Goal: Task Accomplishment & Management: Use online tool/utility

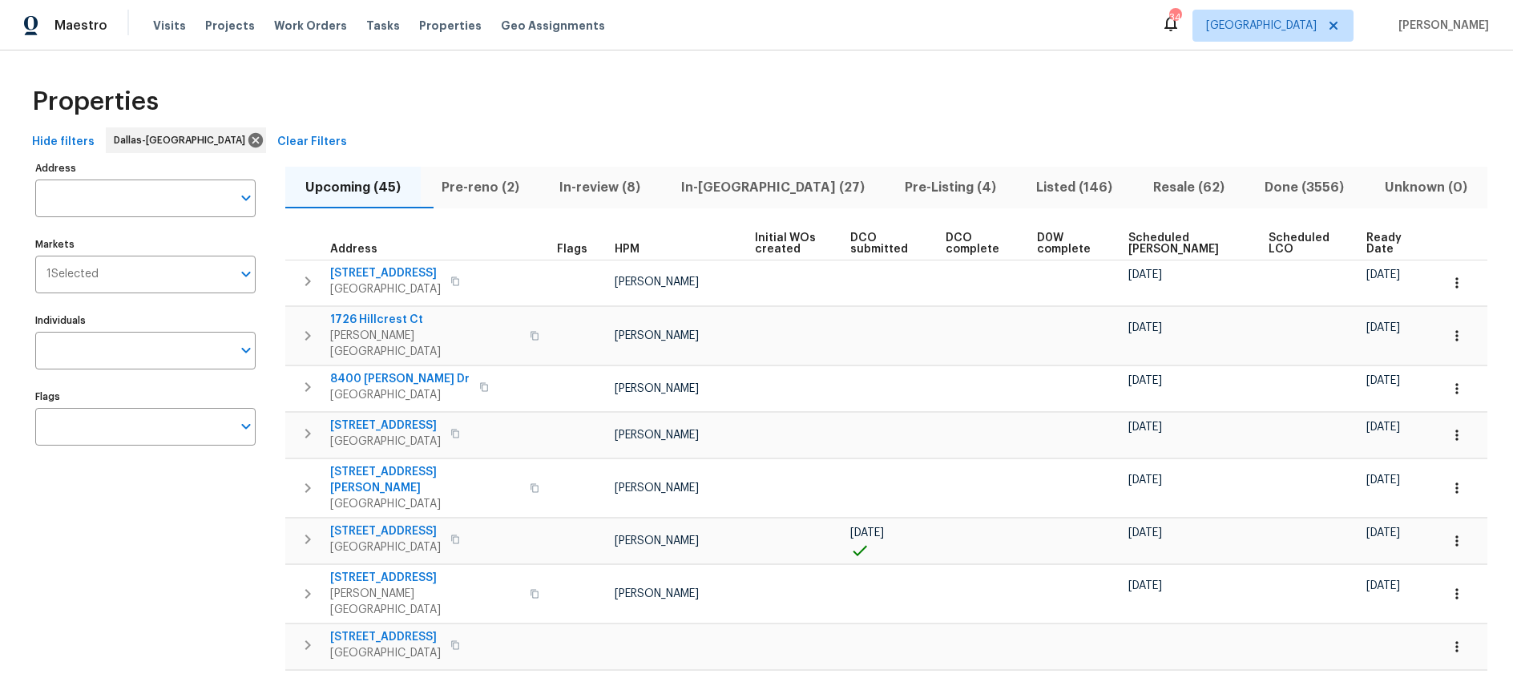
click at [1029, 191] on span "Listed (146)" at bounding box center [1073, 187] width 97 height 22
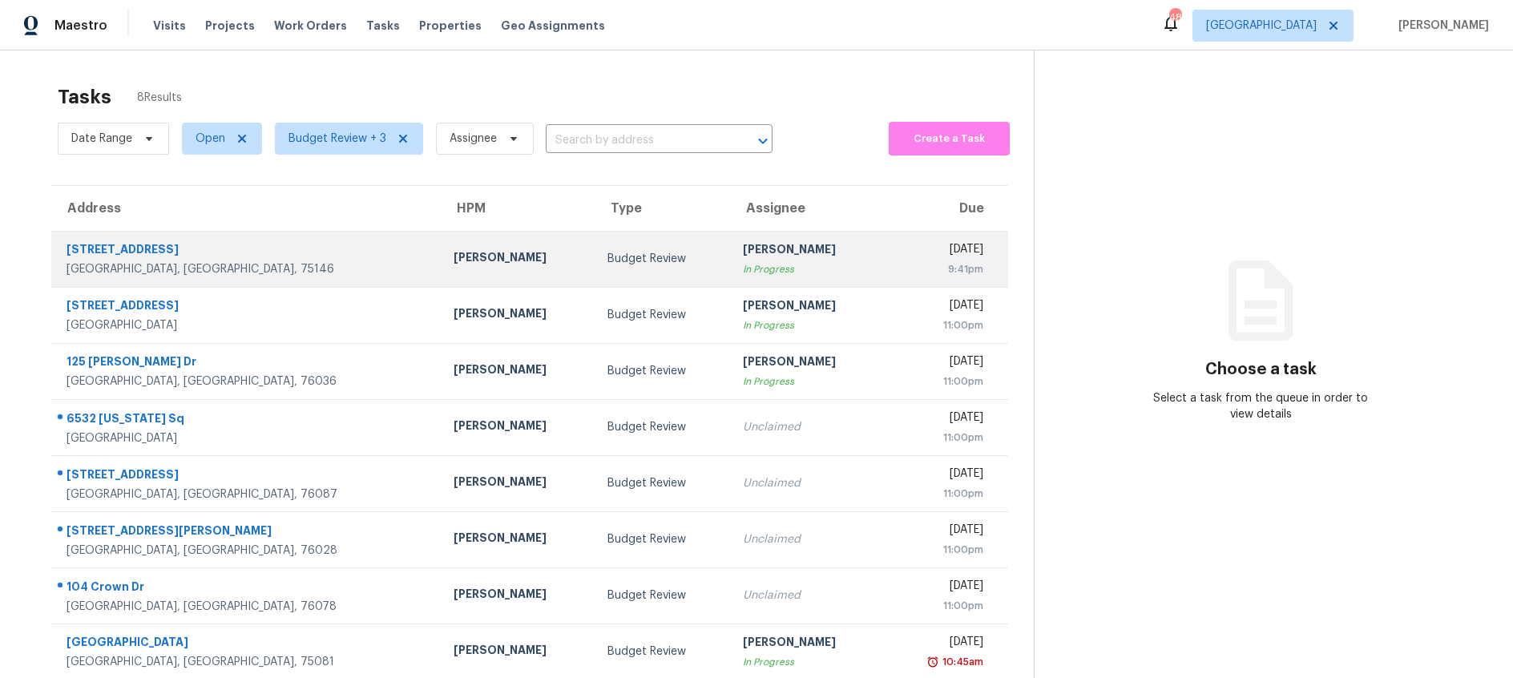
scroll to position [50, 0]
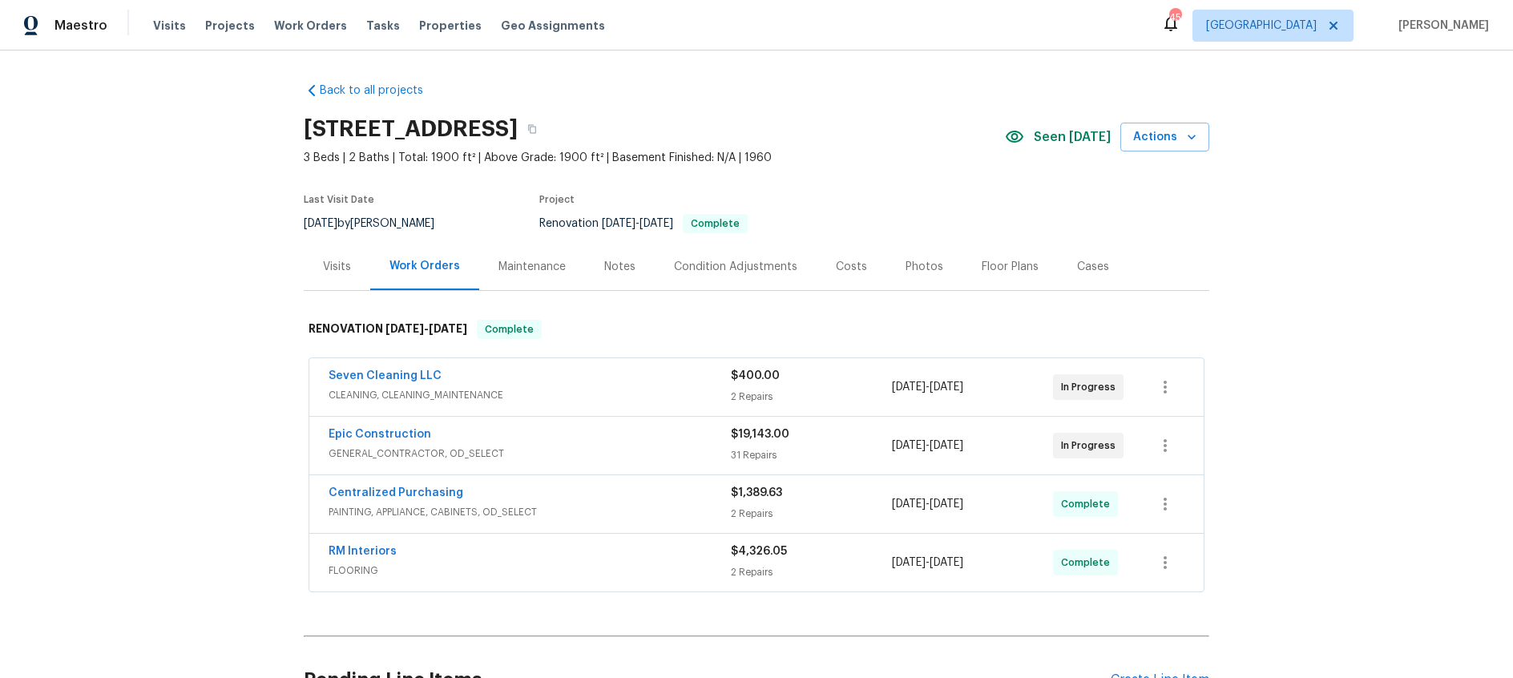
click at [823, 268] on div "Costs" at bounding box center [851, 266] width 70 height 47
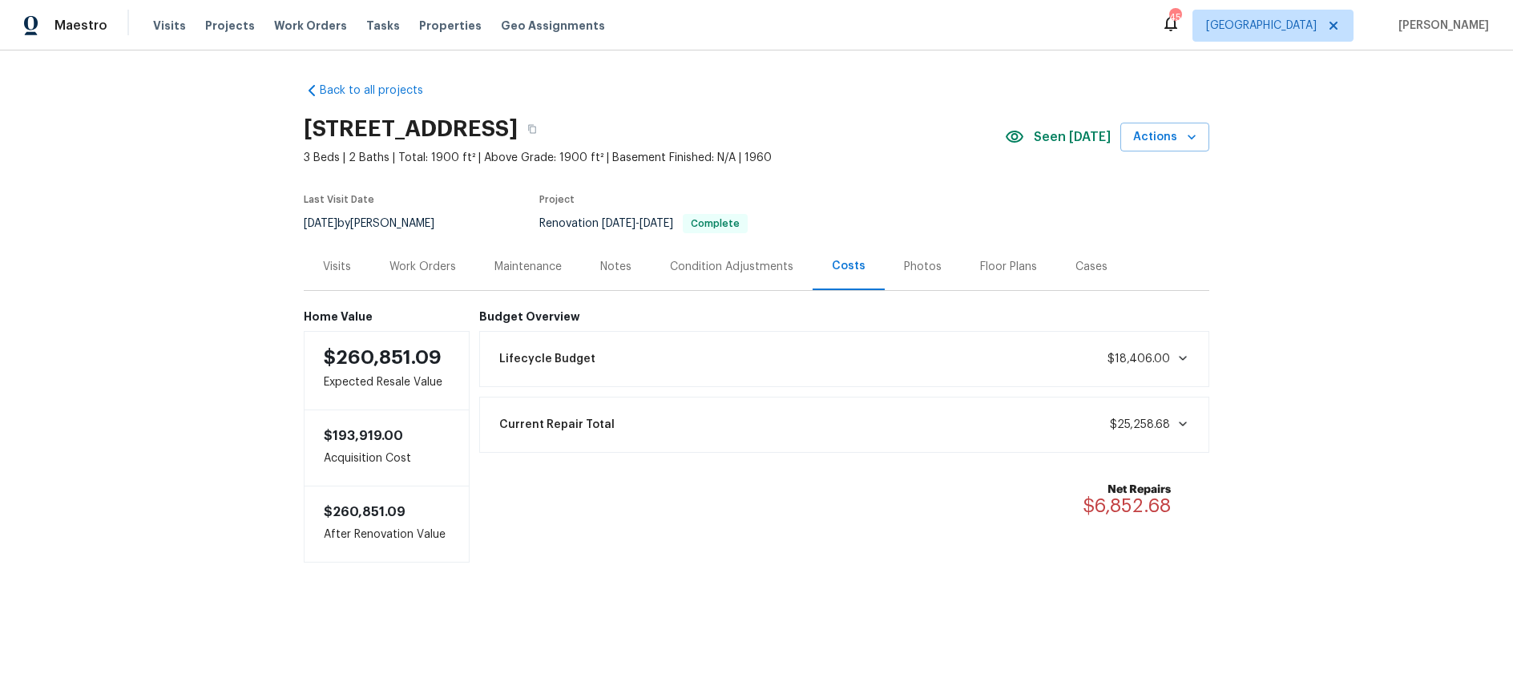
click at [532, 272] on div "Maintenance" at bounding box center [527, 267] width 67 height 16
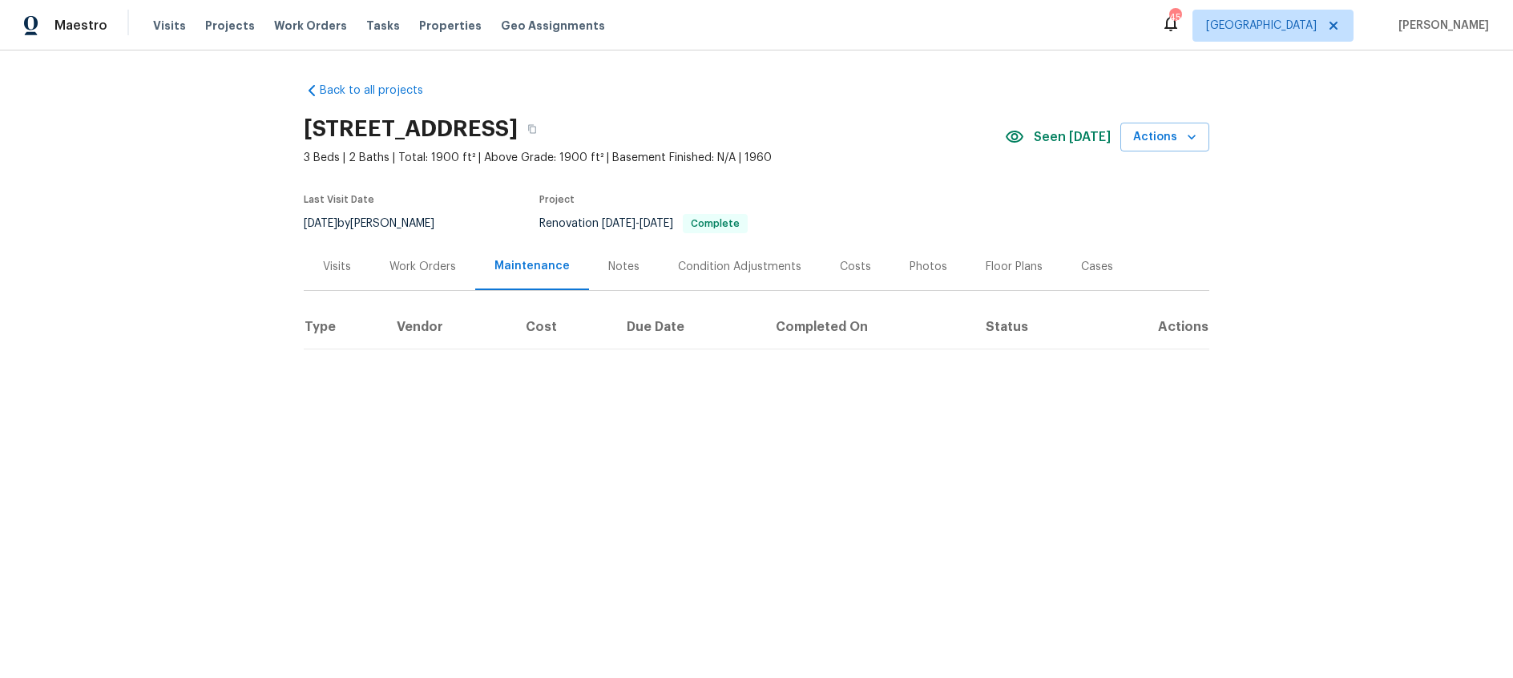
click at [611, 269] on div "Notes" at bounding box center [623, 267] width 31 height 16
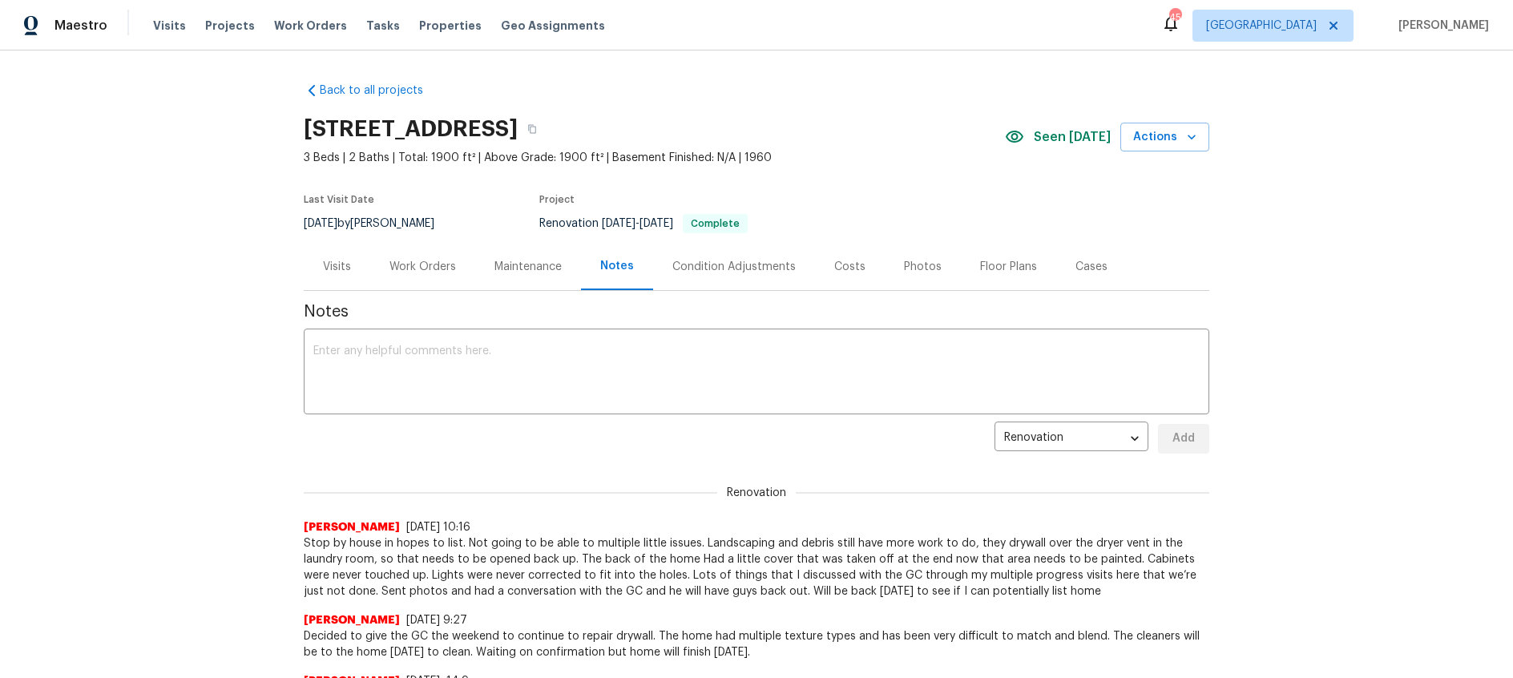
click at [427, 266] on div "Work Orders" at bounding box center [422, 267] width 66 height 16
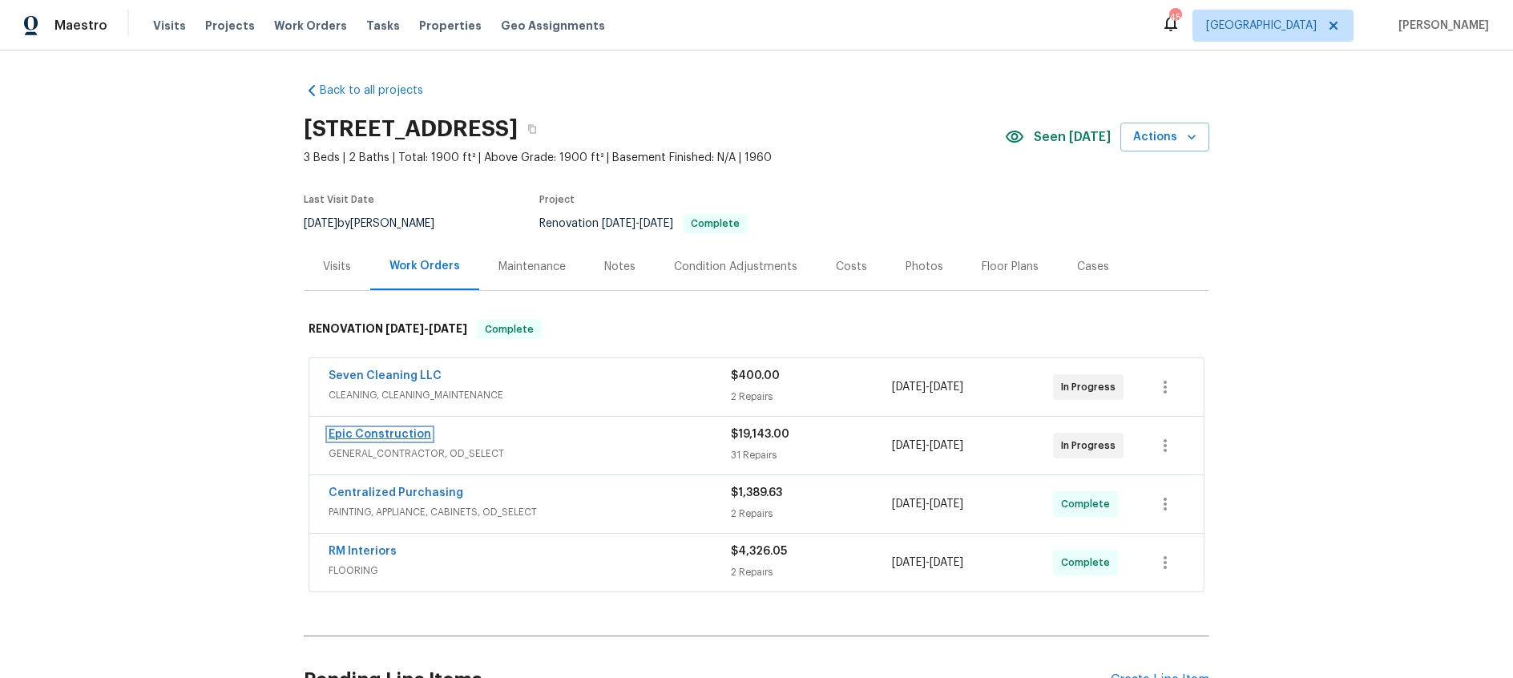
click at [381, 431] on link "Epic Construction" at bounding box center [379, 434] width 103 height 11
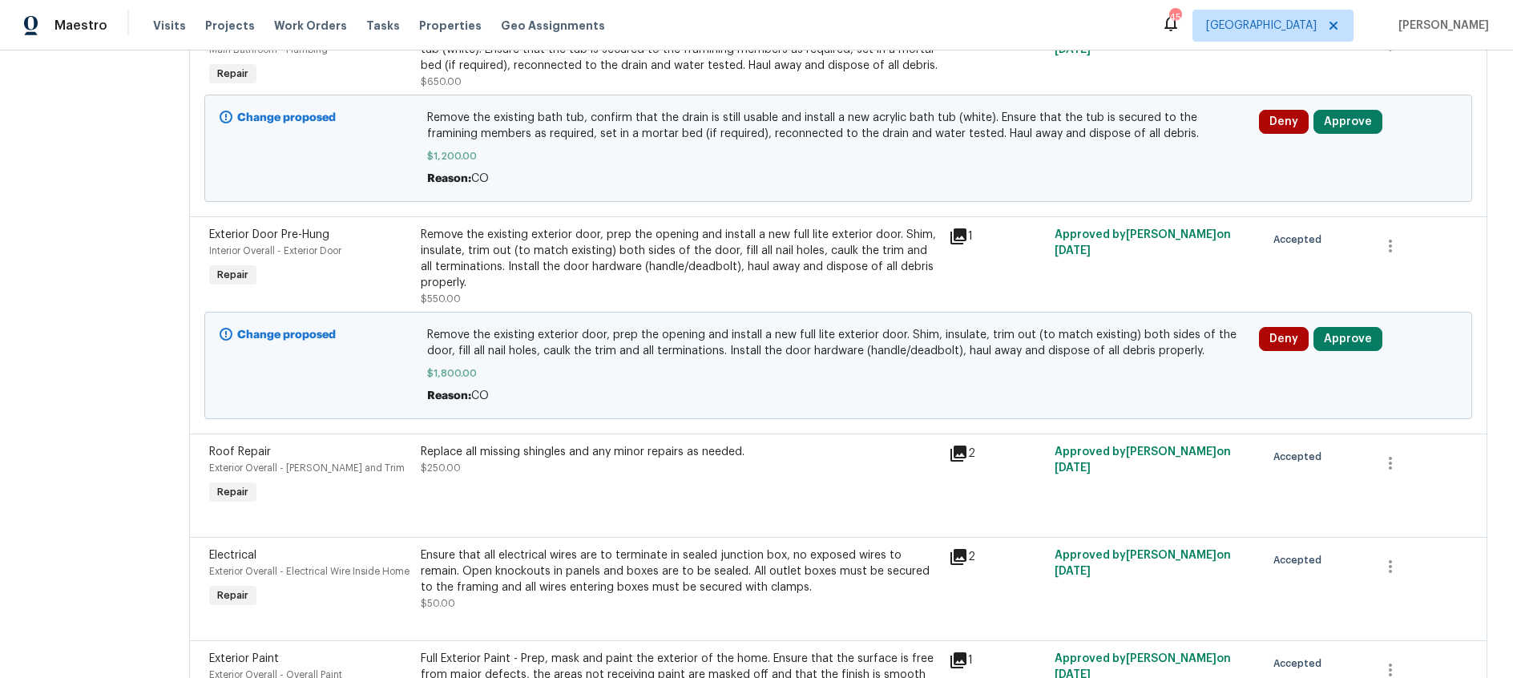
scroll to position [1364, 0]
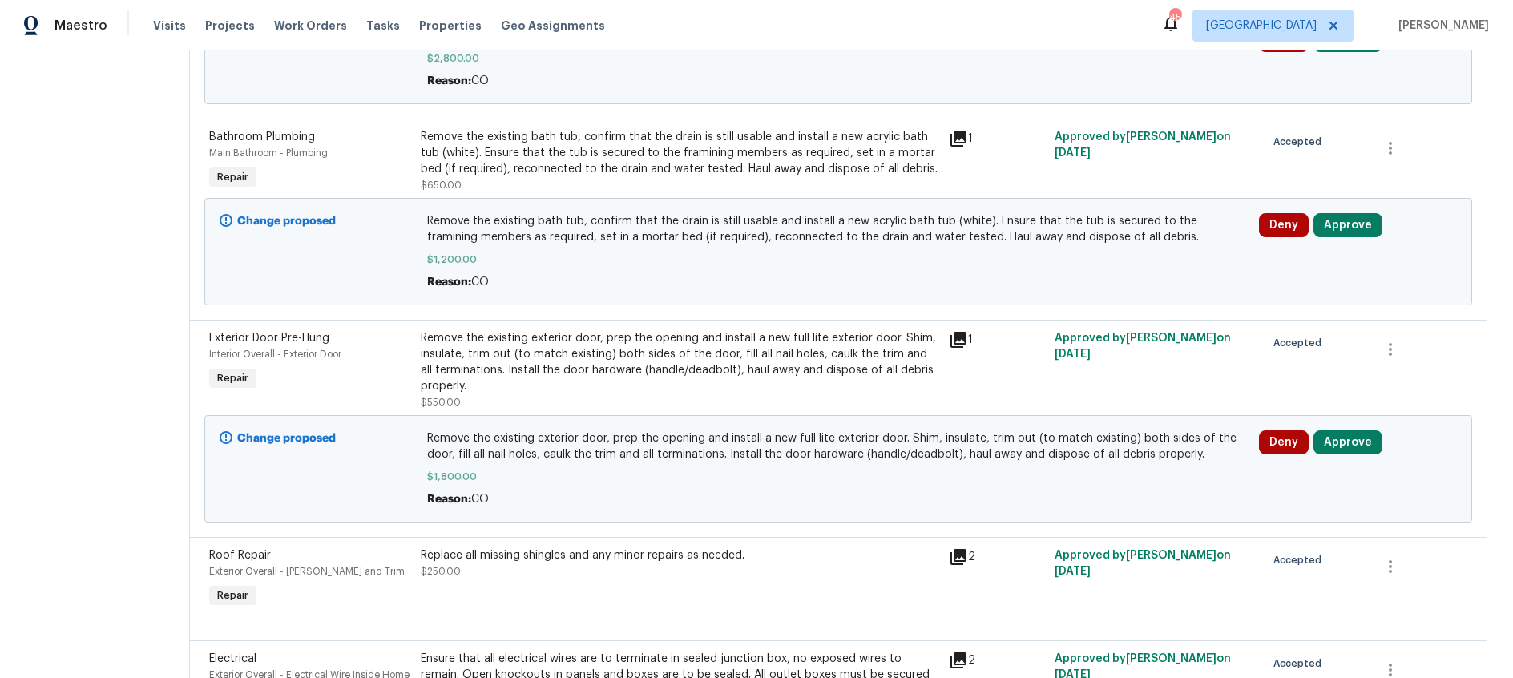
click at [950, 341] on icon at bounding box center [958, 340] width 16 height 16
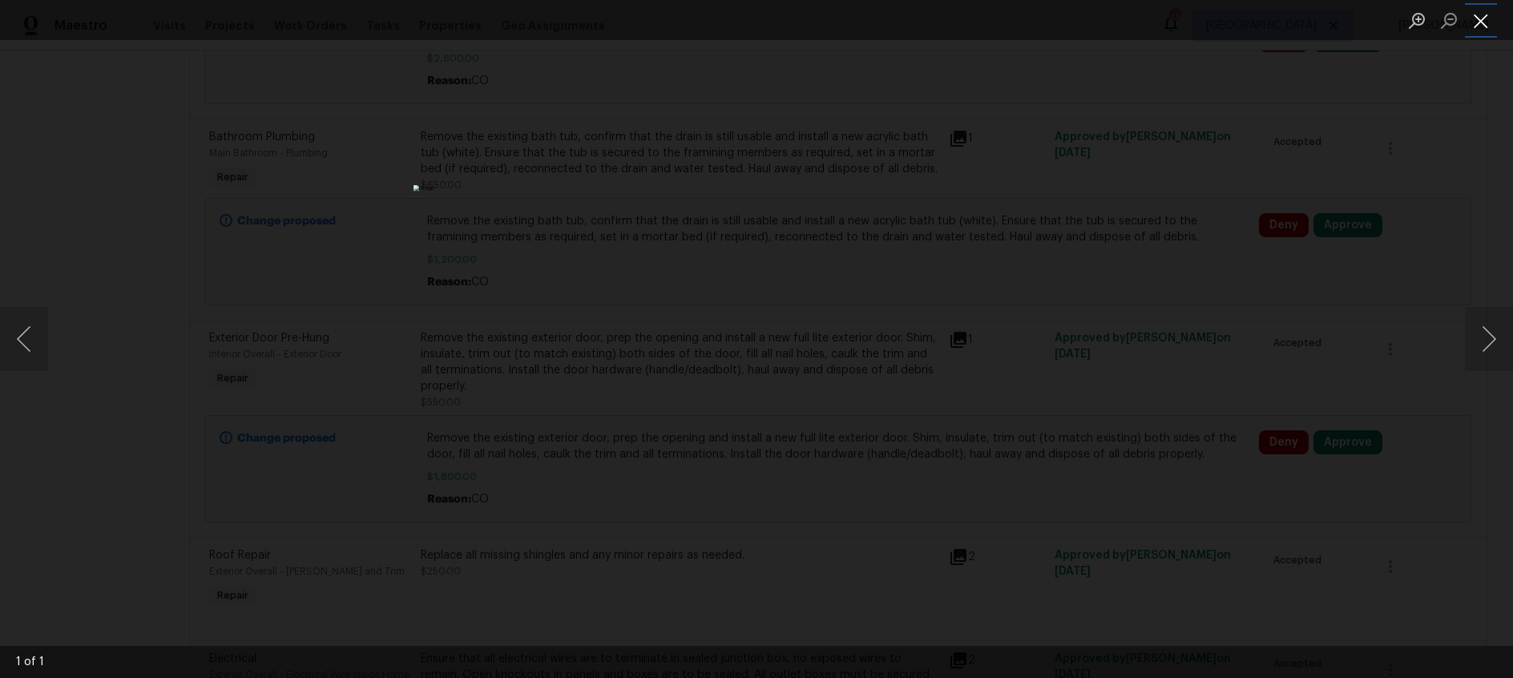
click at [1476, 21] on button "Close lightbox" at bounding box center [1480, 20] width 32 height 28
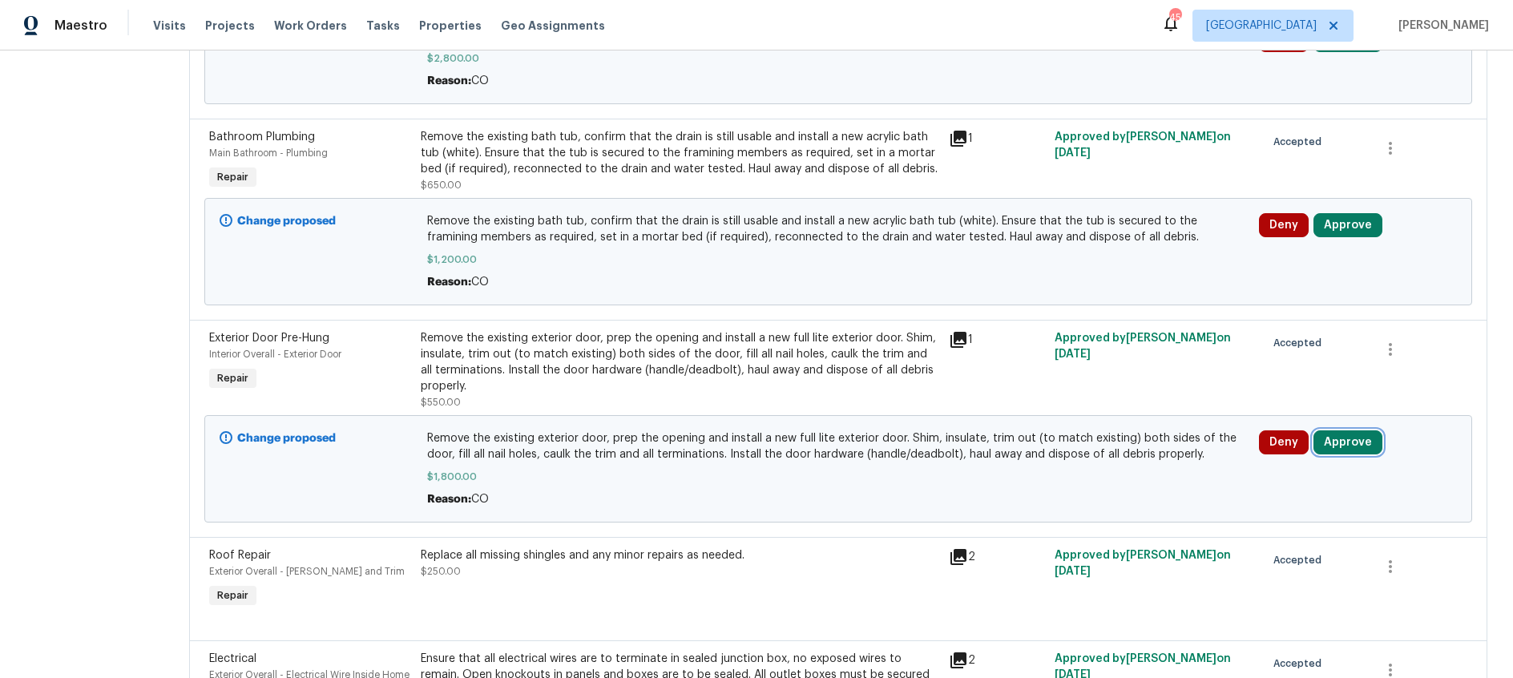
click at [1344, 447] on button "Approve" at bounding box center [1347, 442] width 69 height 24
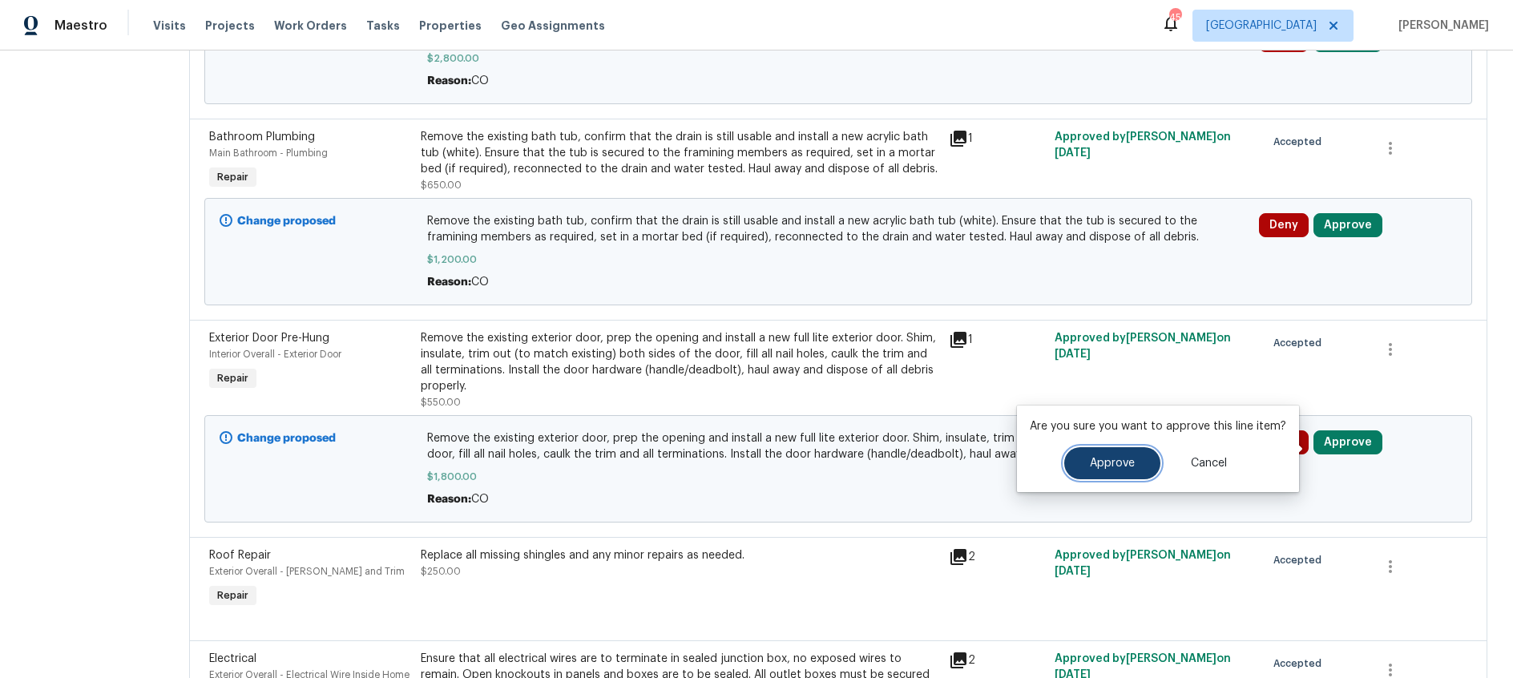
click at [1106, 471] on button "Approve" at bounding box center [1112, 463] width 96 height 32
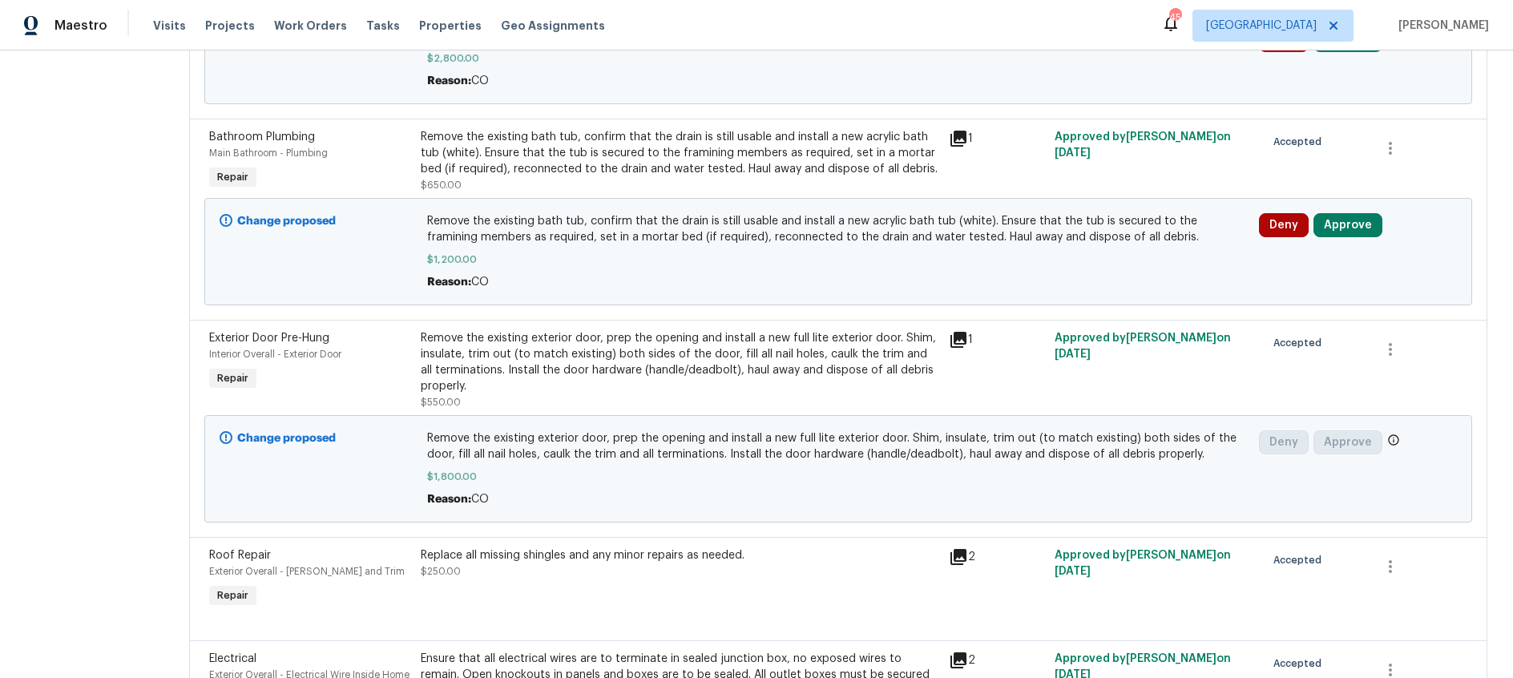
scroll to position [0, 0]
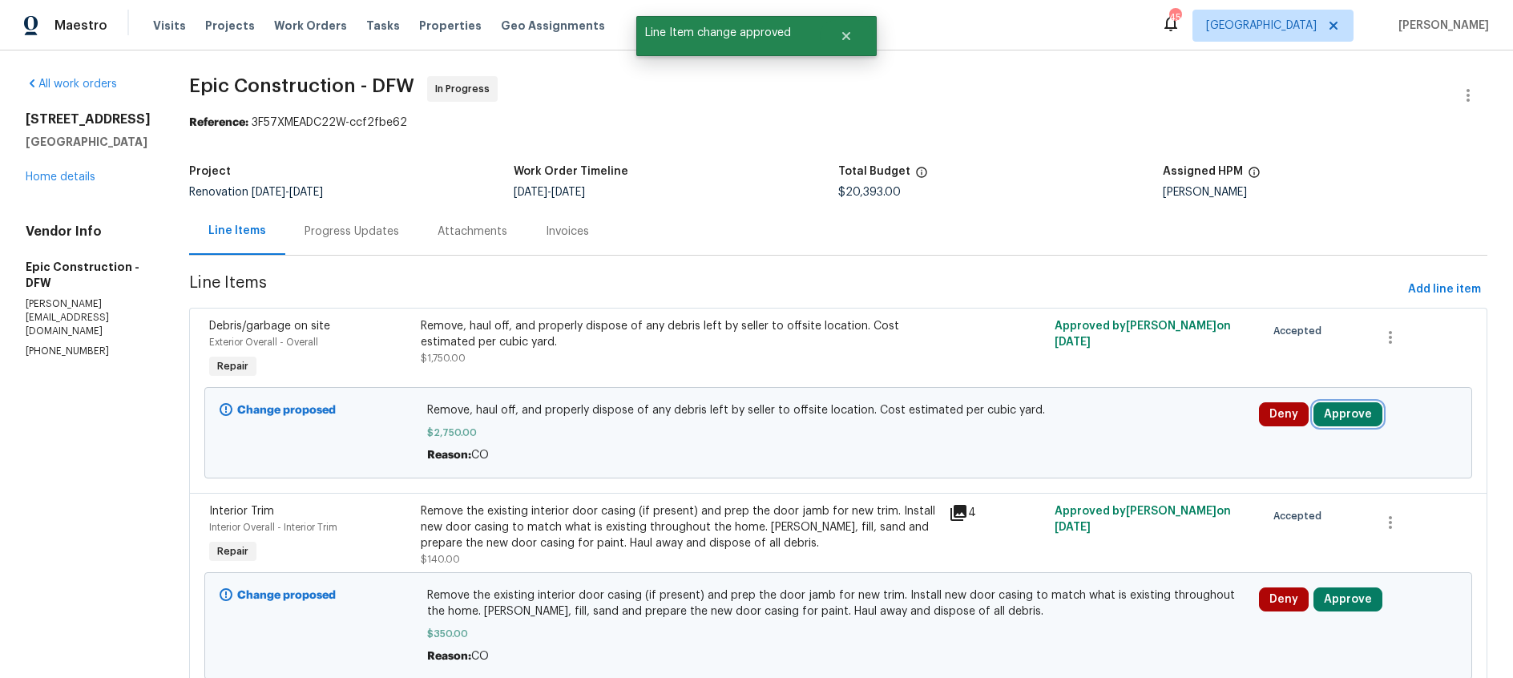
click at [1347, 413] on button "Approve" at bounding box center [1347, 414] width 69 height 24
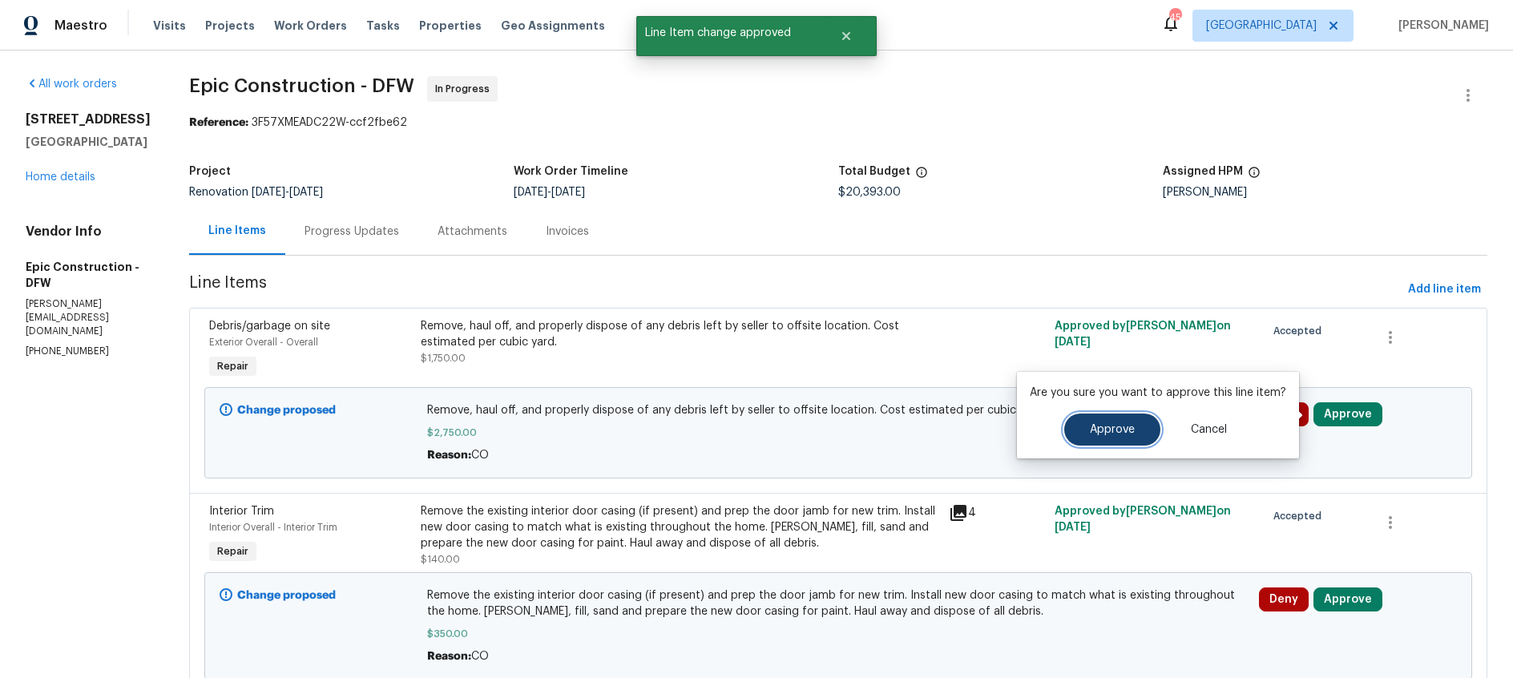
click at [1123, 433] on span "Approve" at bounding box center [1112, 430] width 45 height 12
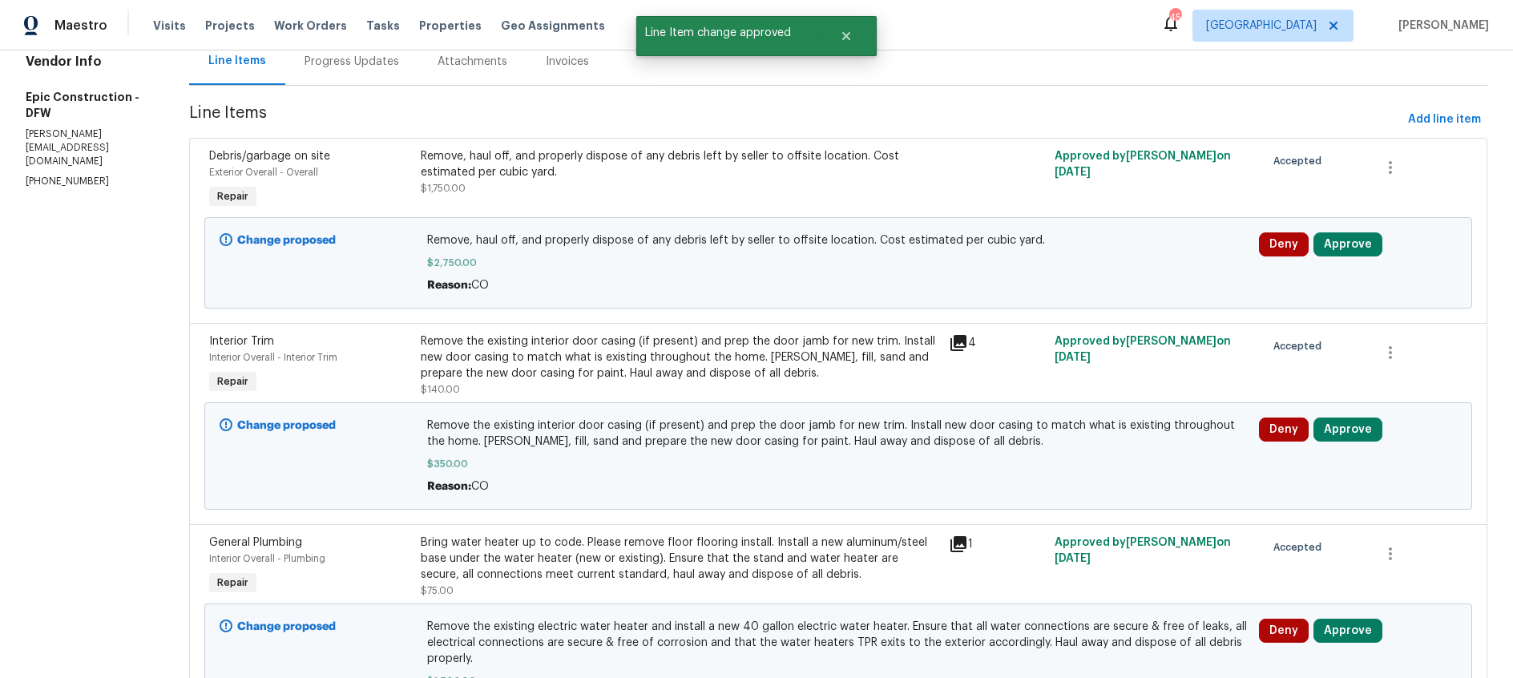
scroll to position [171, 0]
click at [1346, 429] on button "Approve" at bounding box center [1347, 428] width 69 height 24
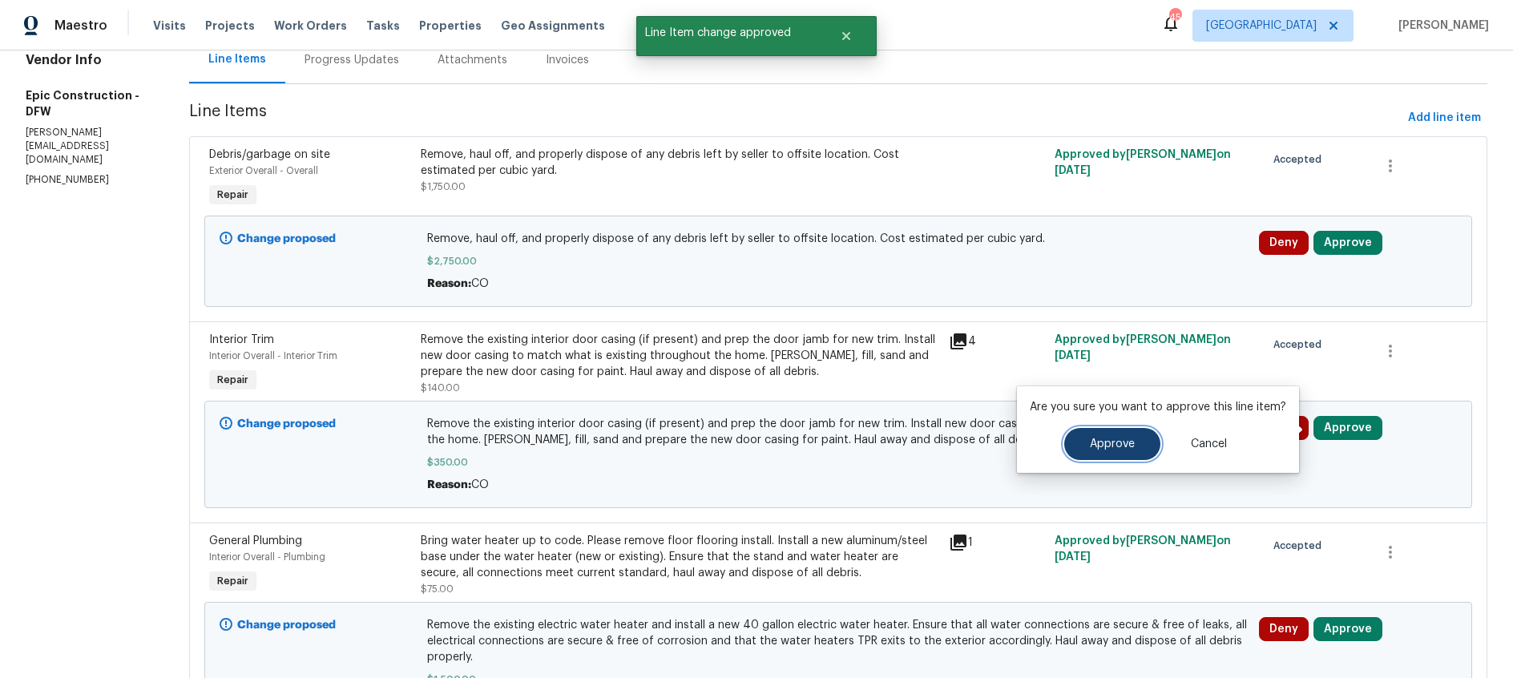
click at [1124, 435] on button "Approve" at bounding box center [1112, 444] width 96 height 32
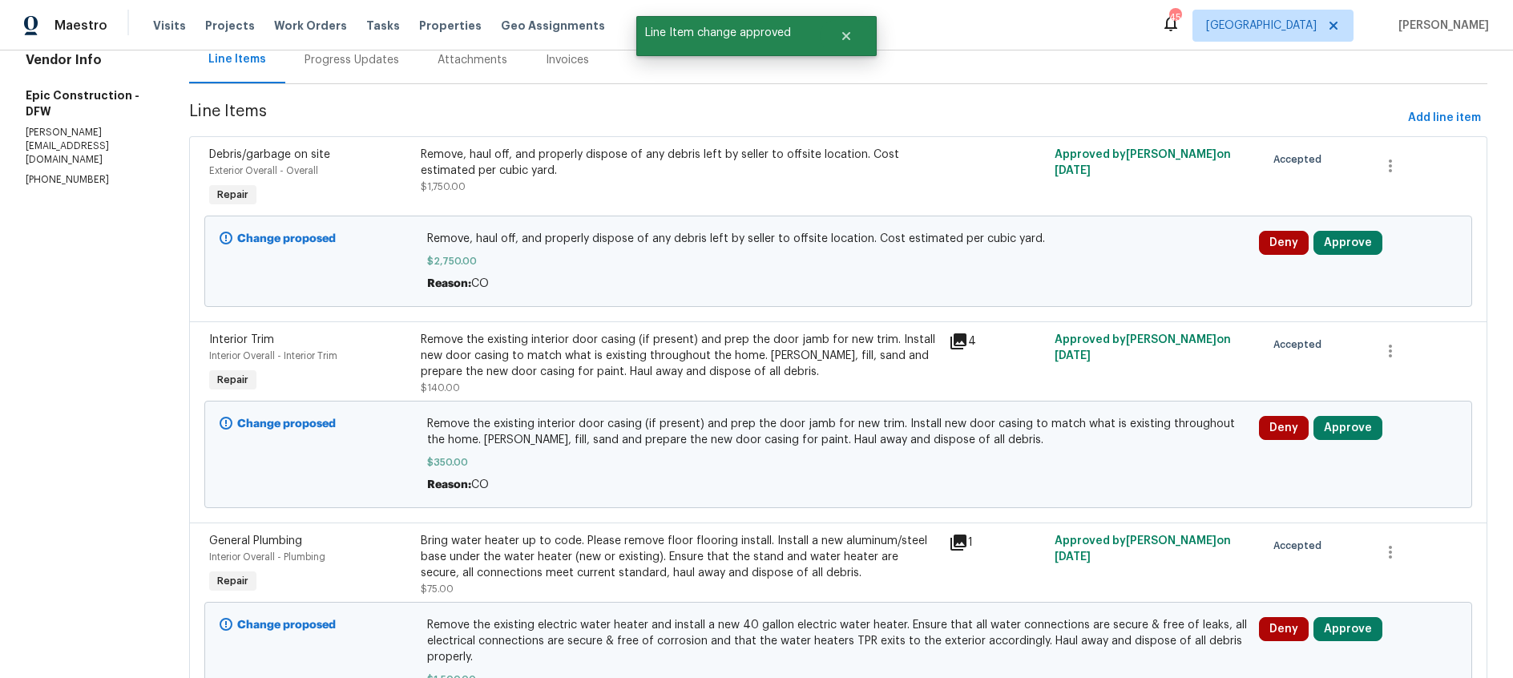
scroll to position [0, 0]
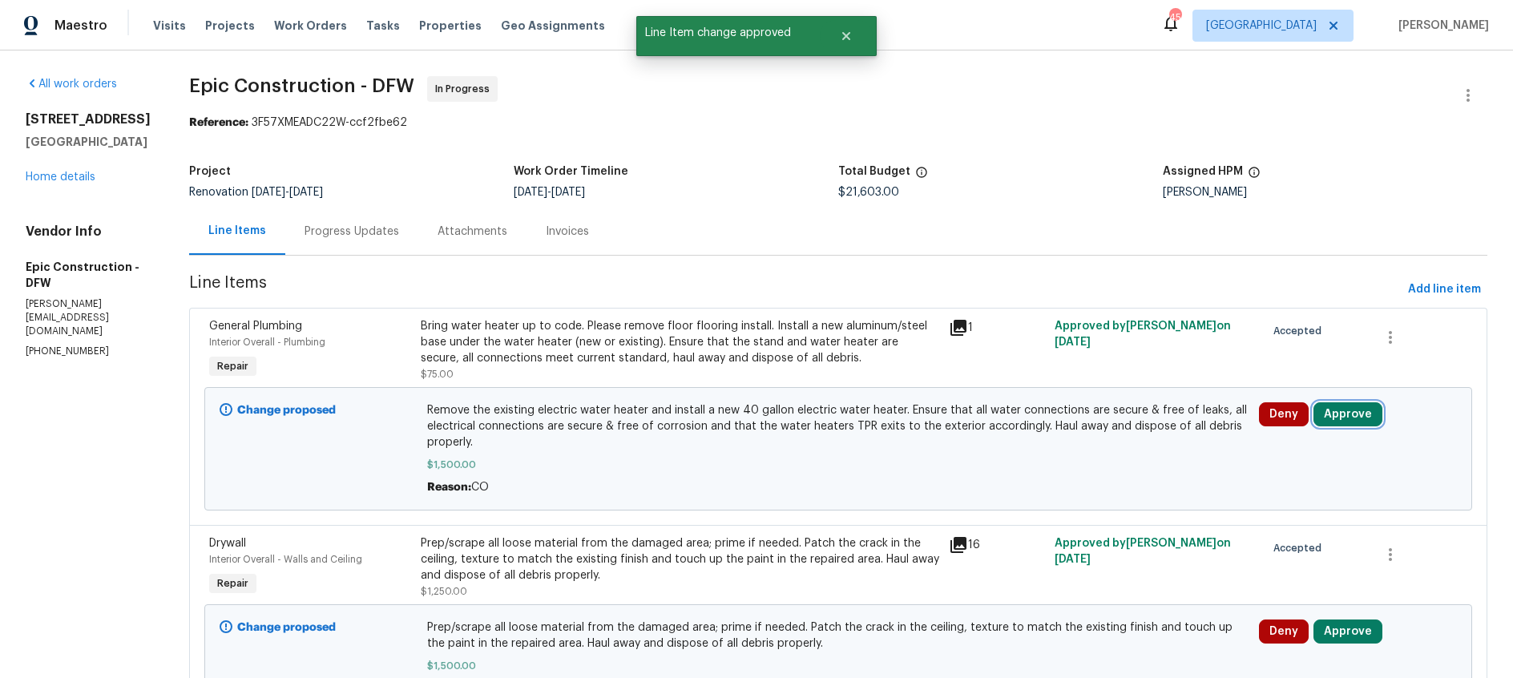
click at [1339, 415] on button "Approve" at bounding box center [1347, 414] width 69 height 24
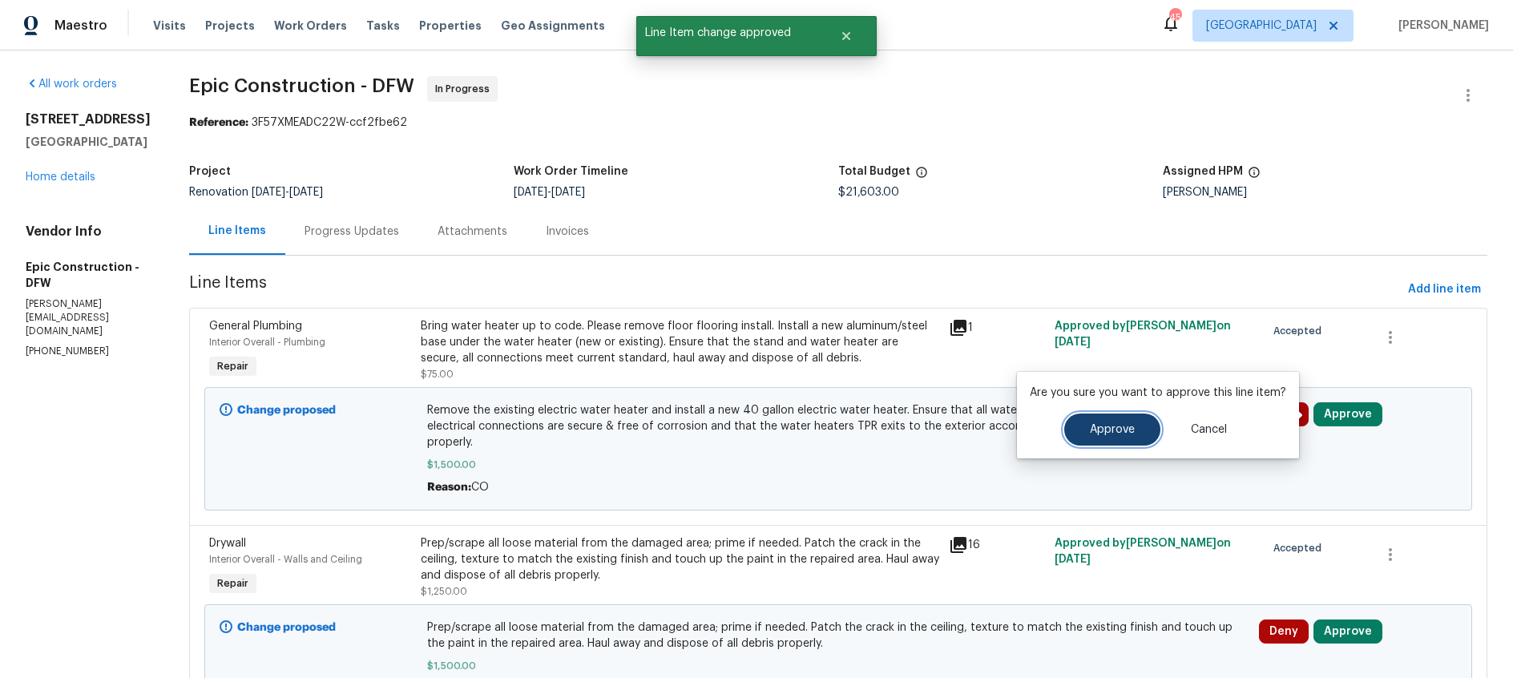
click at [1083, 434] on button "Approve" at bounding box center [1112, 429] width 96 height 32
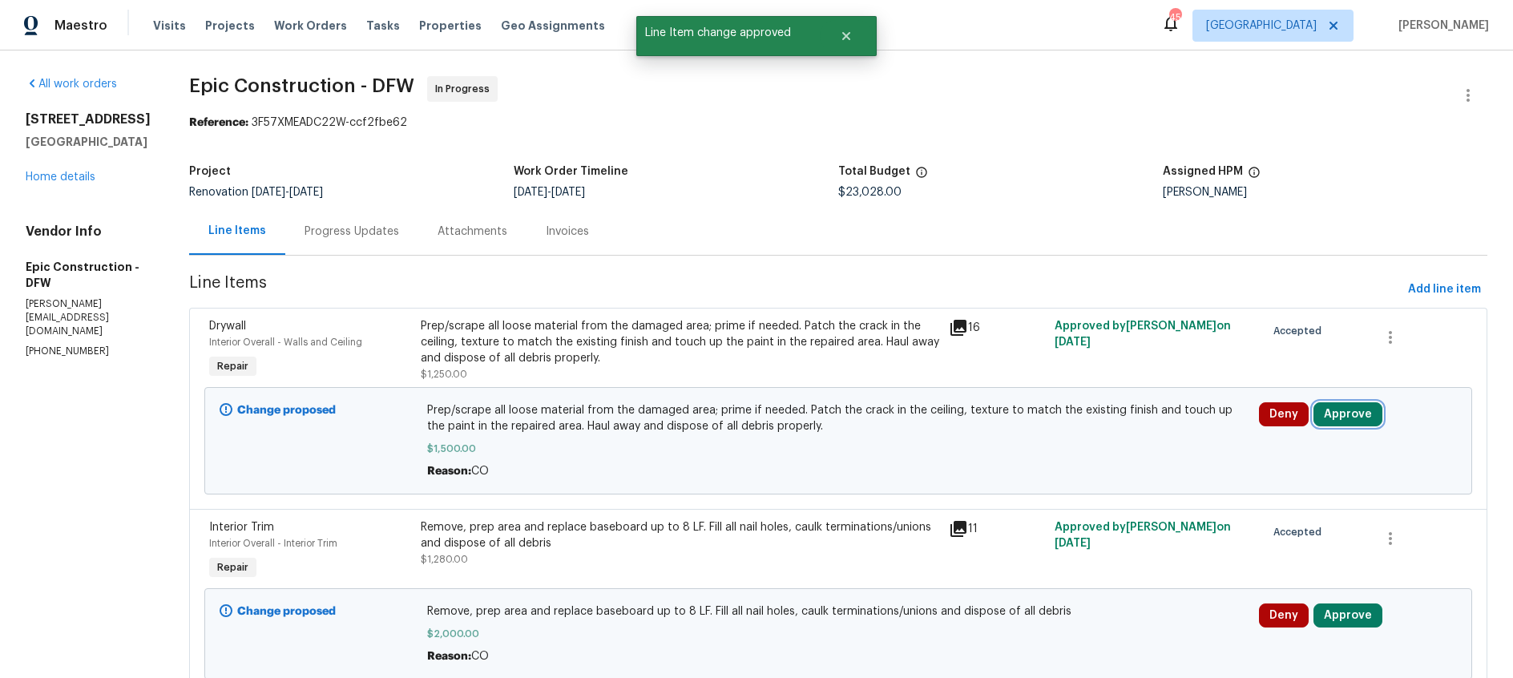
click at [1333, 413] on button "Approve" at bounding box center [1347, 414] width 69 height 24
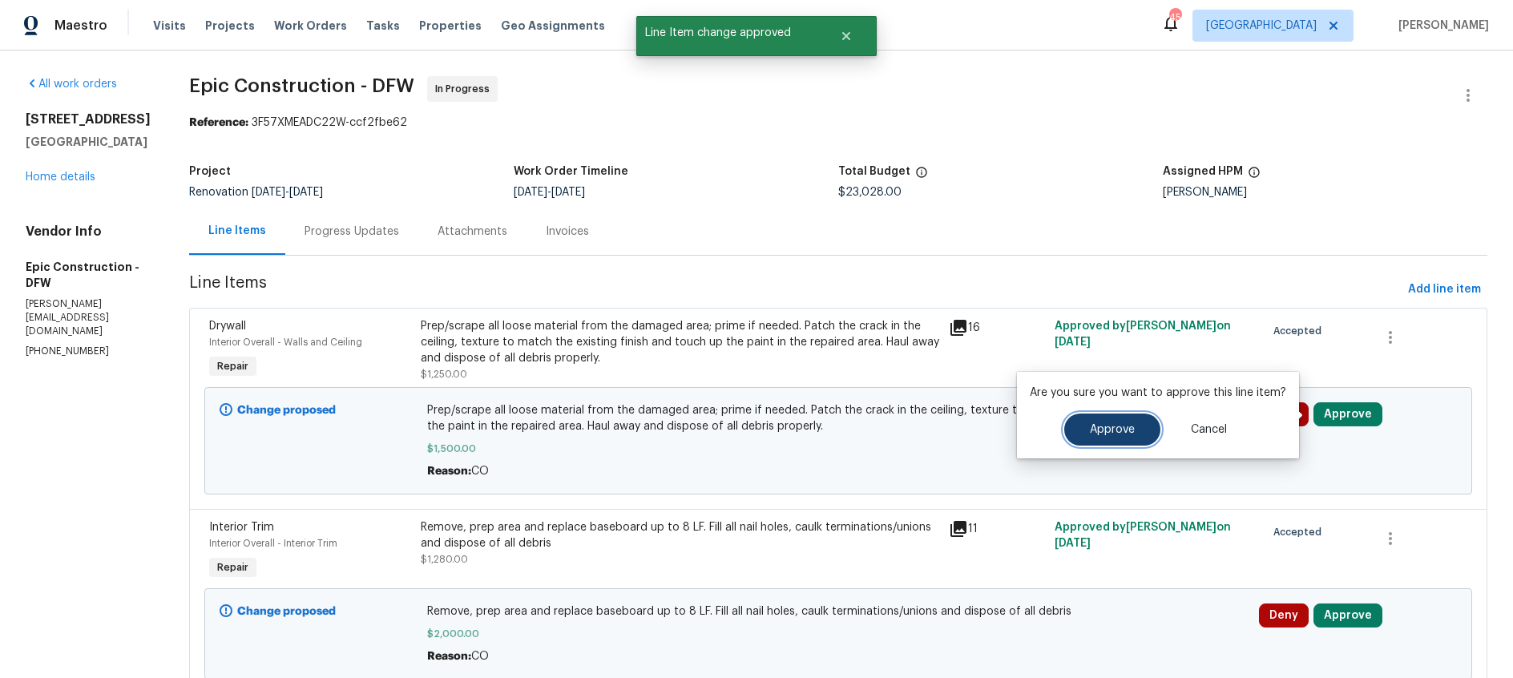
click at [1118, 426] on span "Approve" at bounding box center [1112, 430] width 45 height 12
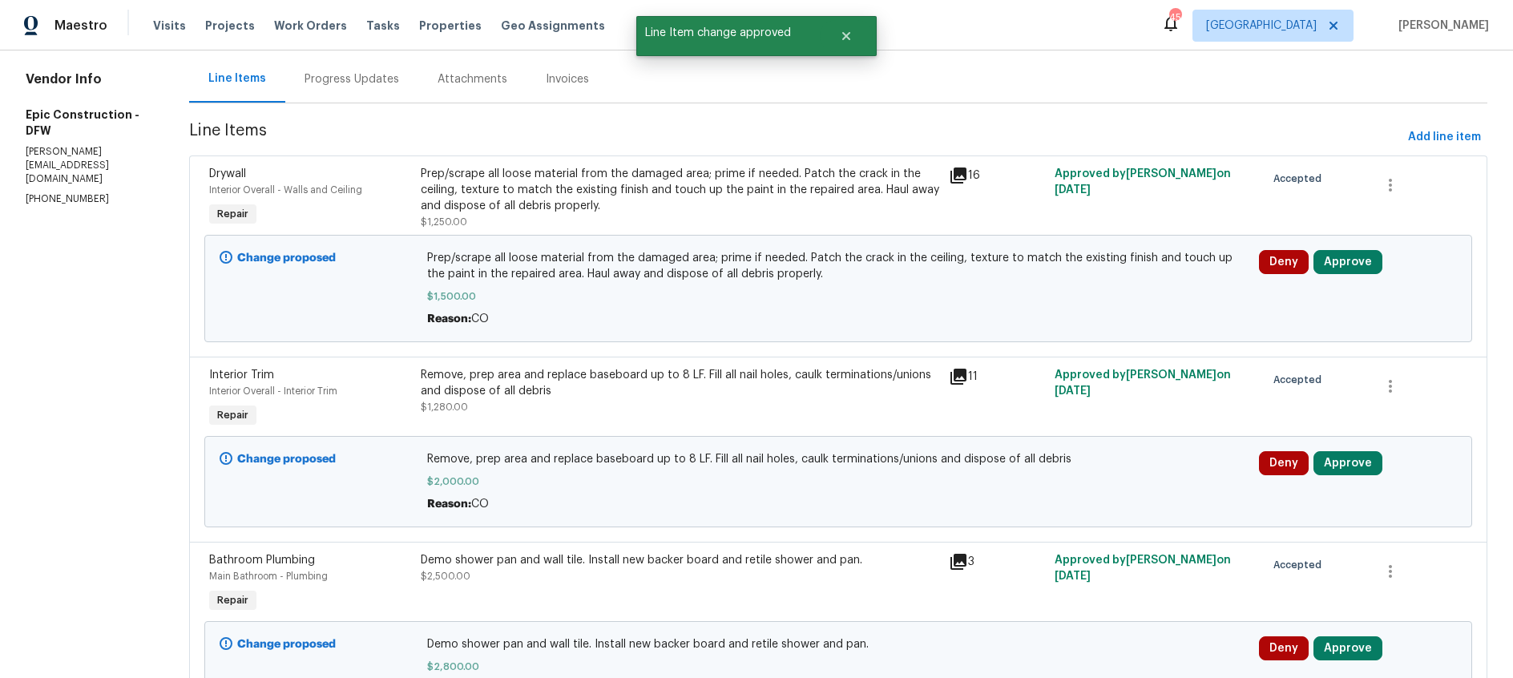
scroll to position [153, 0]
click at [1336, 465] on button "Approve" at bounding box center [1347, 462] width 69 height 24
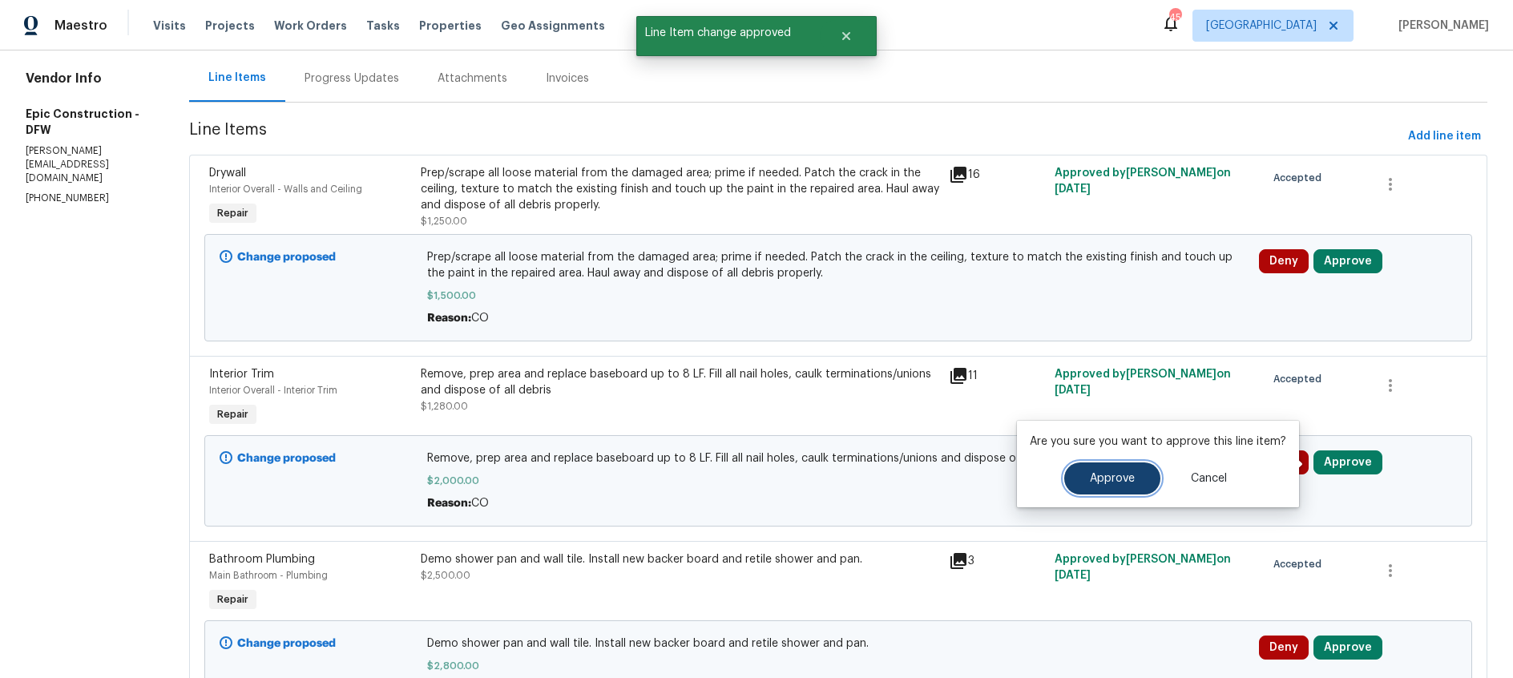
click at [1093, 484] on button "Approve" at bounding box center [1112, 478] width 96 height 32
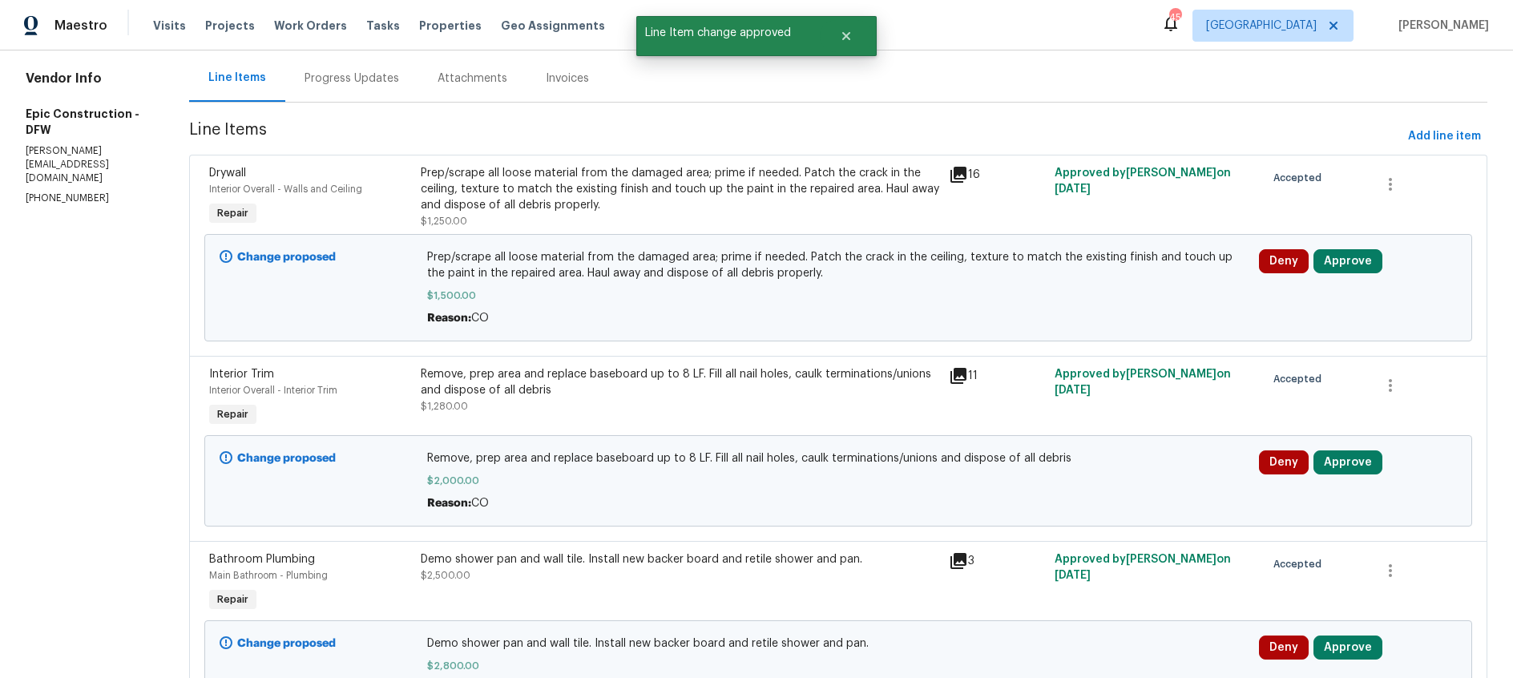
scroll to position [0, 0]
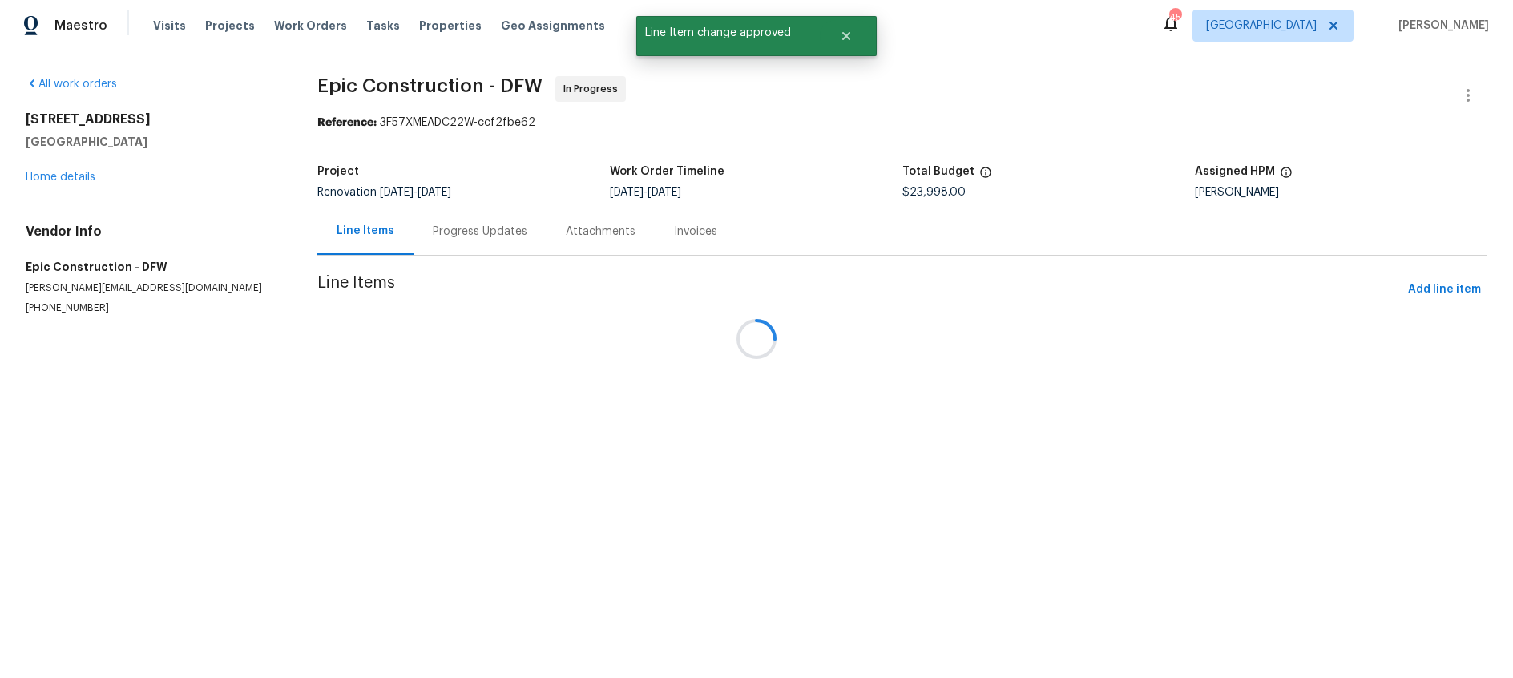
click at [1338, 421] on div at bounding box center [756, 339] width 1513 height 678
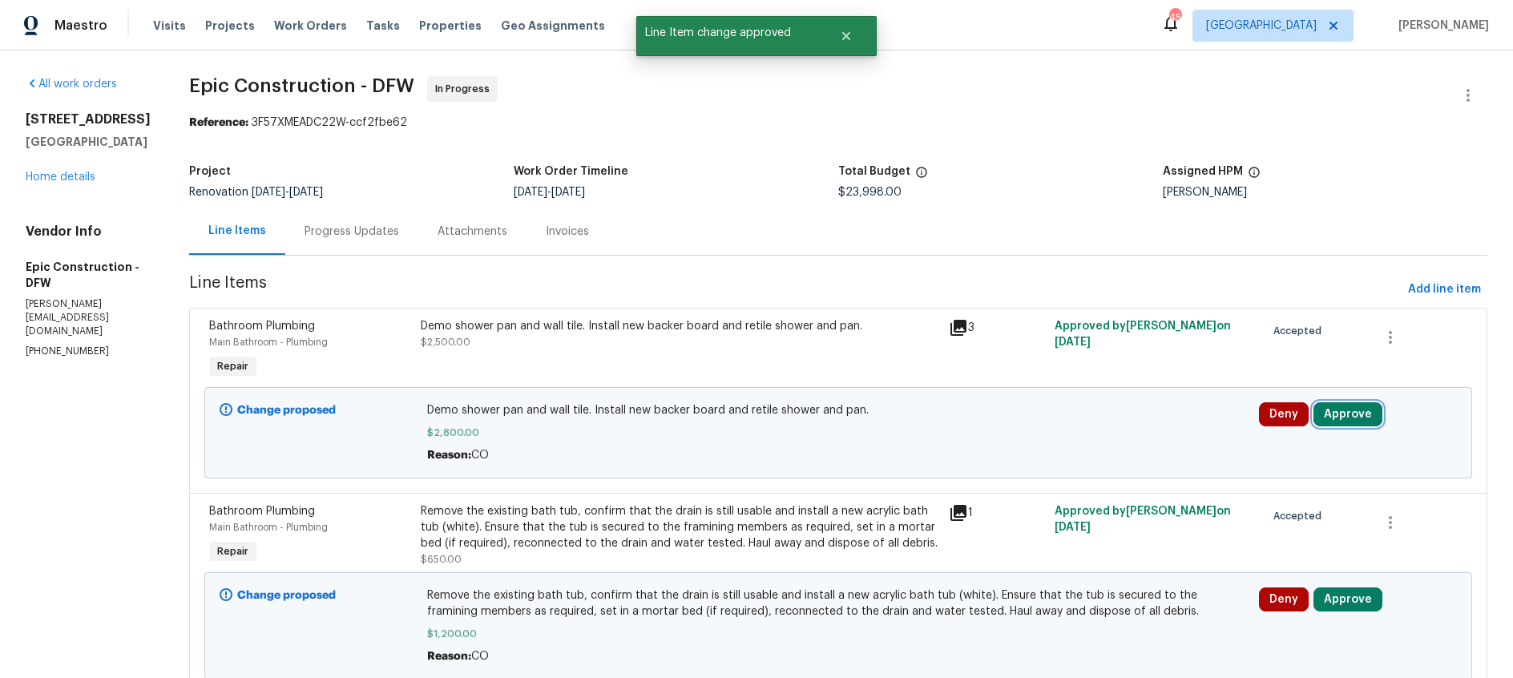
click at [1340, 412] on button "Approve" at bounding box center [1347, 414] width 69 height 24
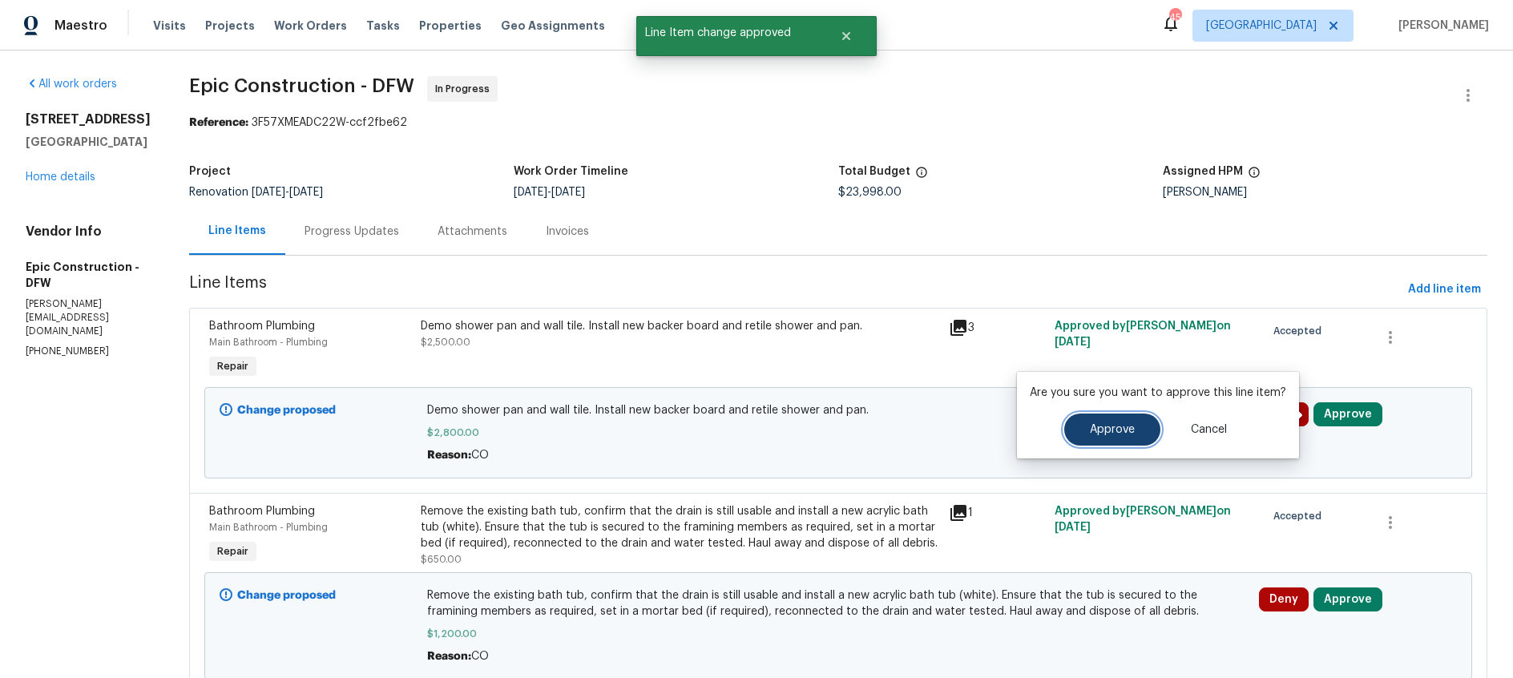
click at [1118, 422] on button "Approve" at bounding box center [1112, 429] width 96 height 32
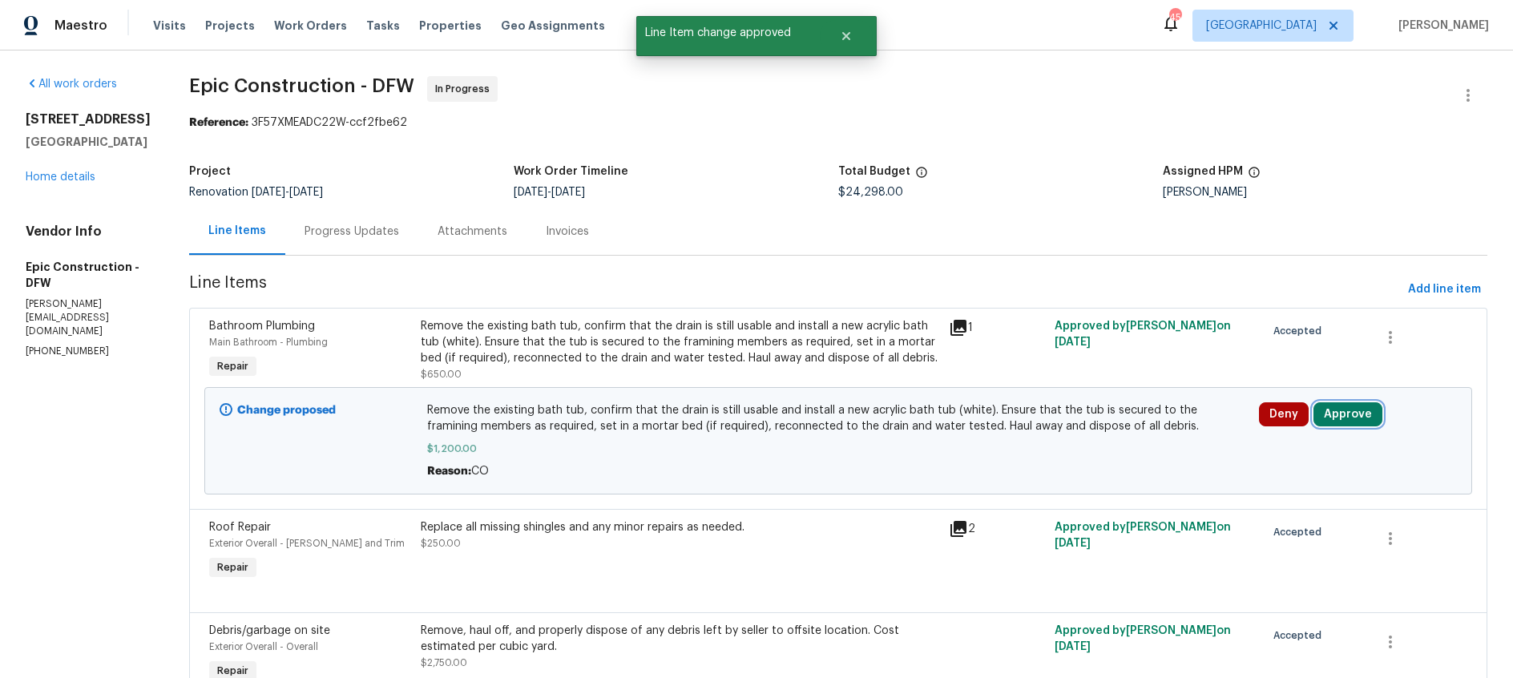
click at [1333, 414] on button "Approve" at bounding box center [1347, 414] width 69 height 24
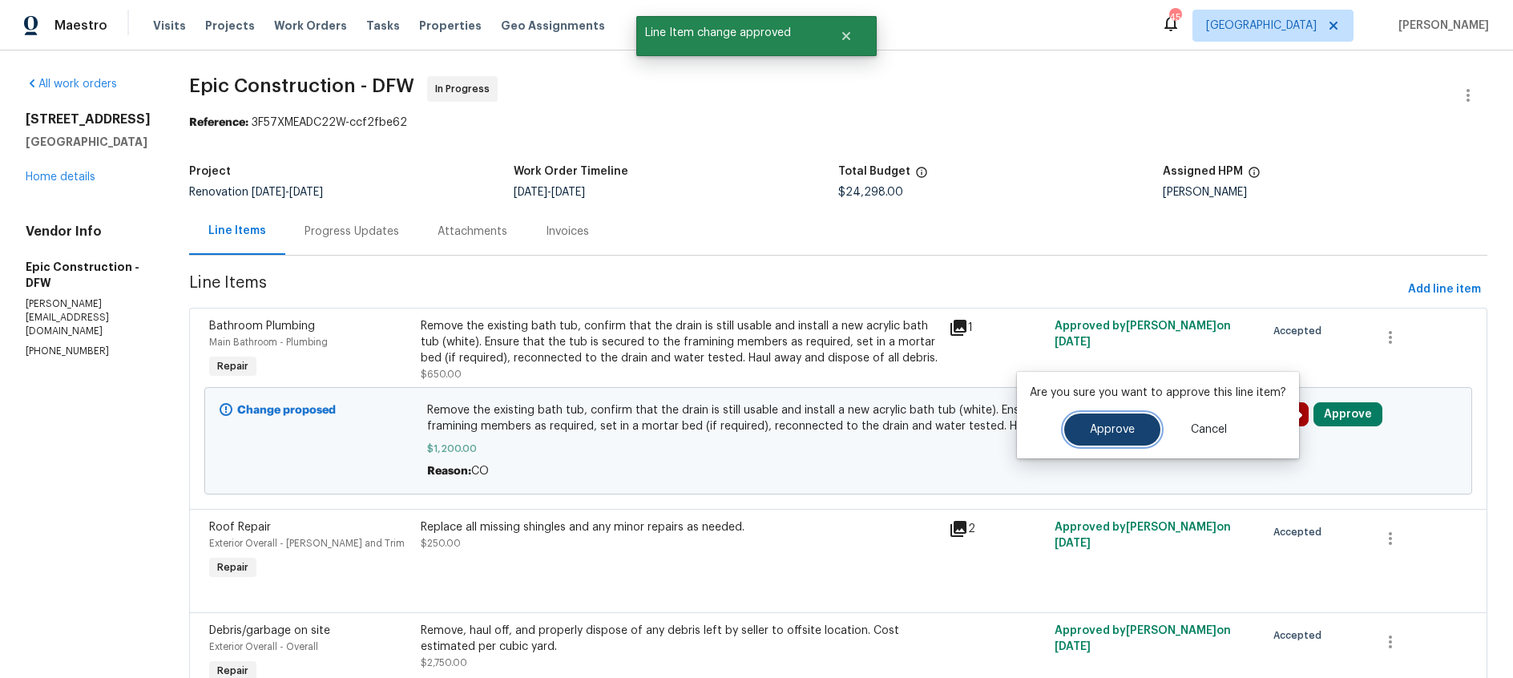
click at [1129, 430] on span "Approve" at bounding box center [1112, 430] width 45 height 12
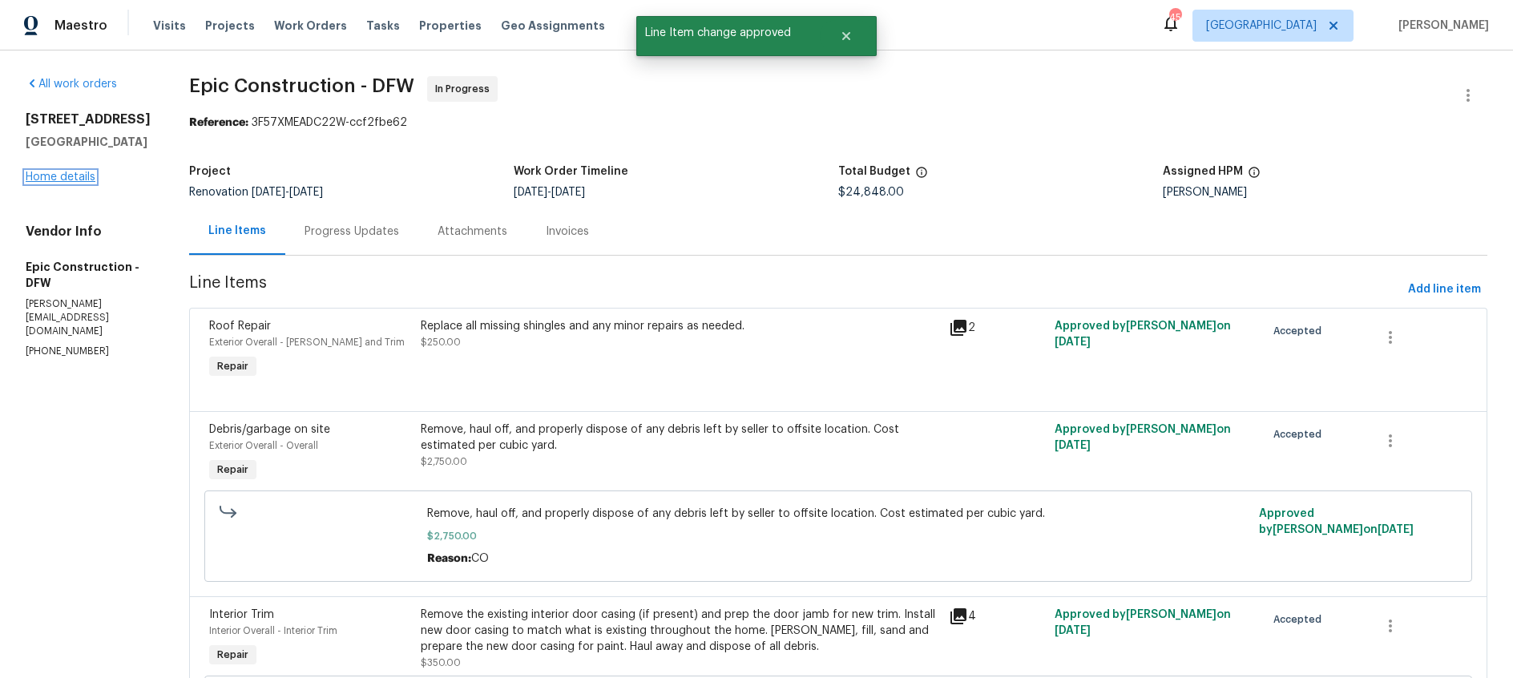
click at [52, 183] on link "Home details" at bounding box center [61, 176] width 70 height 11
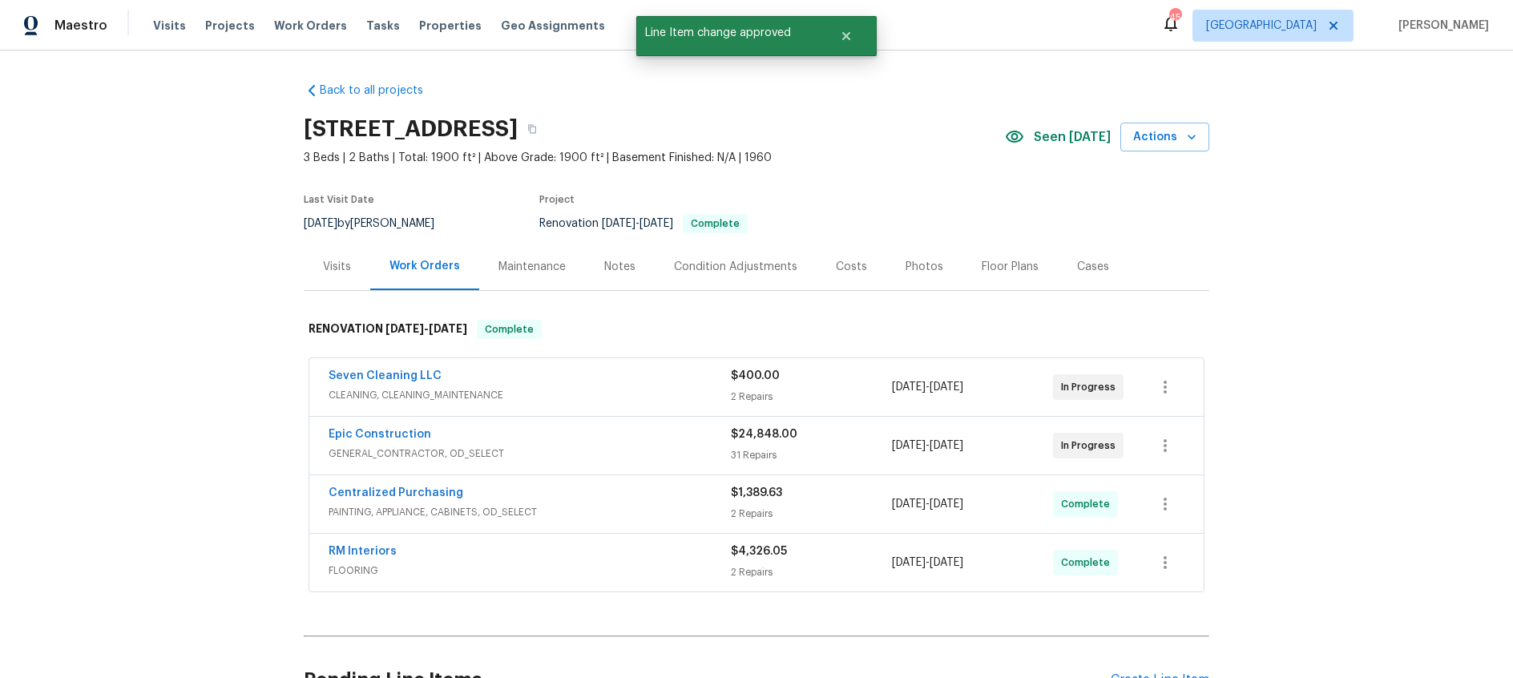
click at [836, 265] on div "Costs" at bounding box center [851, 267] width 31 height 16
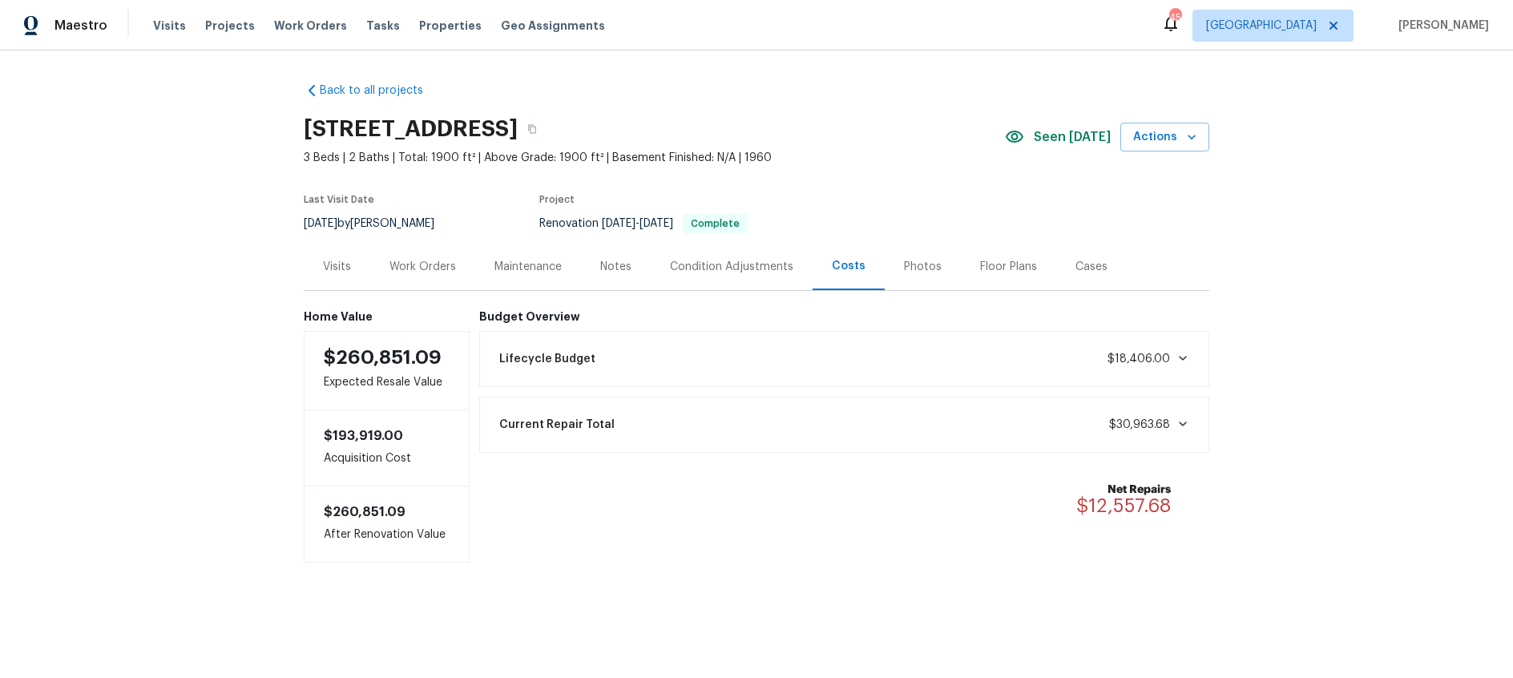
click at [1180, 361] on icon at bounding box center [1182, 358] width 13 height 13
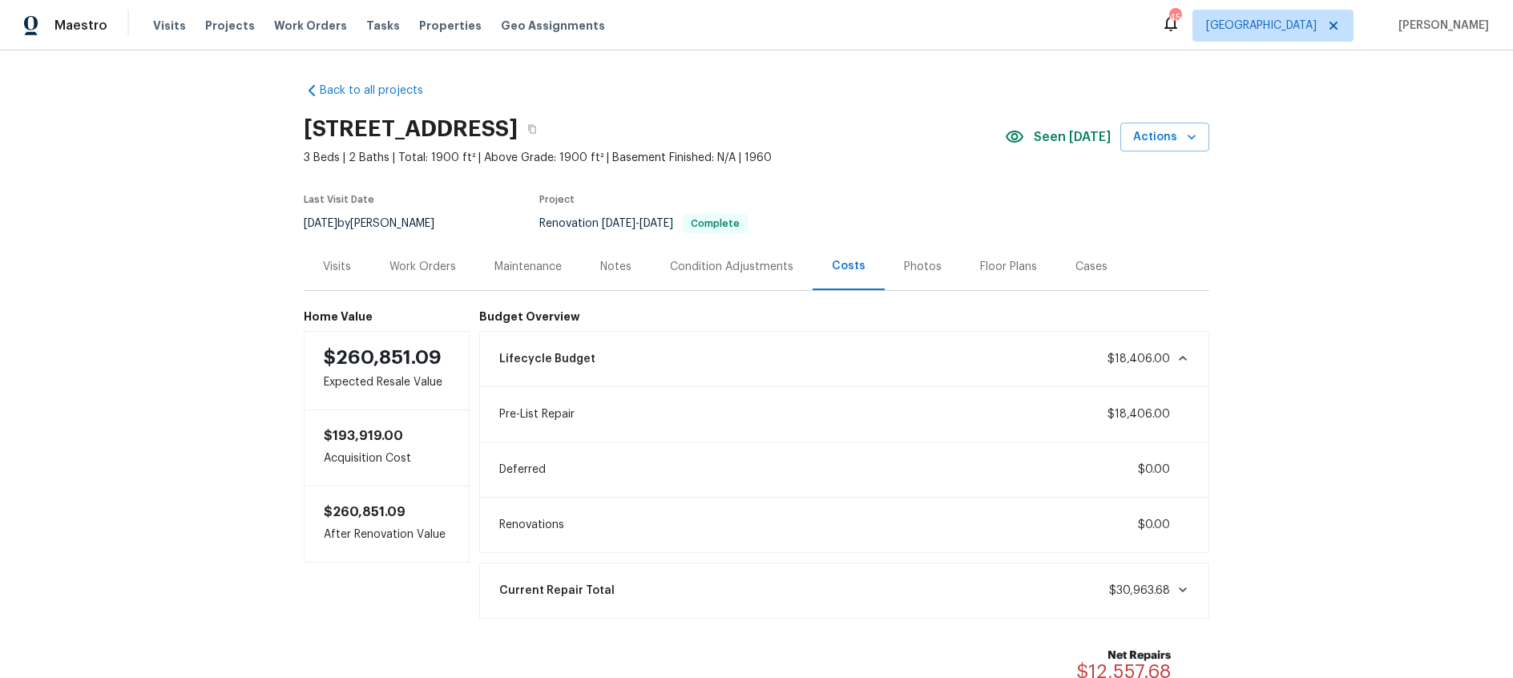
scroll to position [120, 0]
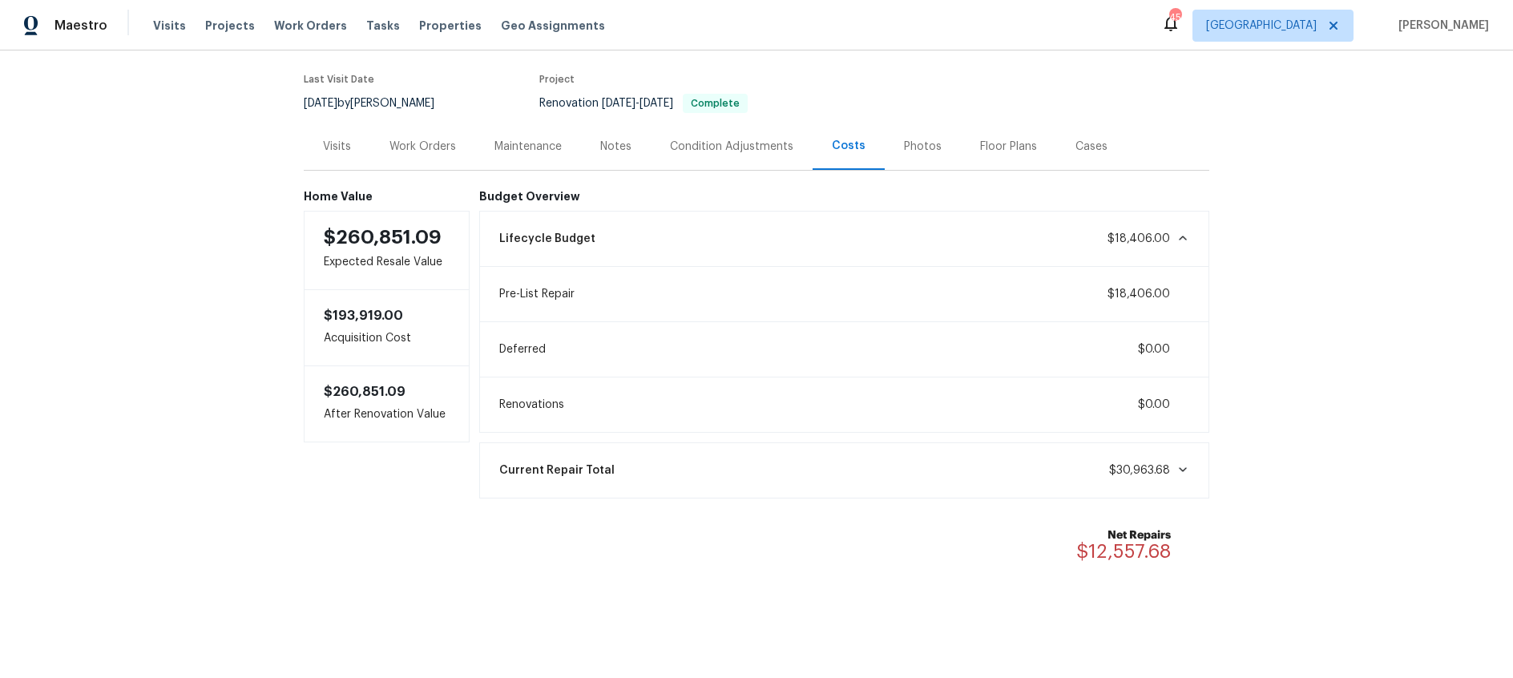
click at [429, 144] on div "Work Orders" at bounding box center [422, 147] width 66 height 16
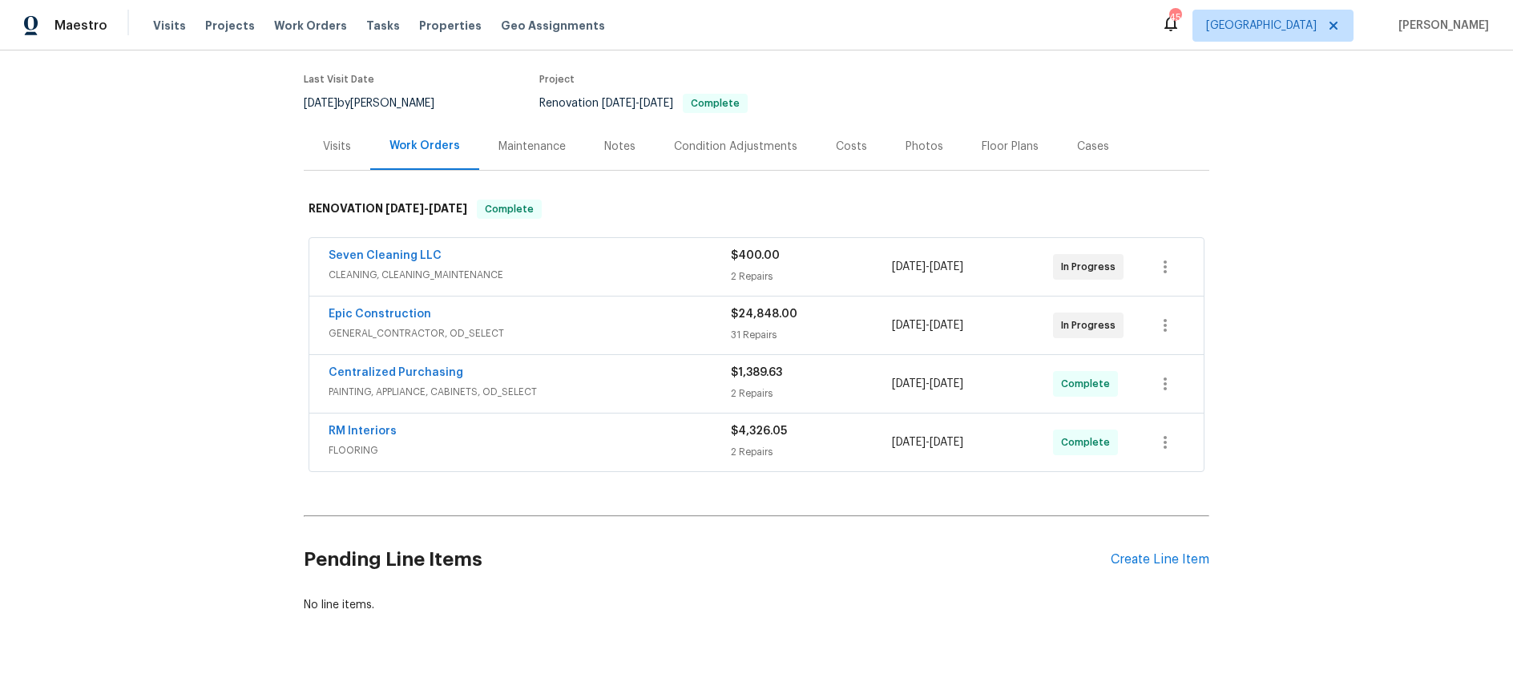
click at [734, 143] on div "Condition Adjustments" at bounding box center [735, 147] width 123 height 16
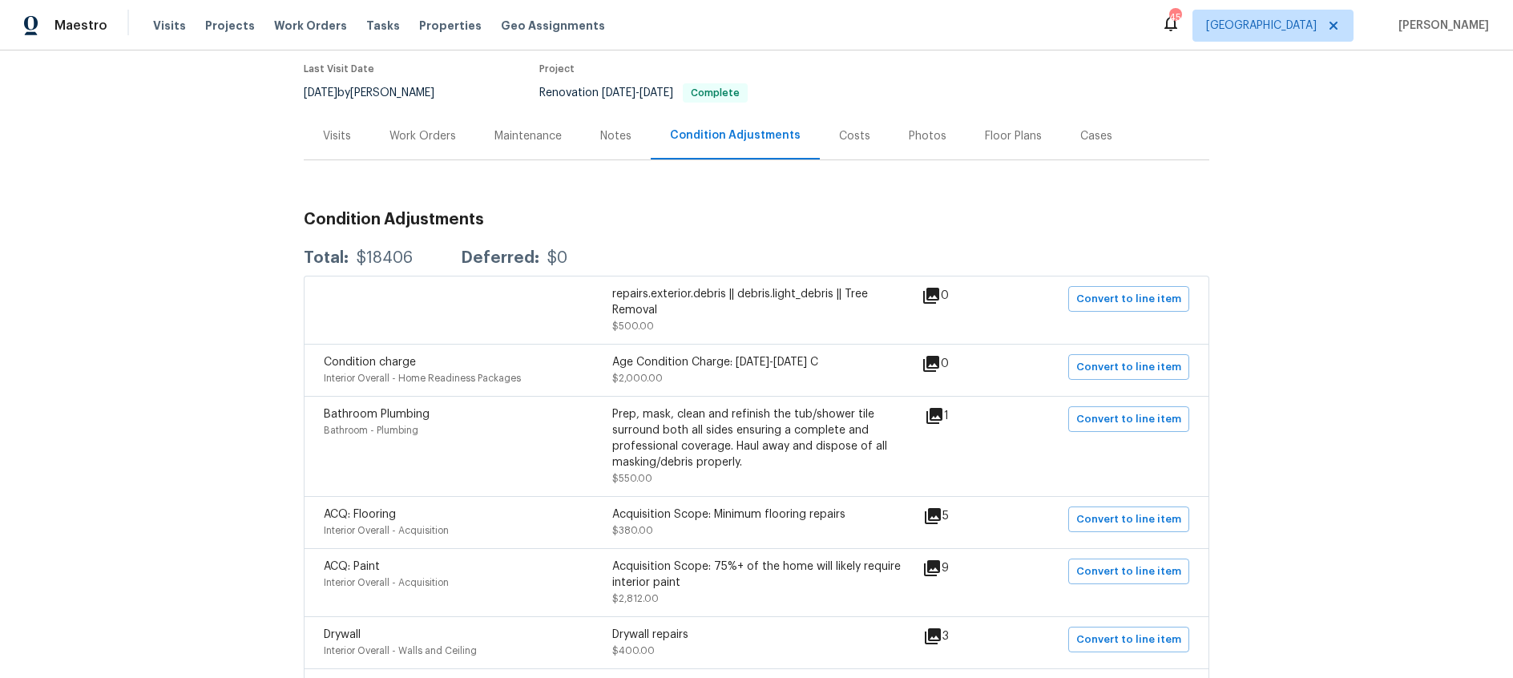
scroll to position [131, 0]
click at [854, 136] on div "Costs" at bounding box center [854, 135] width 31 height 16
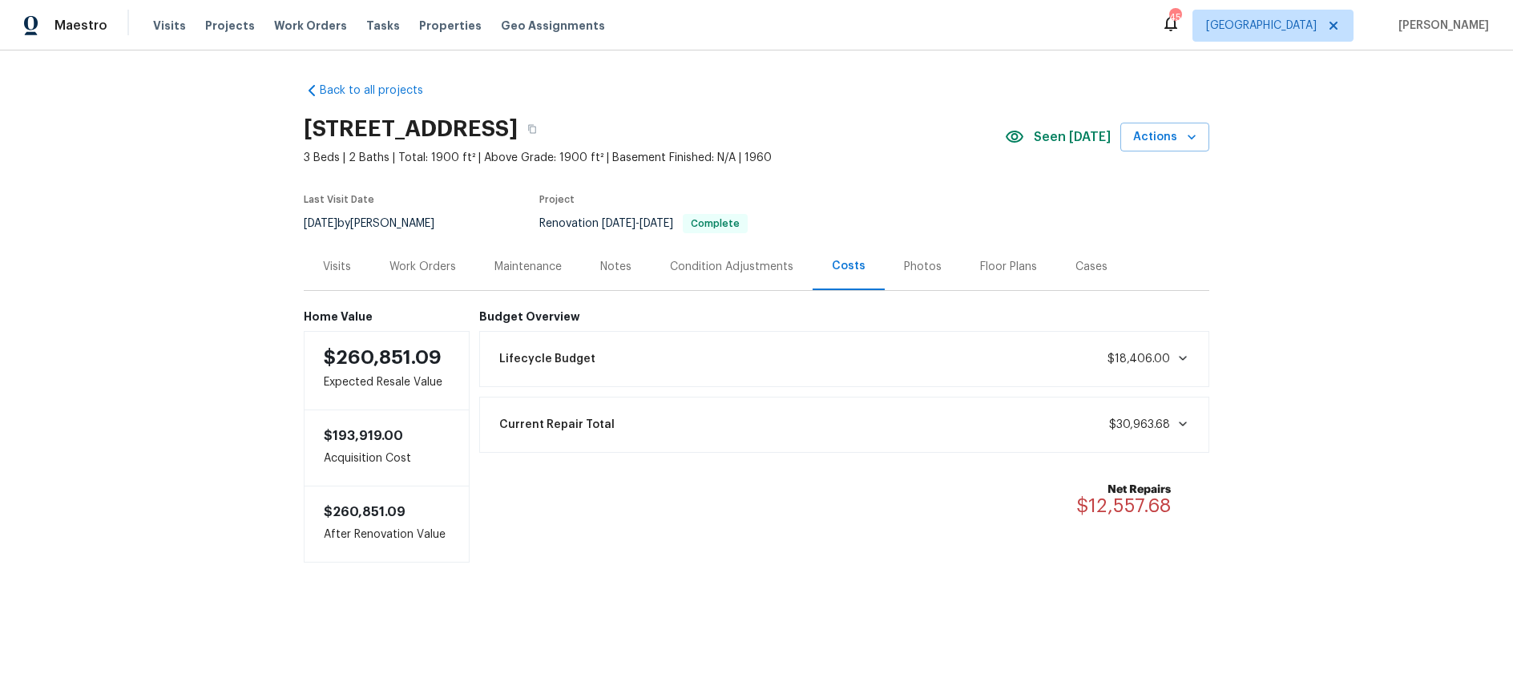
click at [716, 272] on div "Condition Adjustments" at bounding box center [731, 267] width 123 height 16
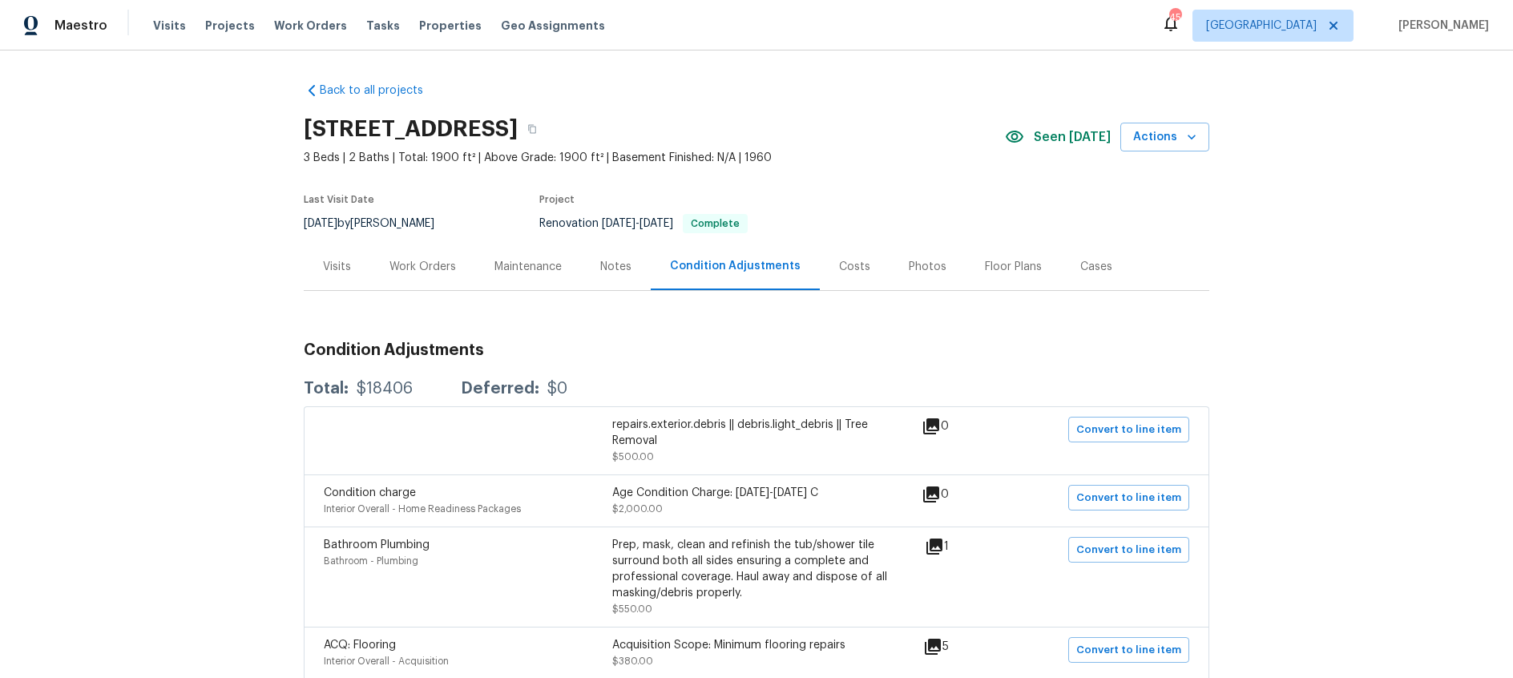
click at [607, 272] on div "Notes" at bounding box center [615, 267] width 31 height 16
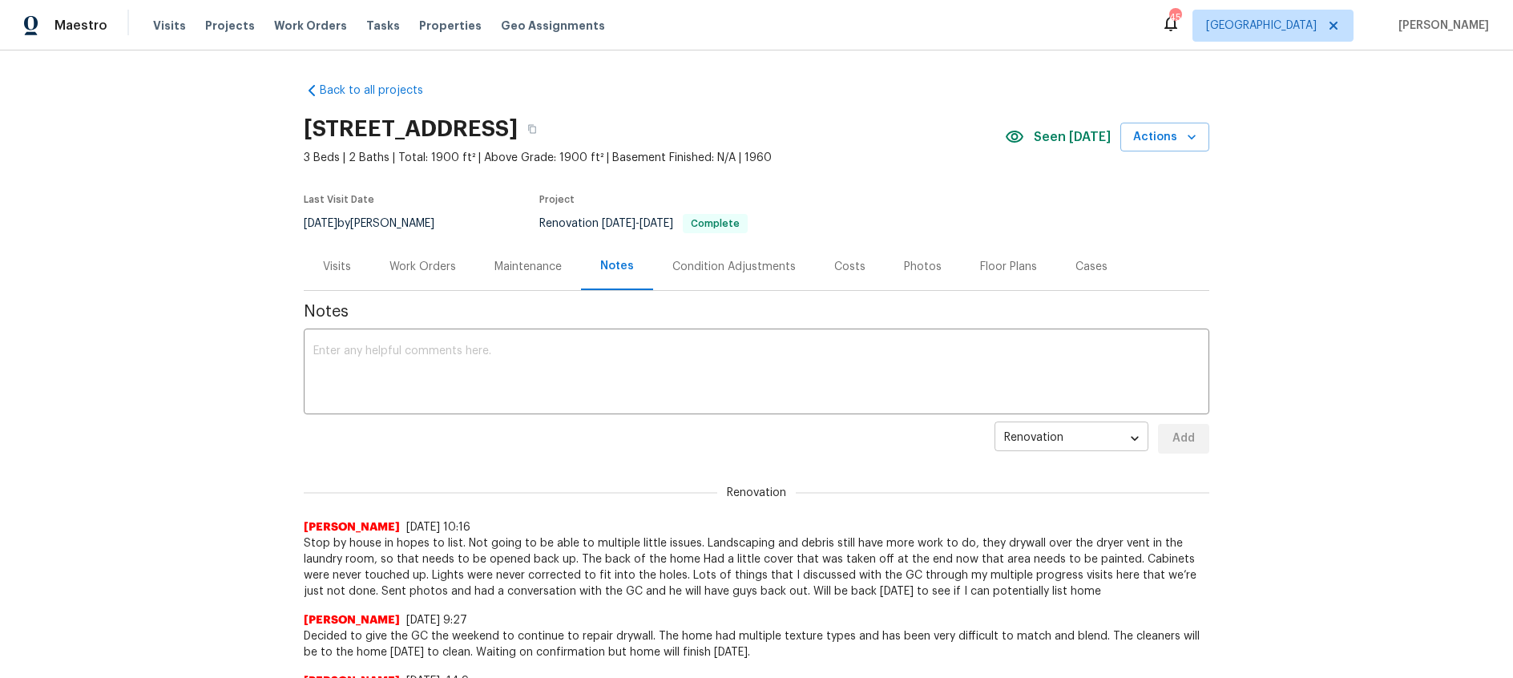
click at [1128, 436] on body "Maestro Visits Projects Work Orders Tasks Properties Geo Assignments 45 Dallas …" at bounding box center [756, 339] width 1513 height 678
click at [1091, 392] on li "Budget Review" at bounding box center [1071, 386] width 154 height 26
type input "budget_review"
click at [832, 436] on div "Budget Review budget_review ​ Add" at bounding box center [756, 439] width 905 height 30
click at [751, 272] on div "Condition Adjustments" at bounding box center [733, 267] width 123 height 16
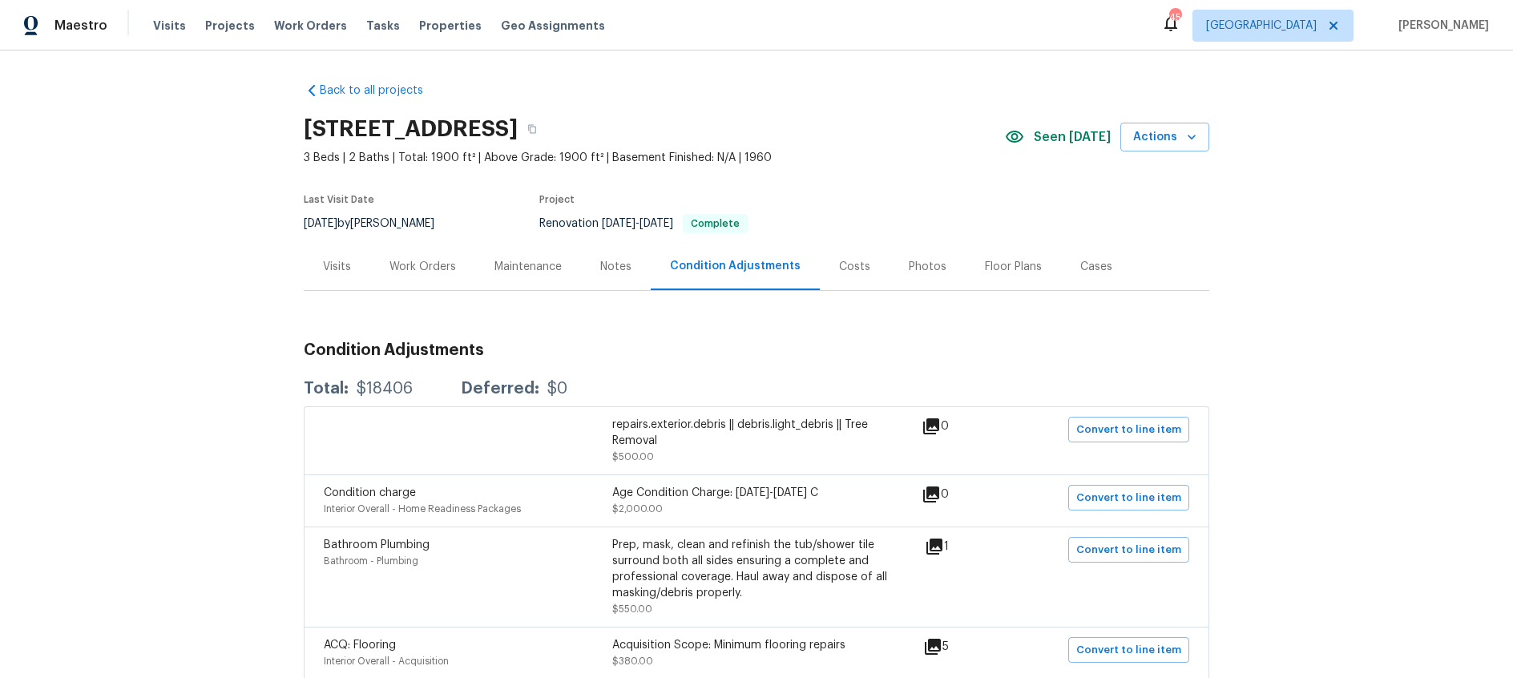
click at [617, 270] on div "Notes" at bounding box center [615, 267] width 31 height 16
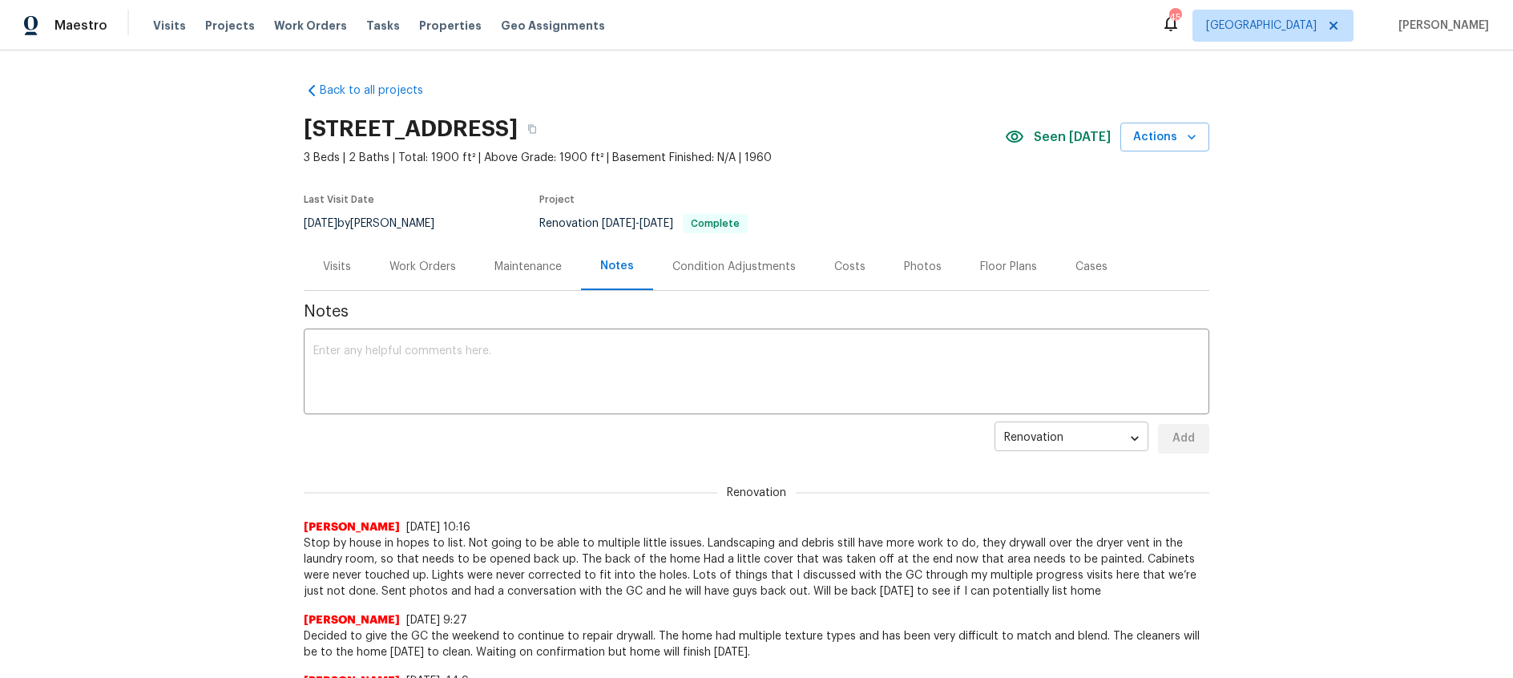
click at [1126, 436] on body "Maestro Visits Projects Work Orders Tasks Properties Geo Assignments 45 Dallas …" at bounding box center [756, 339] width 1513 height 678
click at [1053, 383] on li "Budget Review" at bounding box center [1071, 386] width 154 height 26
type input "budget_review"
click at [855, 447] on div "Budget Review budget_review ​ Add" at bounding box center [756, 439] width 905 height 30
click at [1139, 437] on body "Maestro Visits Projects Work Orders Tasks Properties Geo Assignments 45 Dallas …" at bounding box center [756, 339] width 1513 height 678
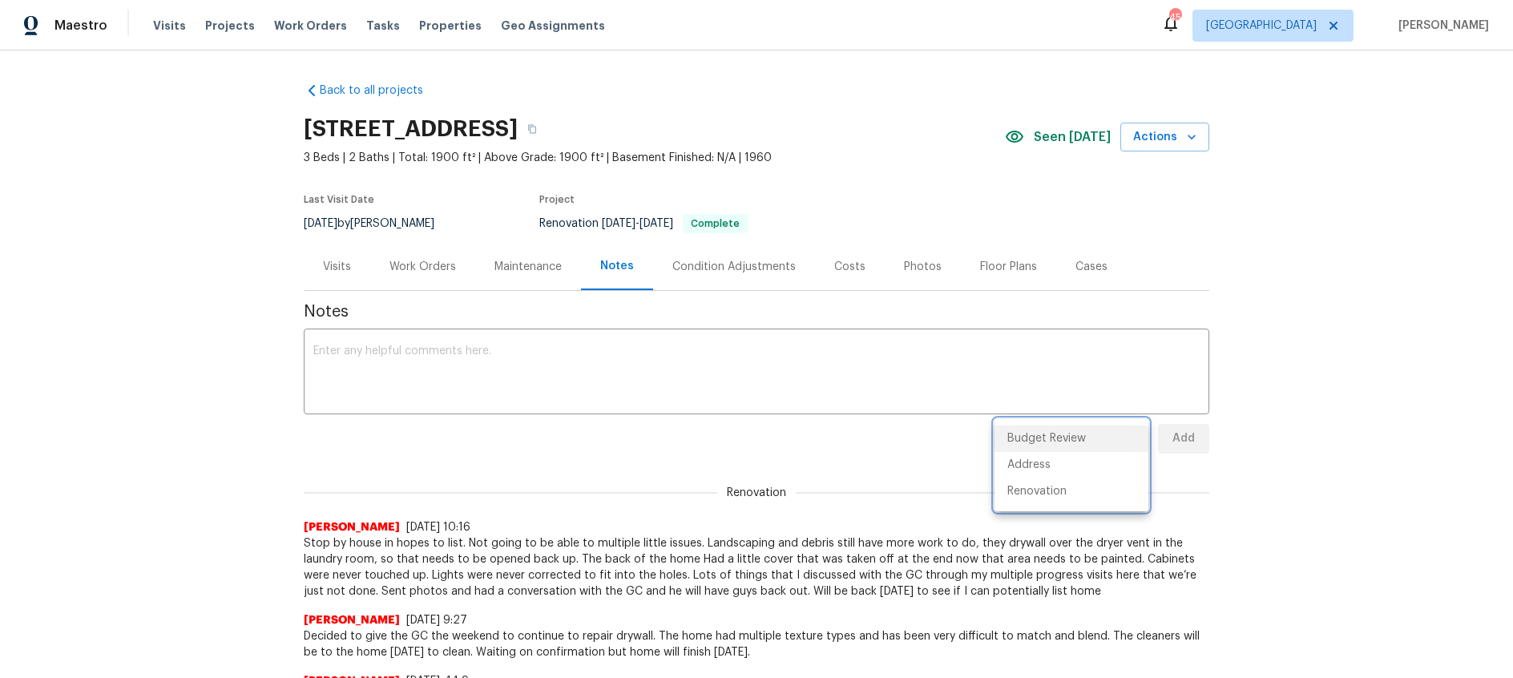
click at [906, 437] on div at bounding box center [756, 339] width 1513 height 678
click at [537, 130] on icon "button" at bounding box center [532, 129] width 10 height 10
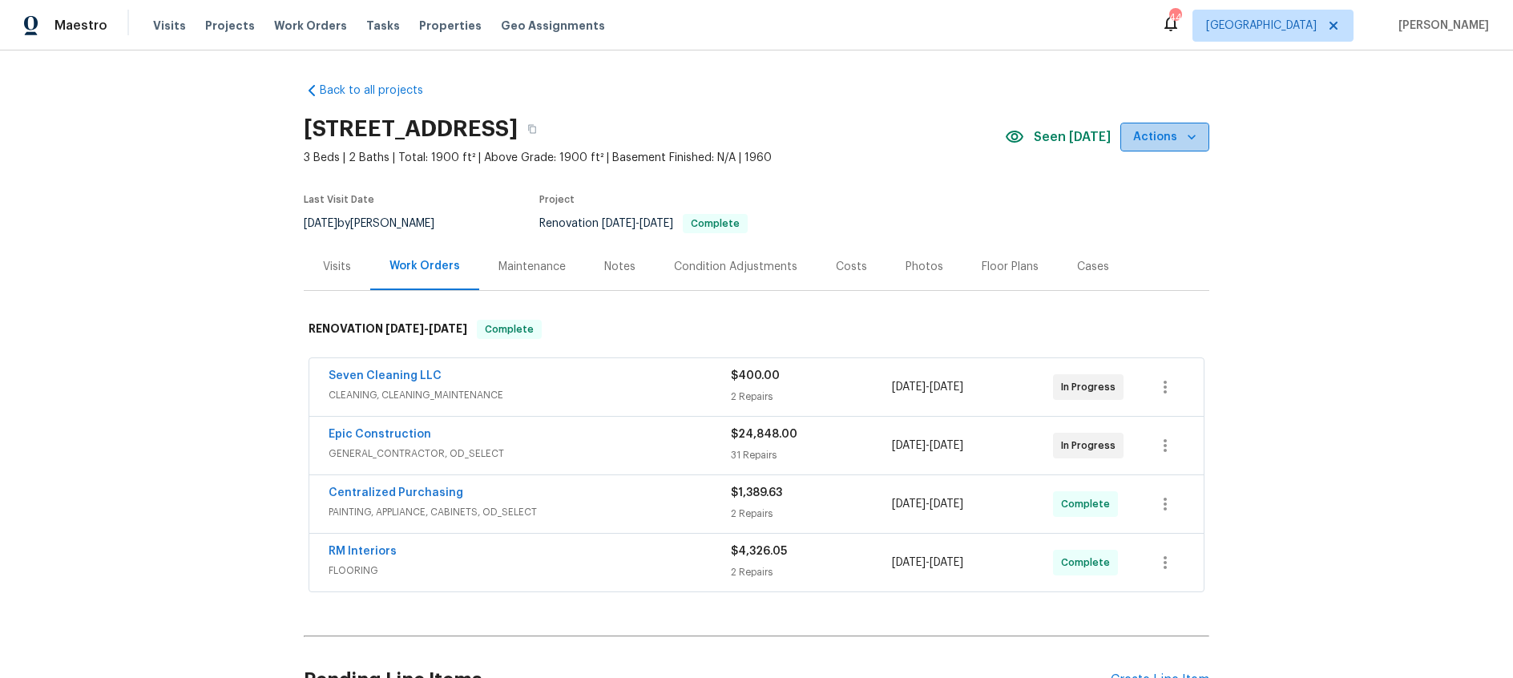
click at [1186, 139] on icon "button" at bounding box center [1191, 137] width 16 height 16
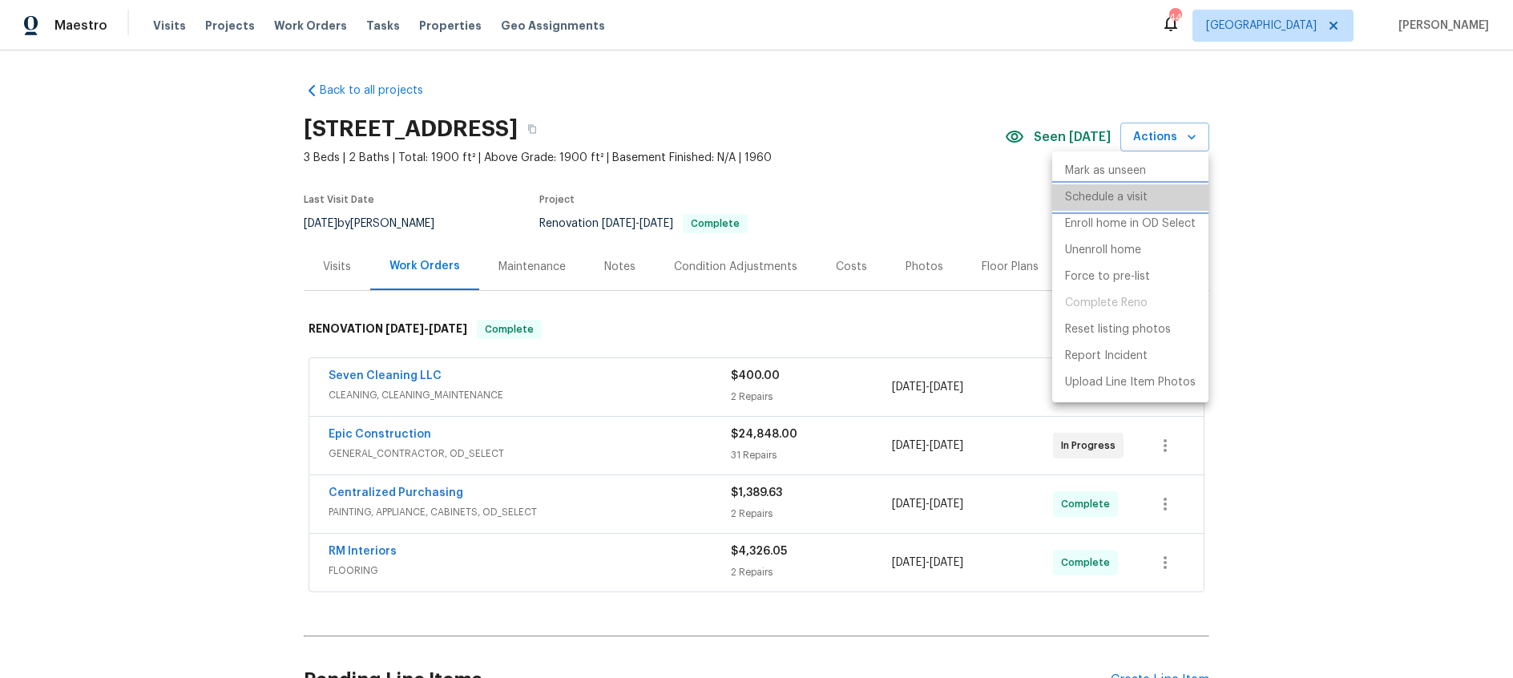
click at [1132, 191] on p "Schedule a visit" at bounding box center [1106, 197] width 83 height 17
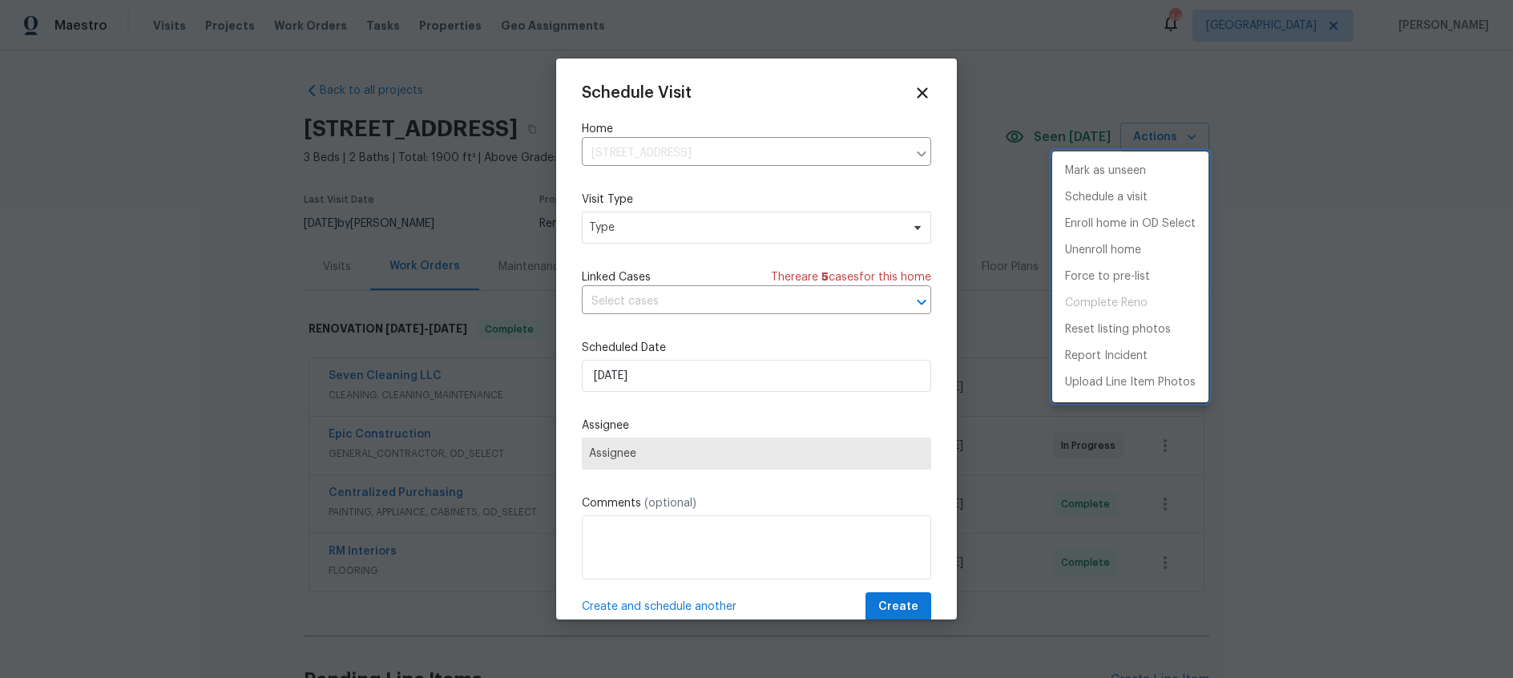
click at [779, 232] on div at bounding box center [756, 339] width 1513 height 678
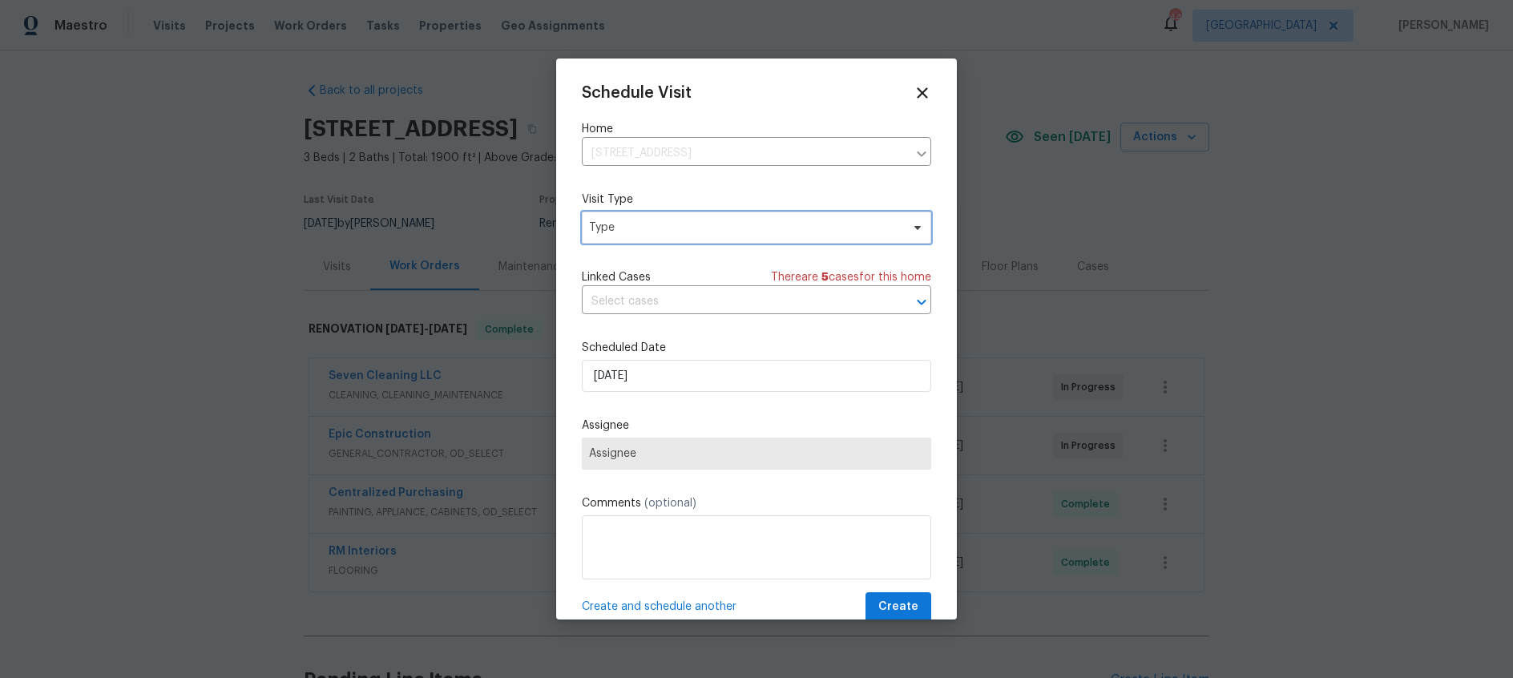
click at [844, 228] on span "Type" at bounding box center [745, 228] width 312 height 16
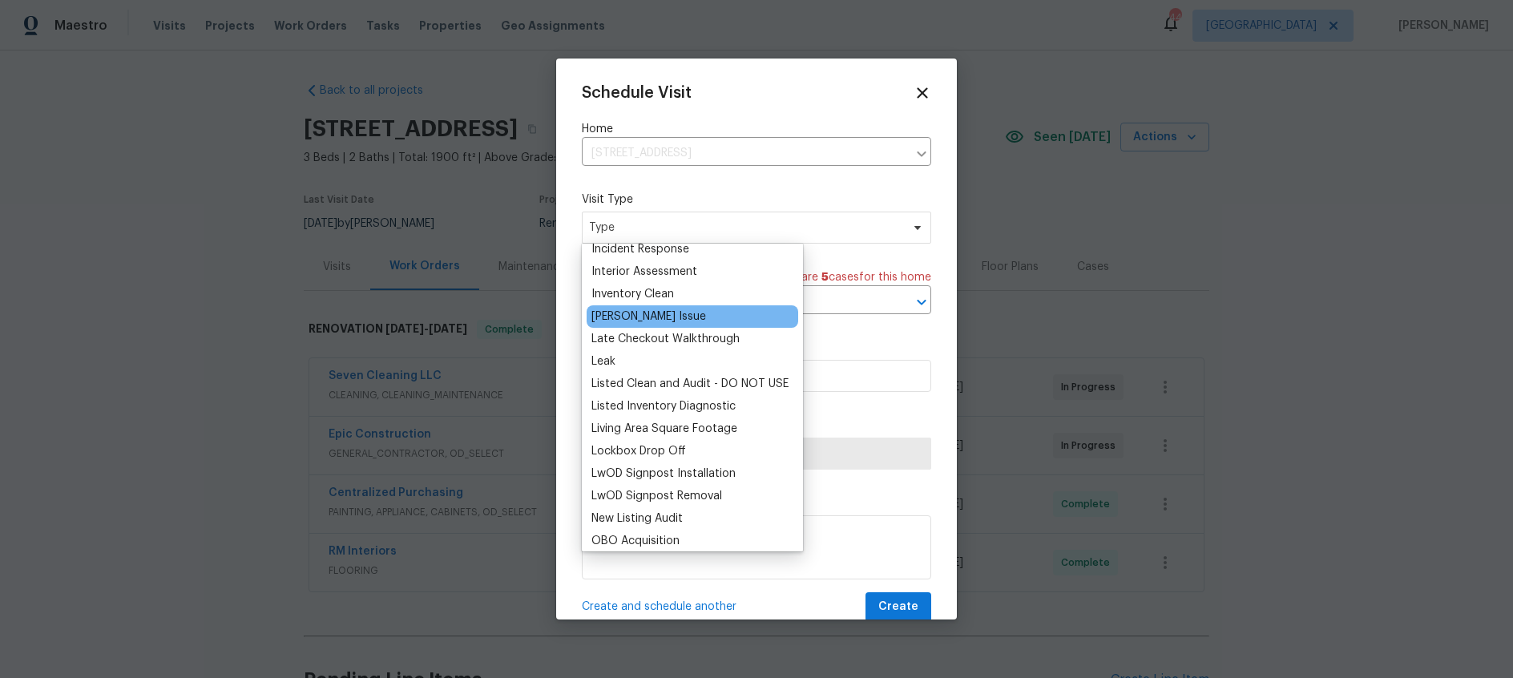
scroll to position [685, 0]
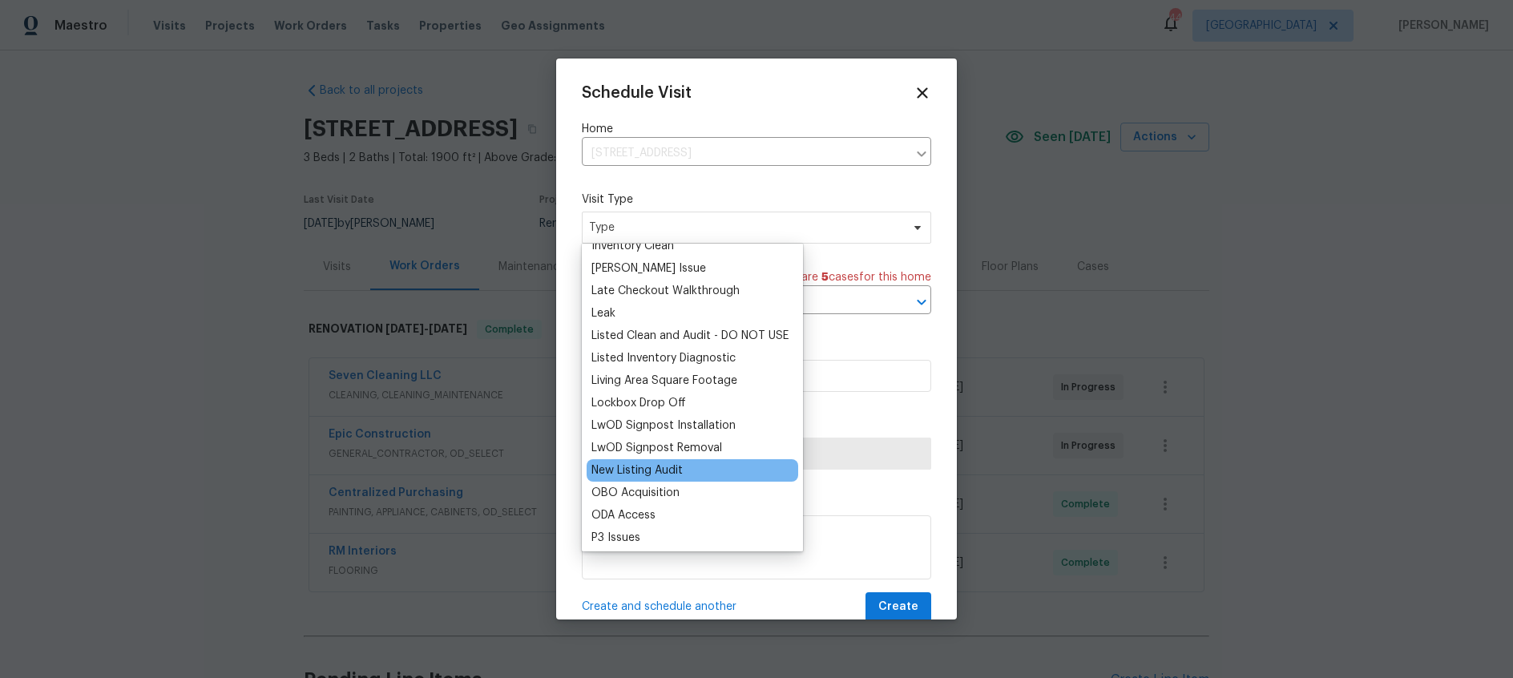
click at [670, 462] on div "New Listing Audit" at bounding box center [636, 470] width 91 height 16
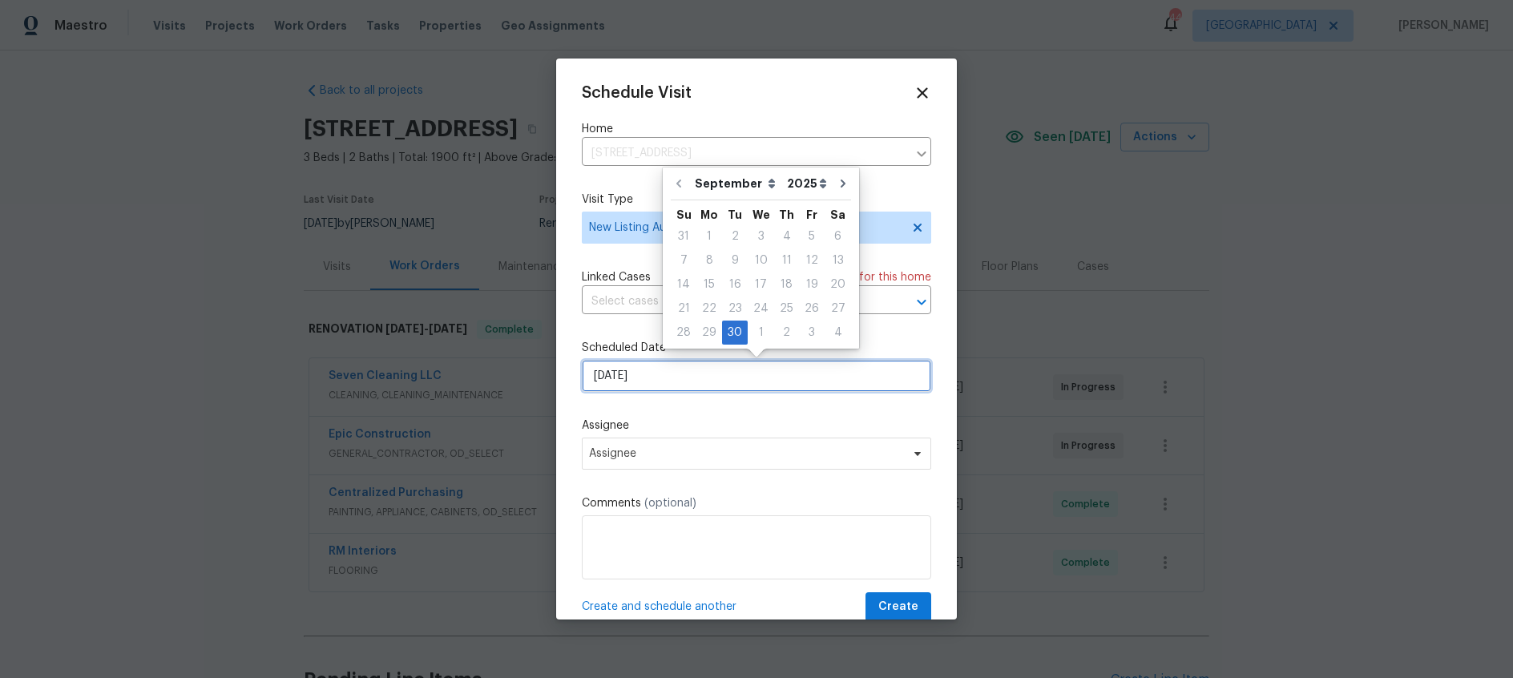
click at [697, 380] on input "9/30/2025" at bounding box center [756, 376] width 349 height 32
click at [755, 329] on div "1" at bounding box center [760, 332] width 26 height 22
type input "10/1/2025"
select select "9"
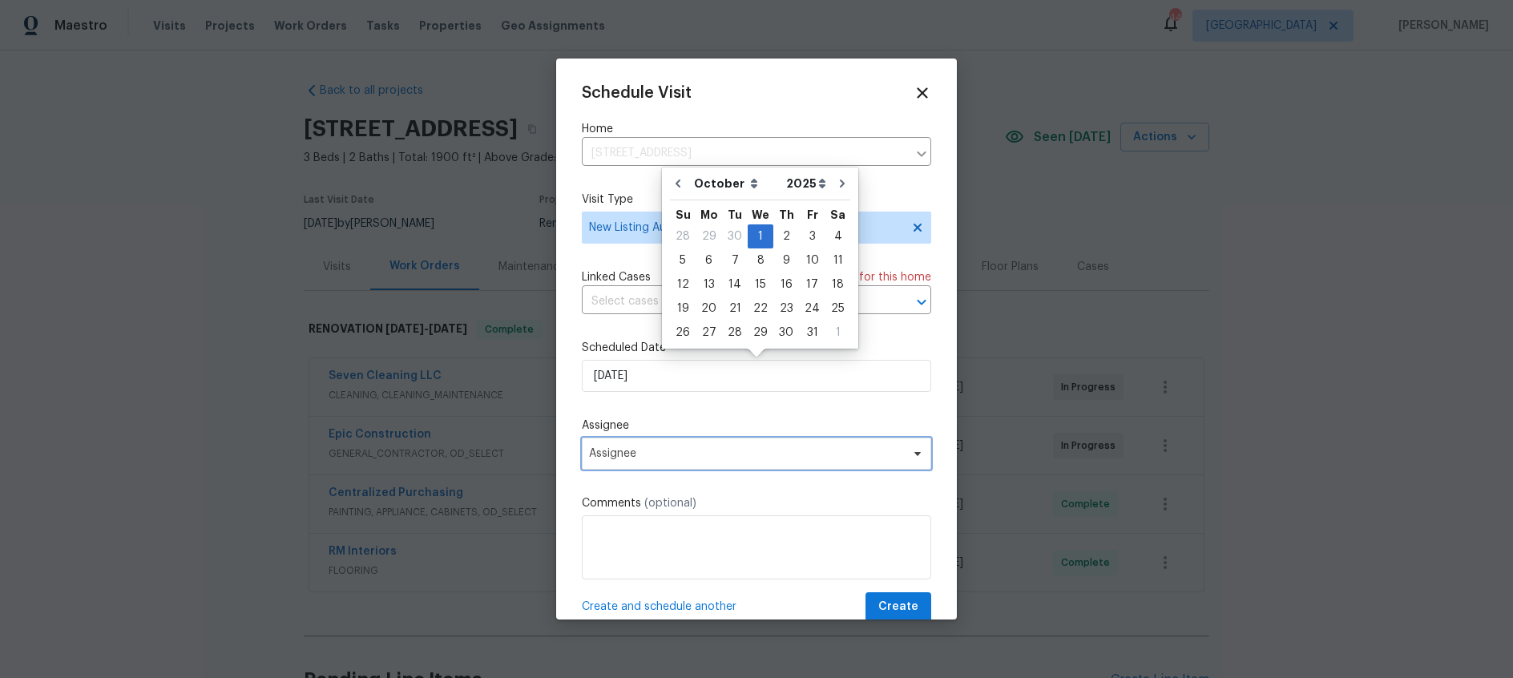
click at [711, 461] on span "Assignee" at bounding box center [756, 453] width 349 height 32
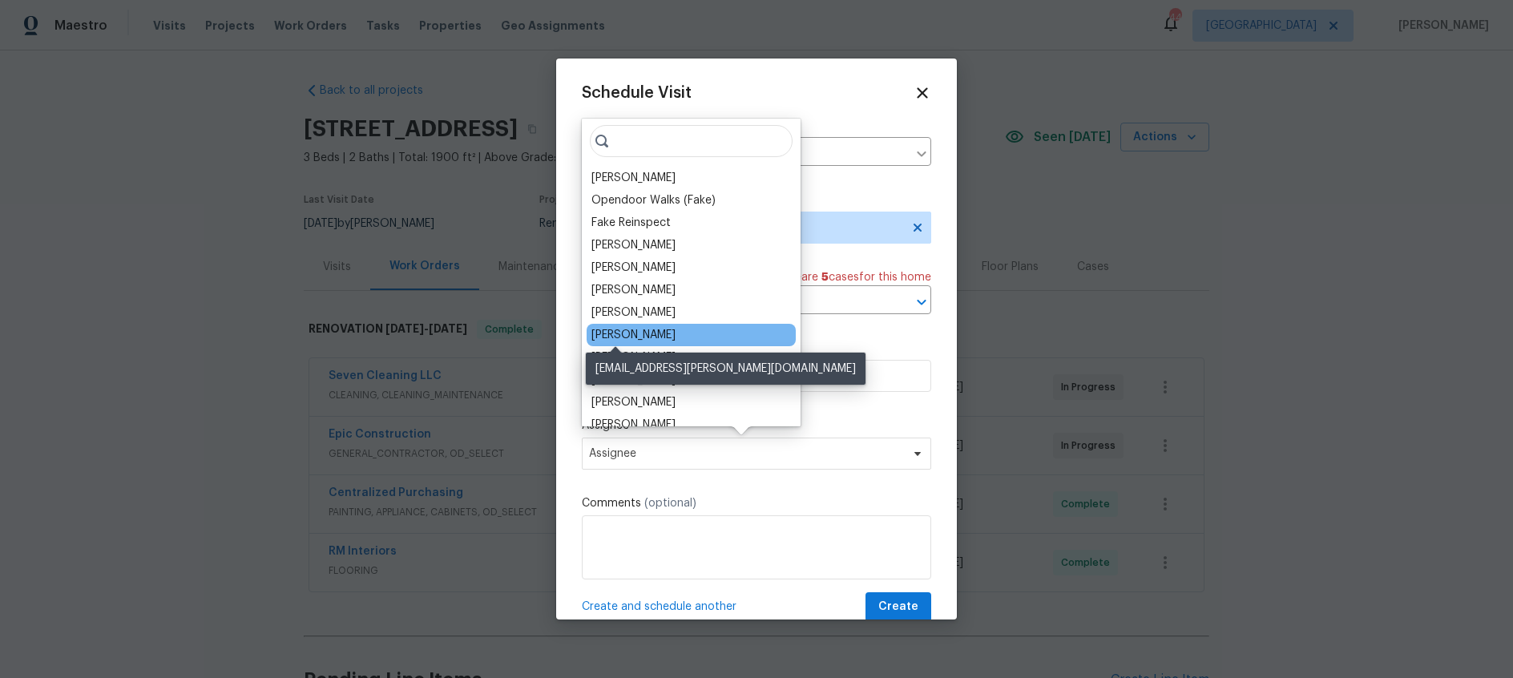
click at [624, 332] on div "[PERSON_NAME]" at bounding box center [633, 335] width 84 height 16
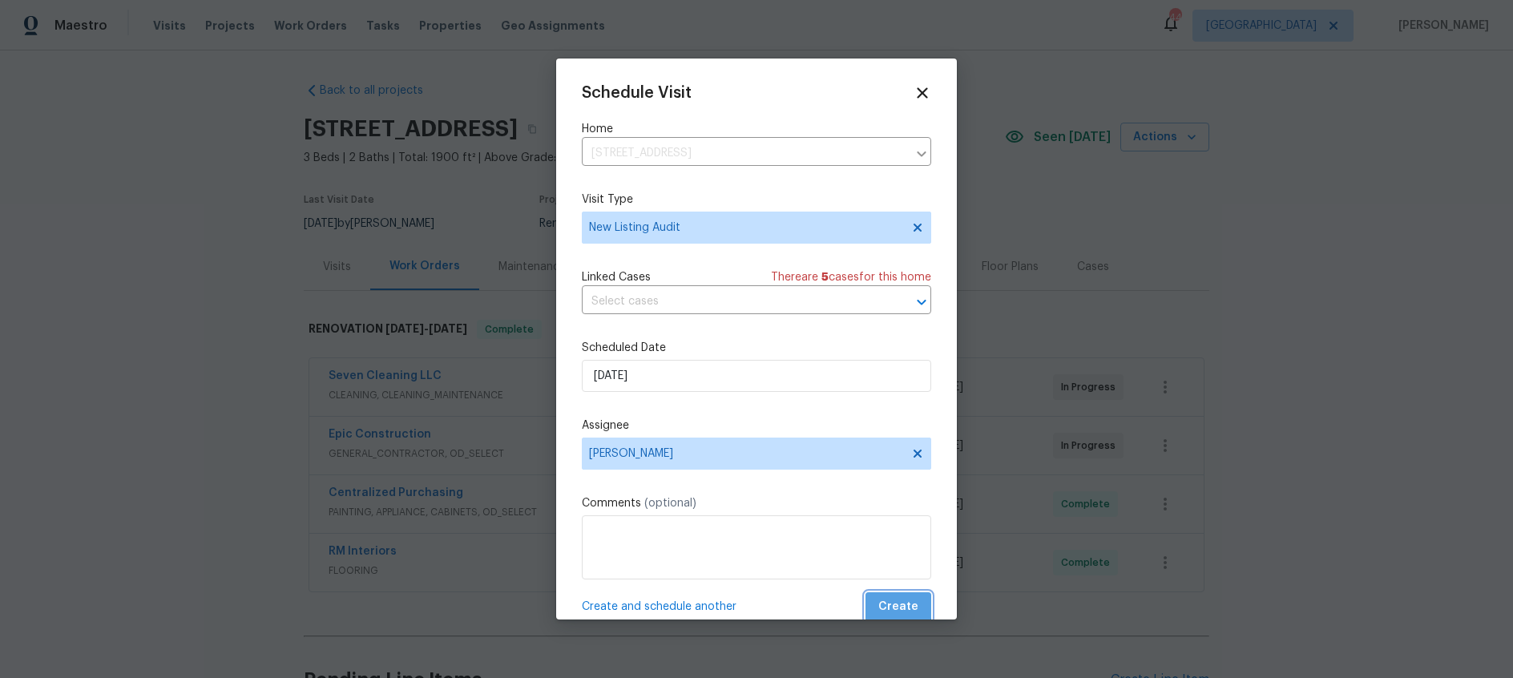
click at [896, 598] on span "Create" at bounding box center [898, 607] width 40 height 20
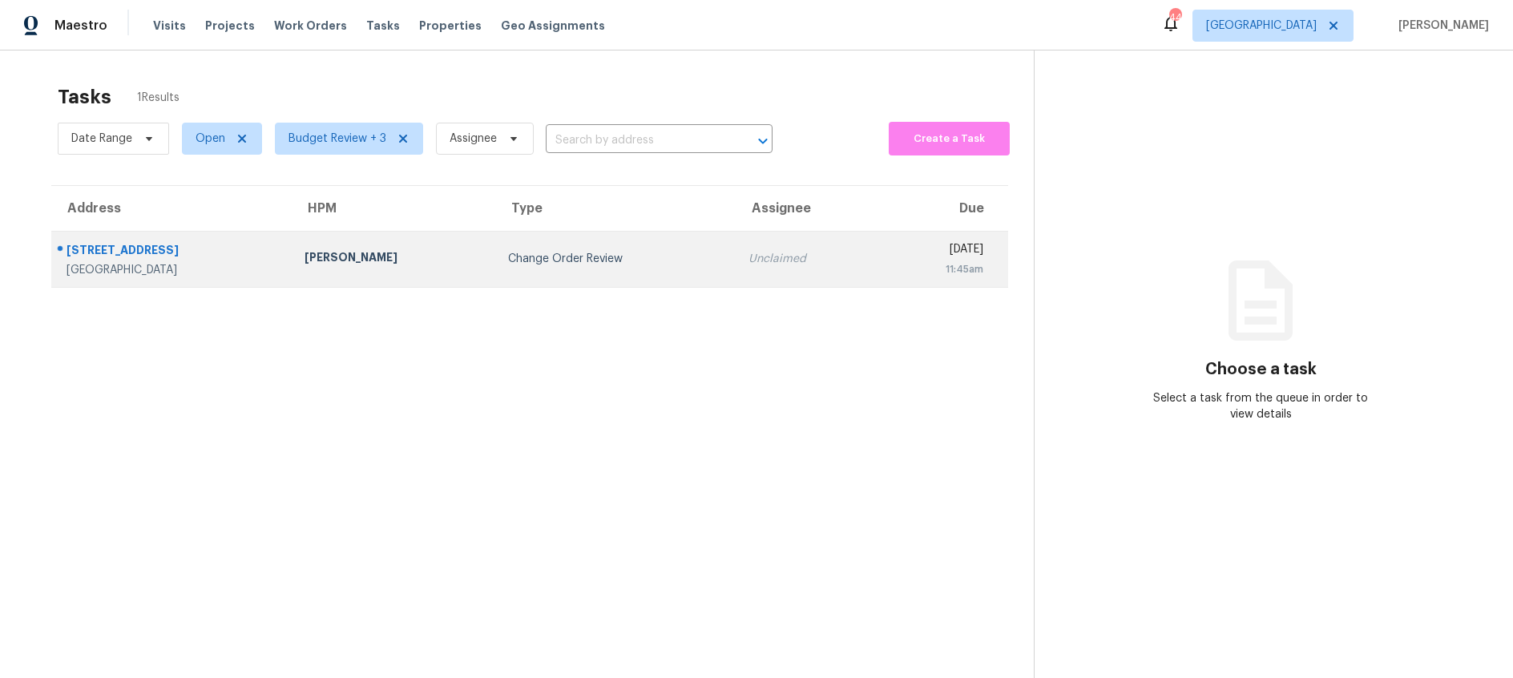
click at [508, 252] on div "Change Order Review" at bounding box center [615, 259] width 215 height 16
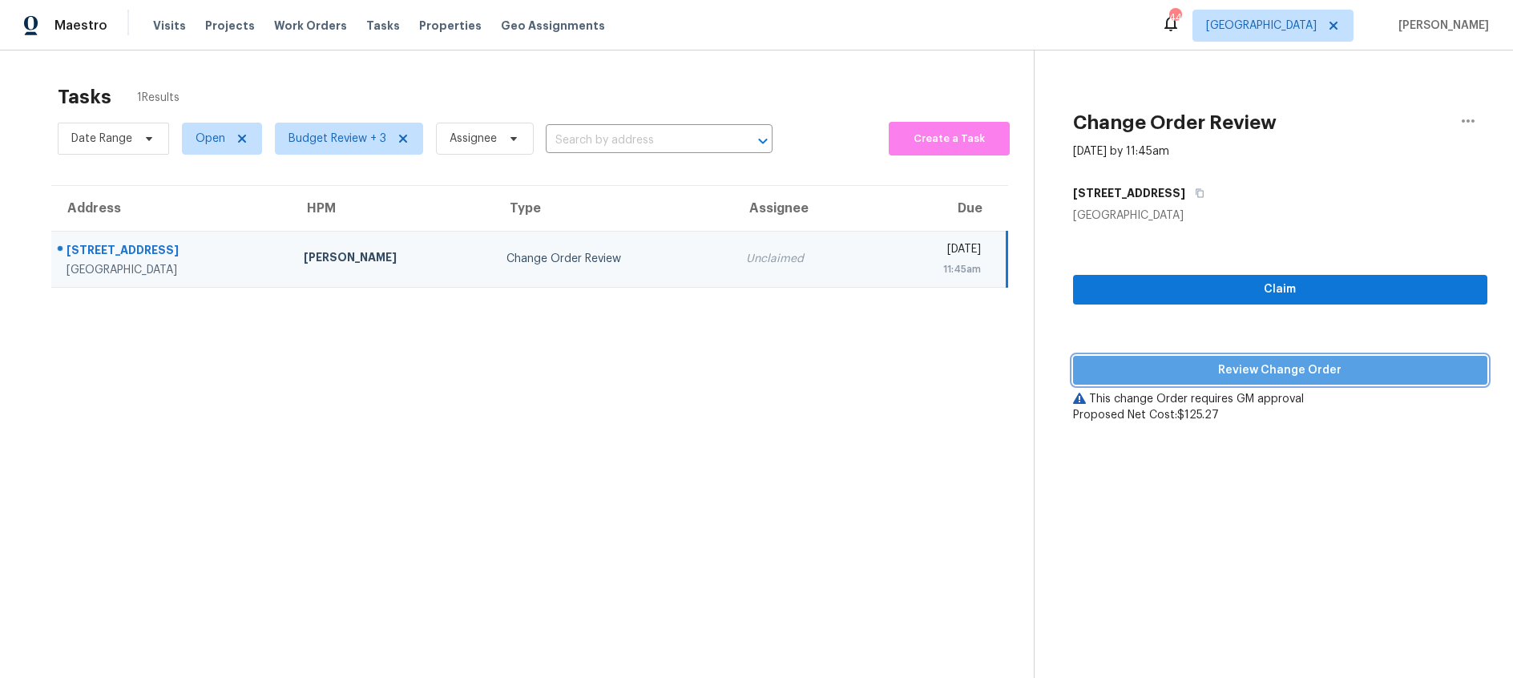
click at [1174, 373] on span "Review Change Order" at bounding box center [1280, 371] width 389 height 20
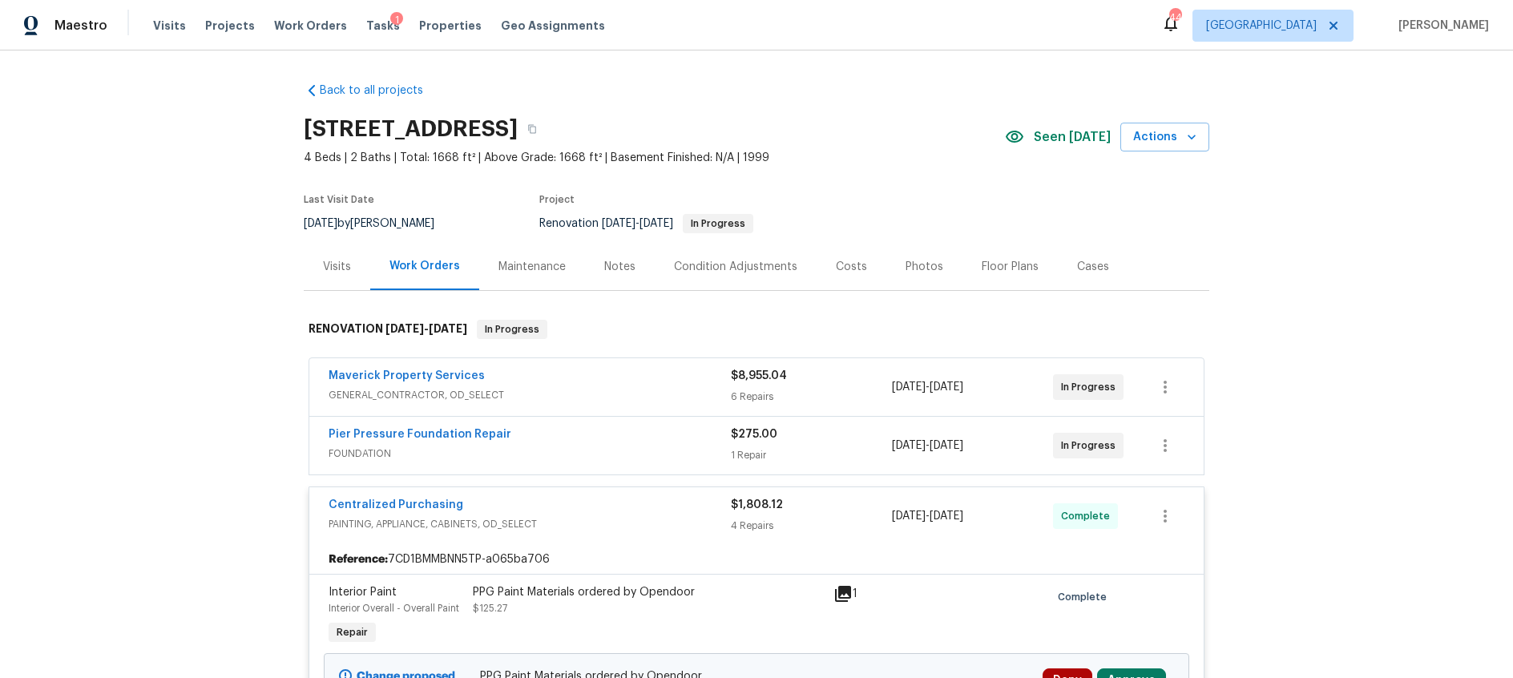
scroll to position [336, 0]
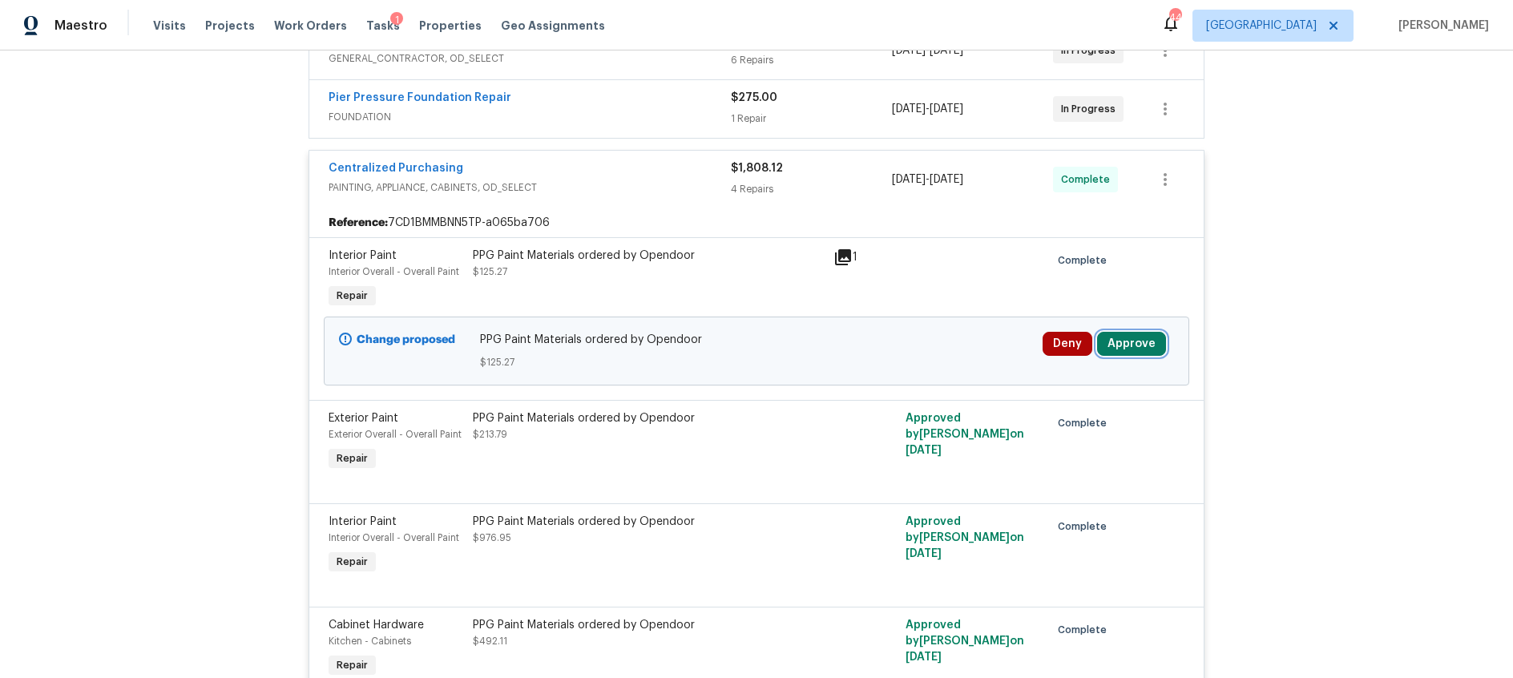
click at [1134, 344] on button "Approve" at bounding box center [1131, 344] width 69 height 24
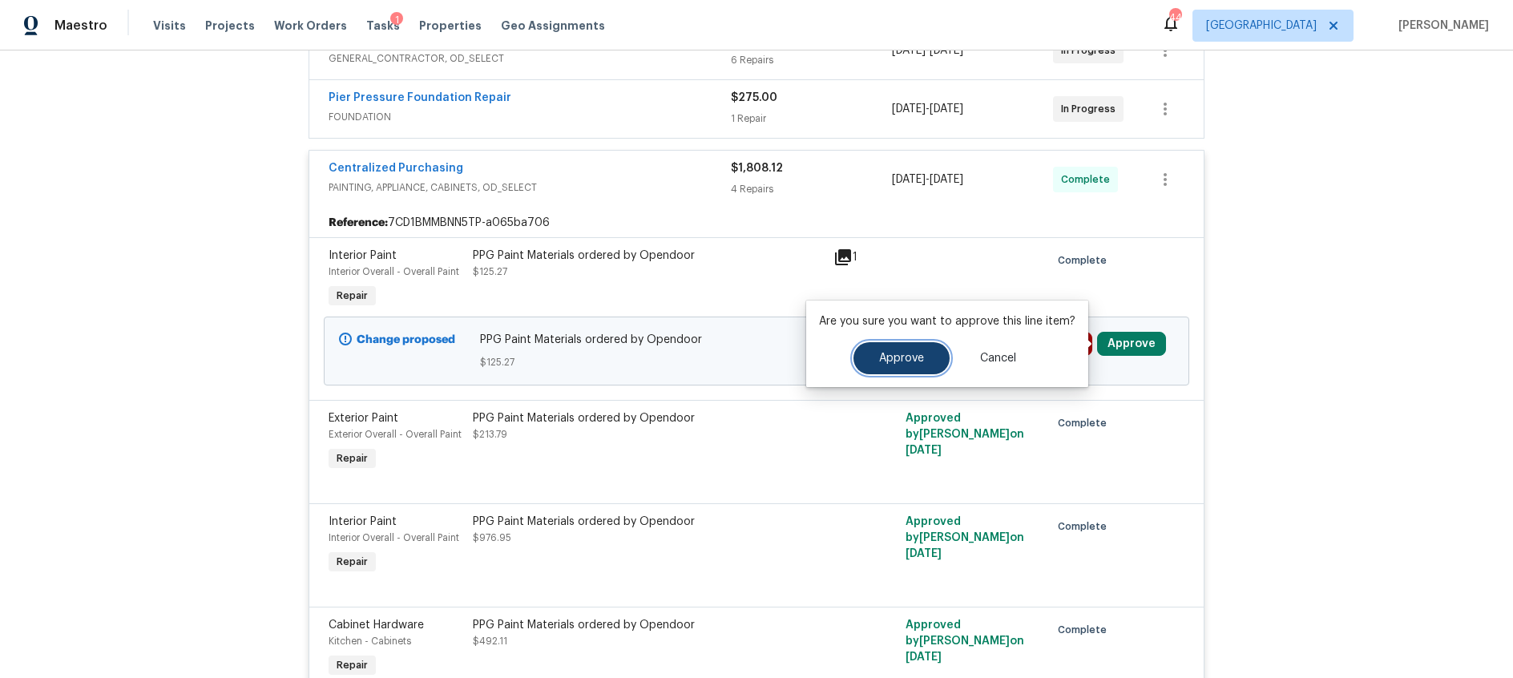
click at [900, 358] on span "Approve" at bounding box center [901, 358] width 45 height 12
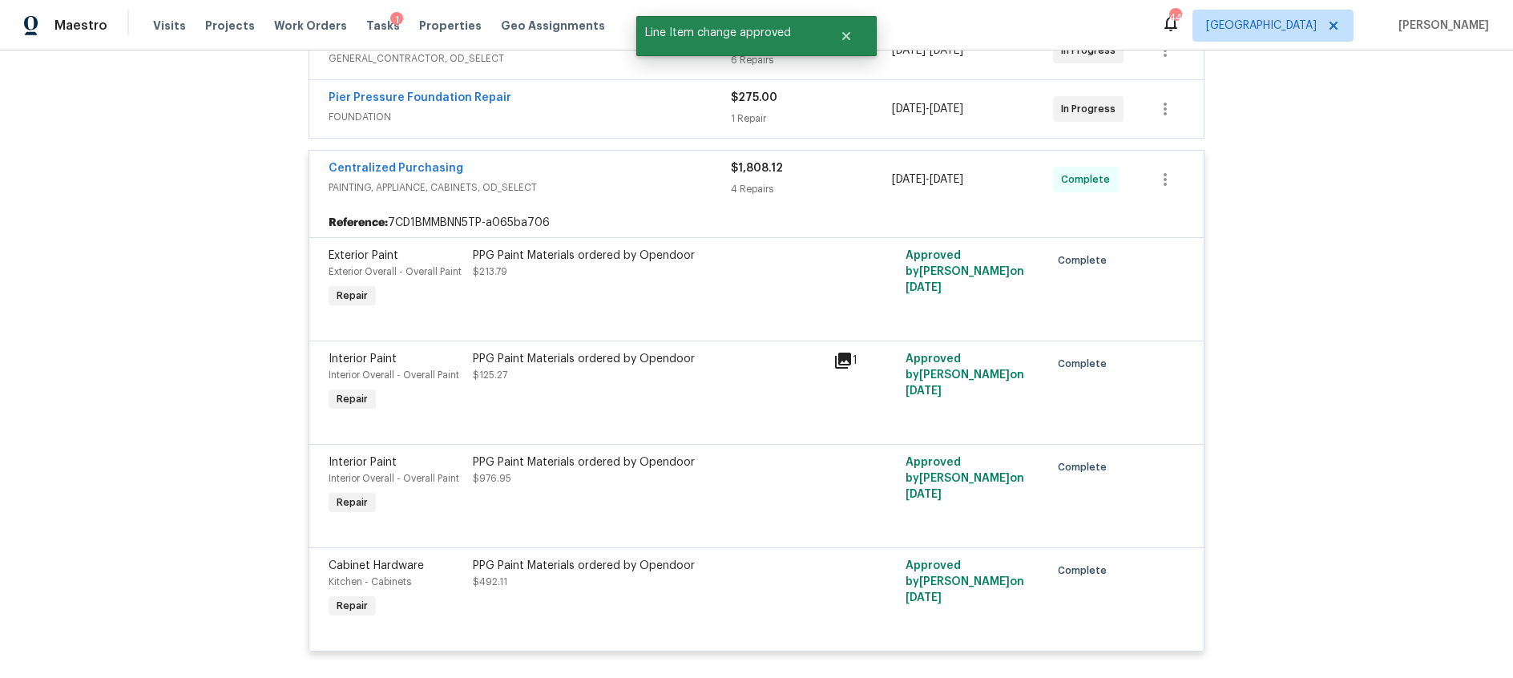
scroll to position [0, 0]
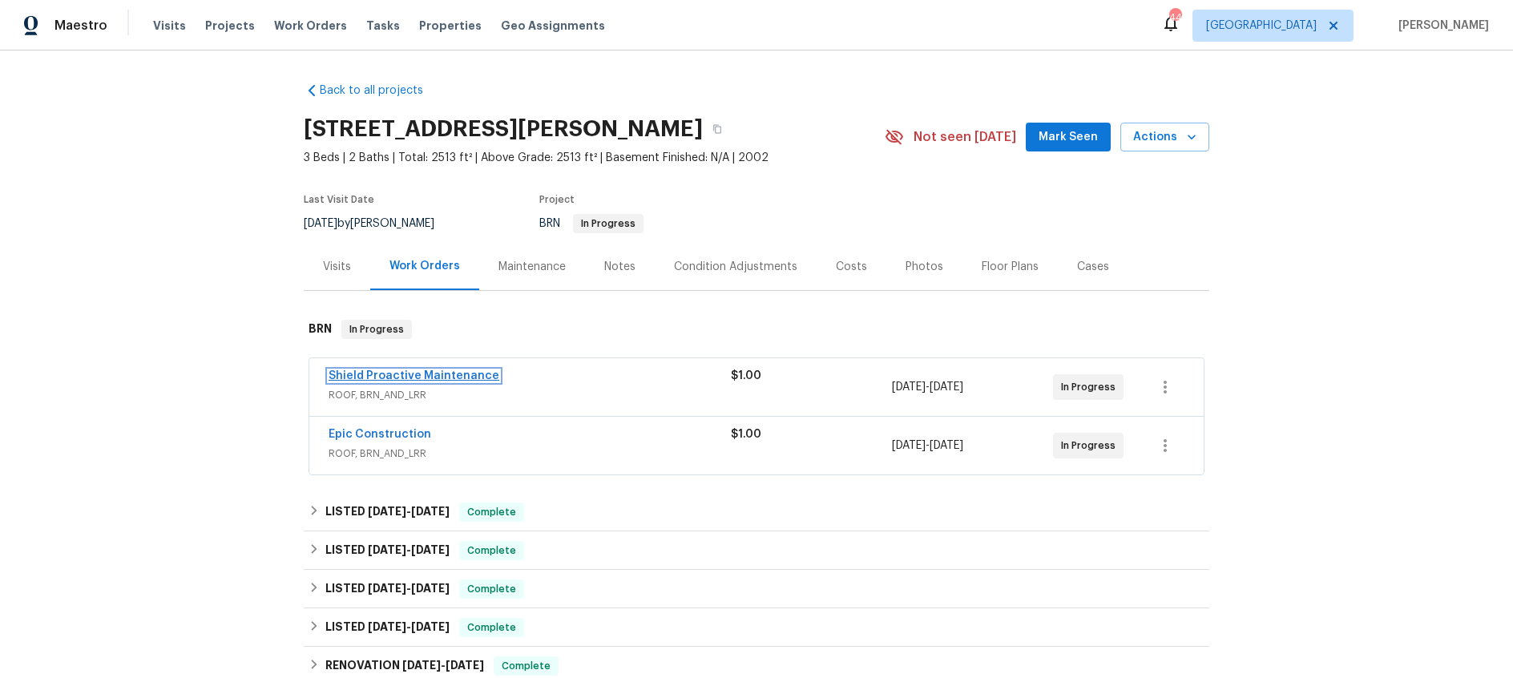
click at [448, 377] on link "Shield Proactive Maintenance" at bounding box center [413, 375] width 171 height 11
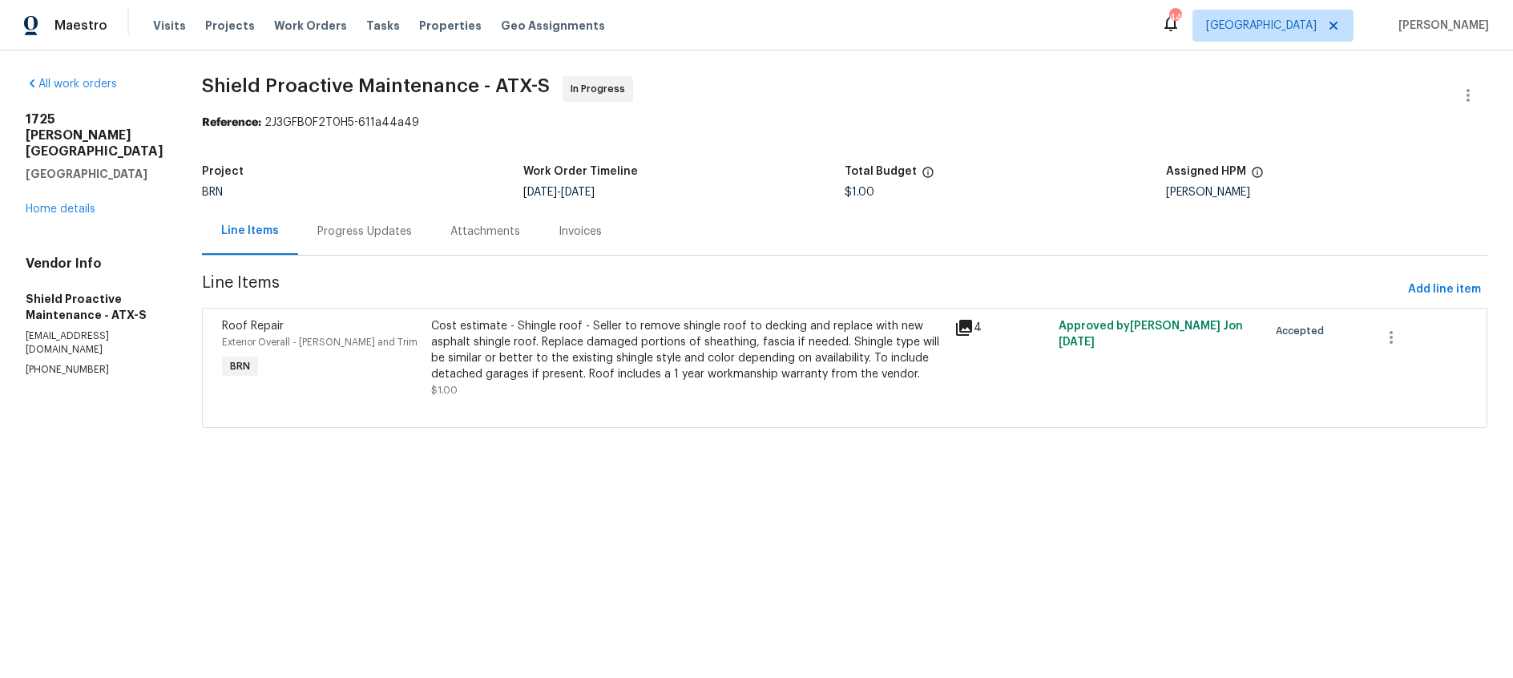
click at [323, 230] on div "Progress Updates" at bounding box center [364, 232] width 95 height 16
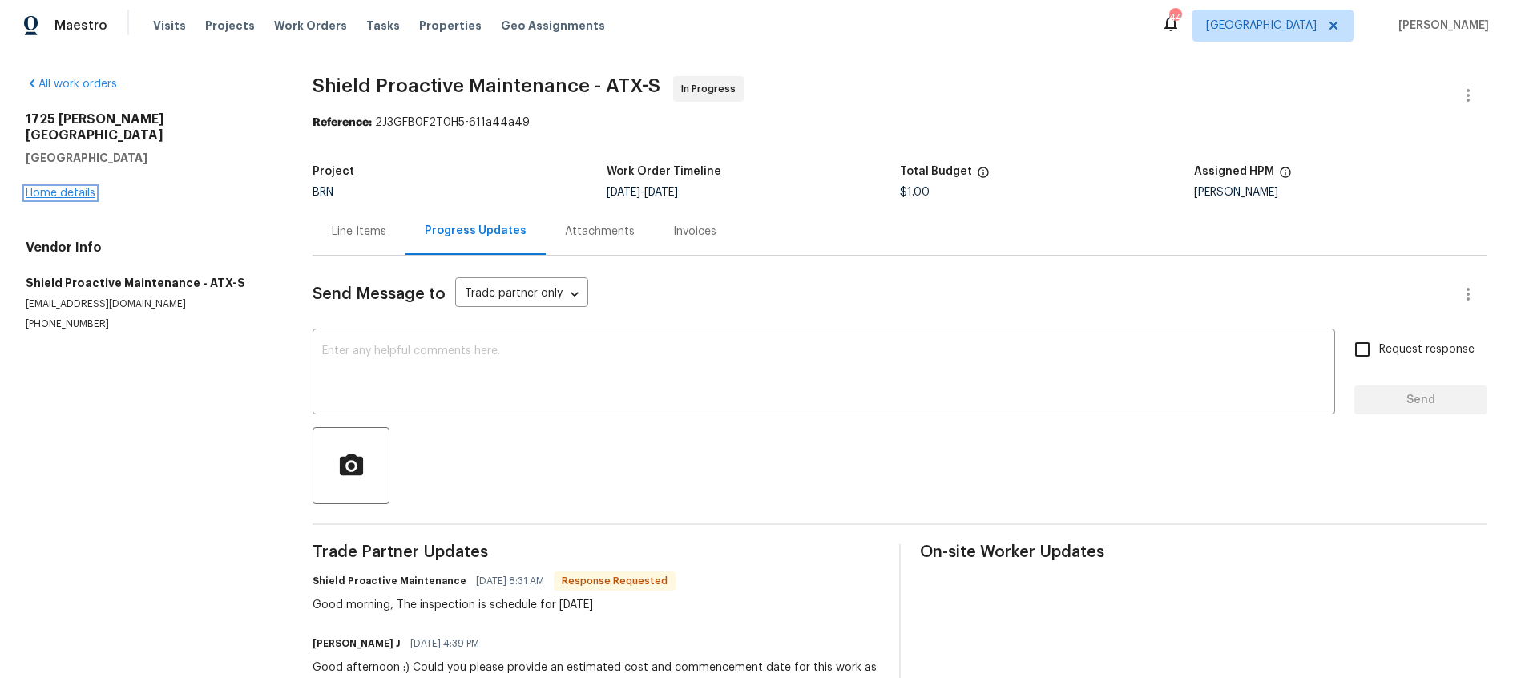
click at [78, 187] on link "Home details" at bounding box center [61, 192] width 70 height 11
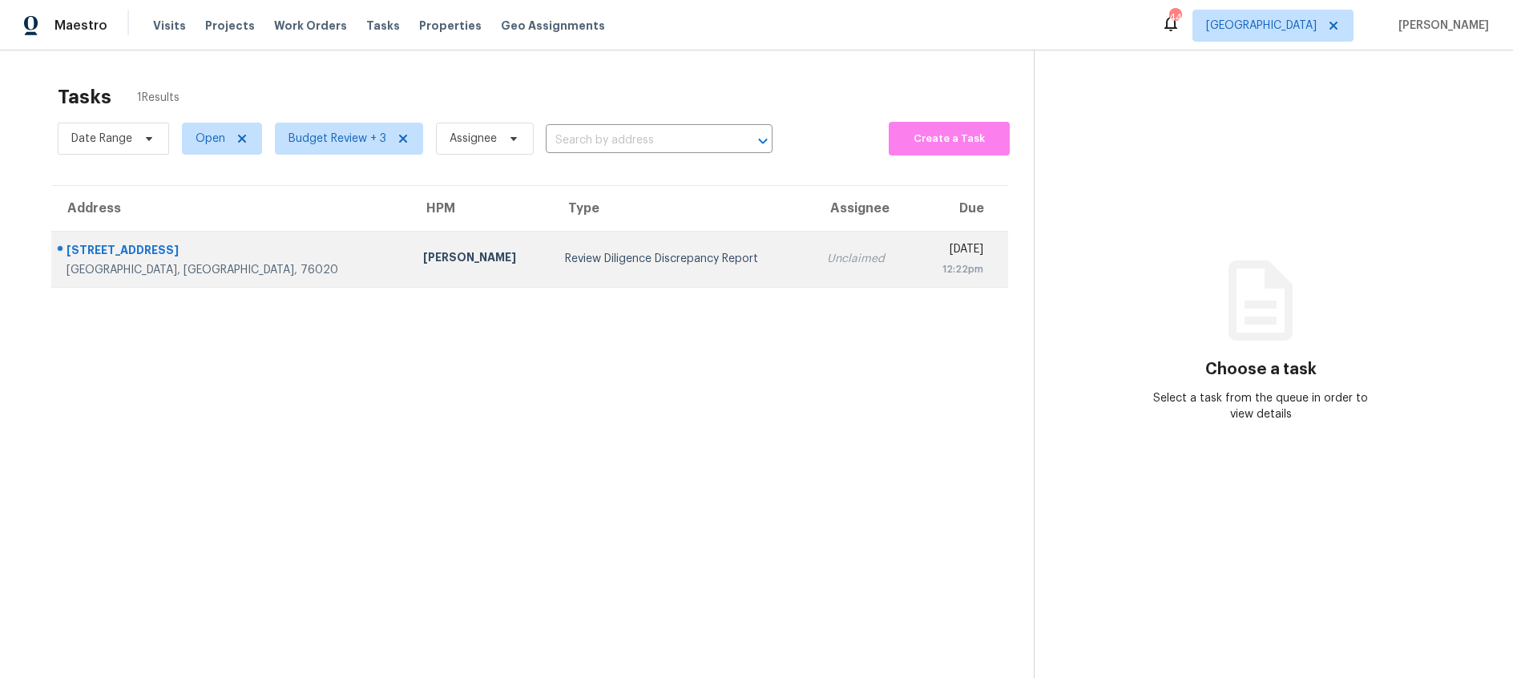
click at [565, 251] on div "Review Diligence Discrepancy Report" at bounding box center [683, 259] width 236 height 16
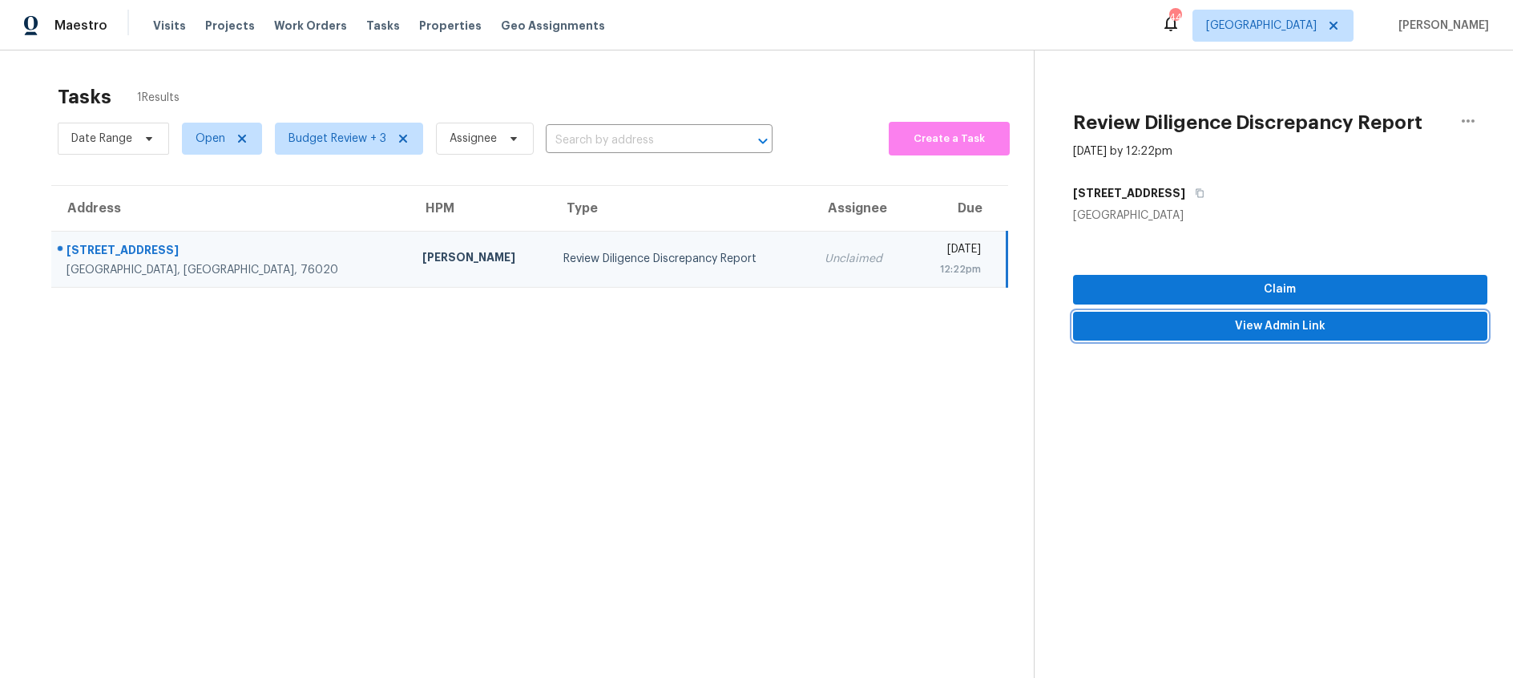
click at [1228, 323] on span "View Admin Link" at bounding box center [1280, 326] width 389 height 20
click at [1181, 287] on span "Claim" at bounding box center [1280, 290] width 389 height 20
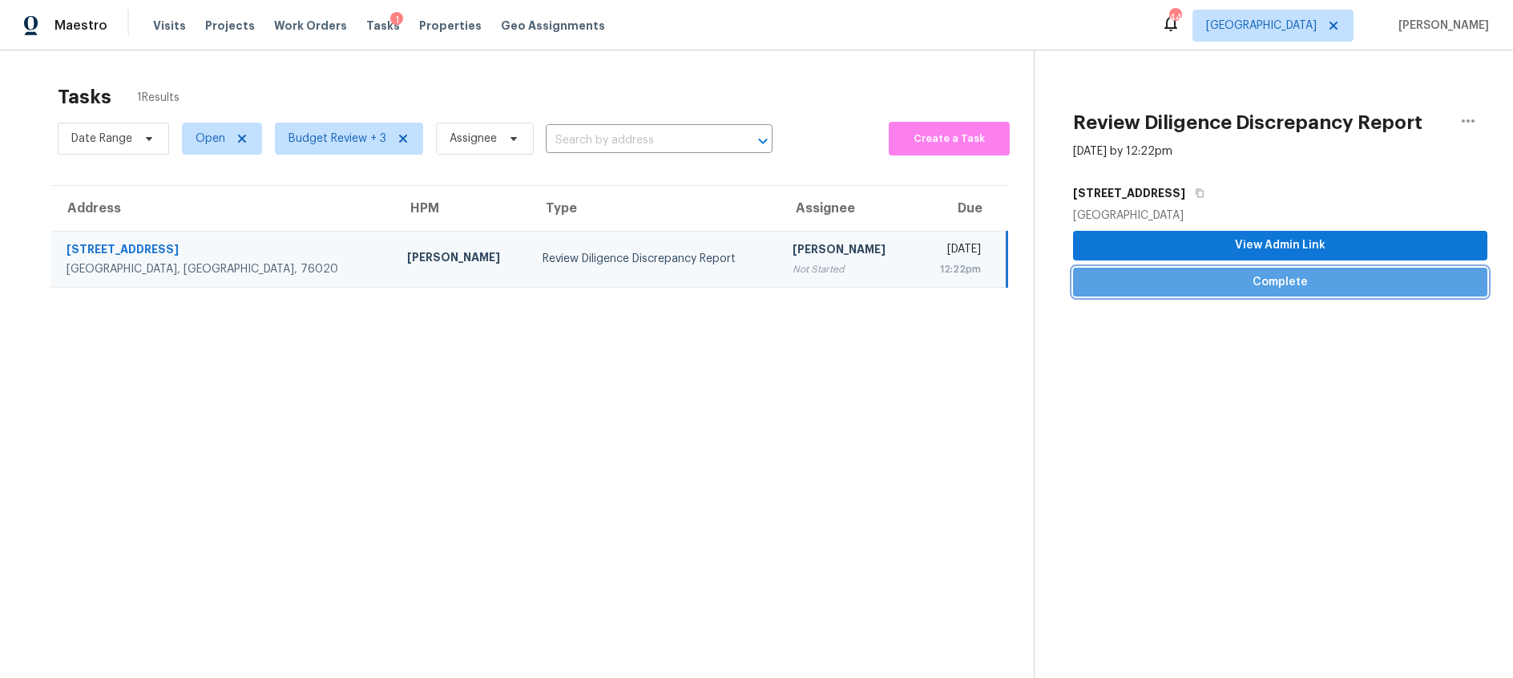
click at [1181, 287] on span "Complete" at bounding box center [1280, 282] width 389 height 20
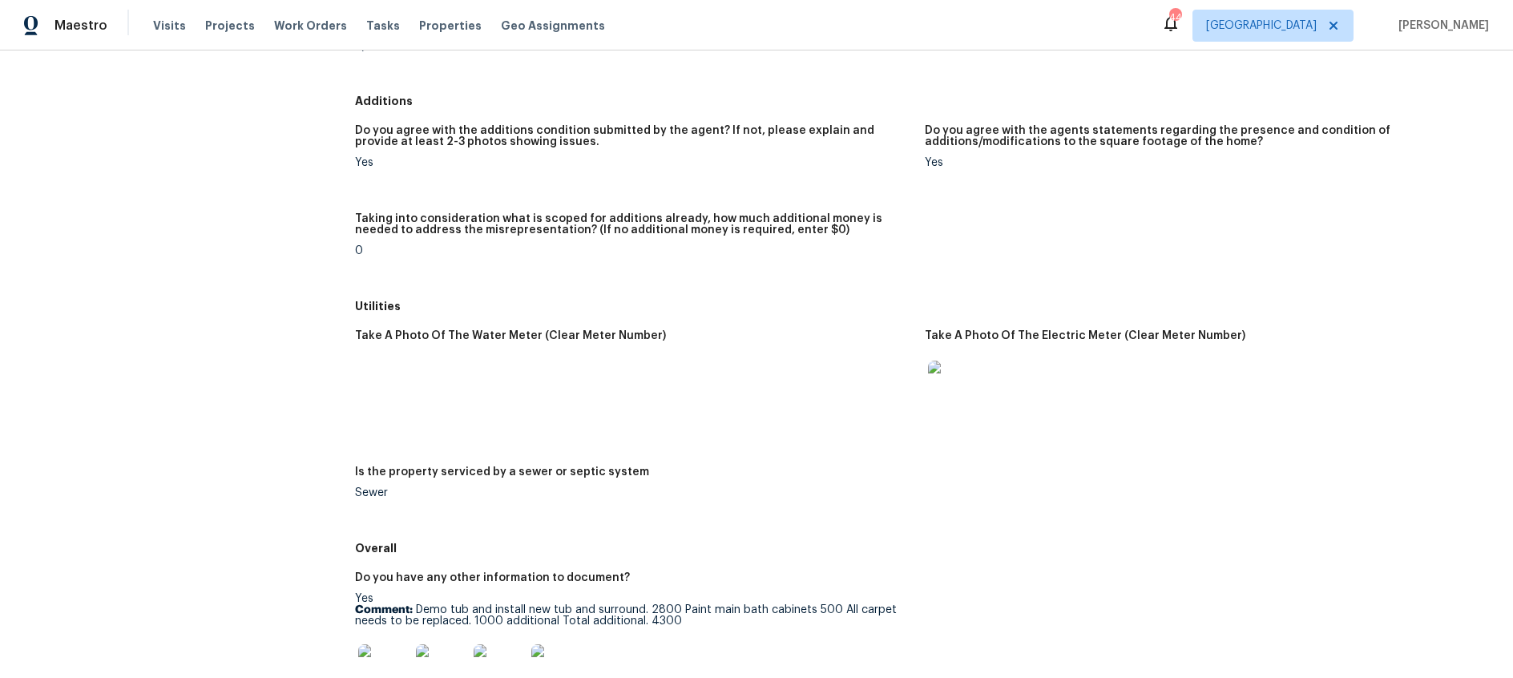
scroll to position [1873, 0]
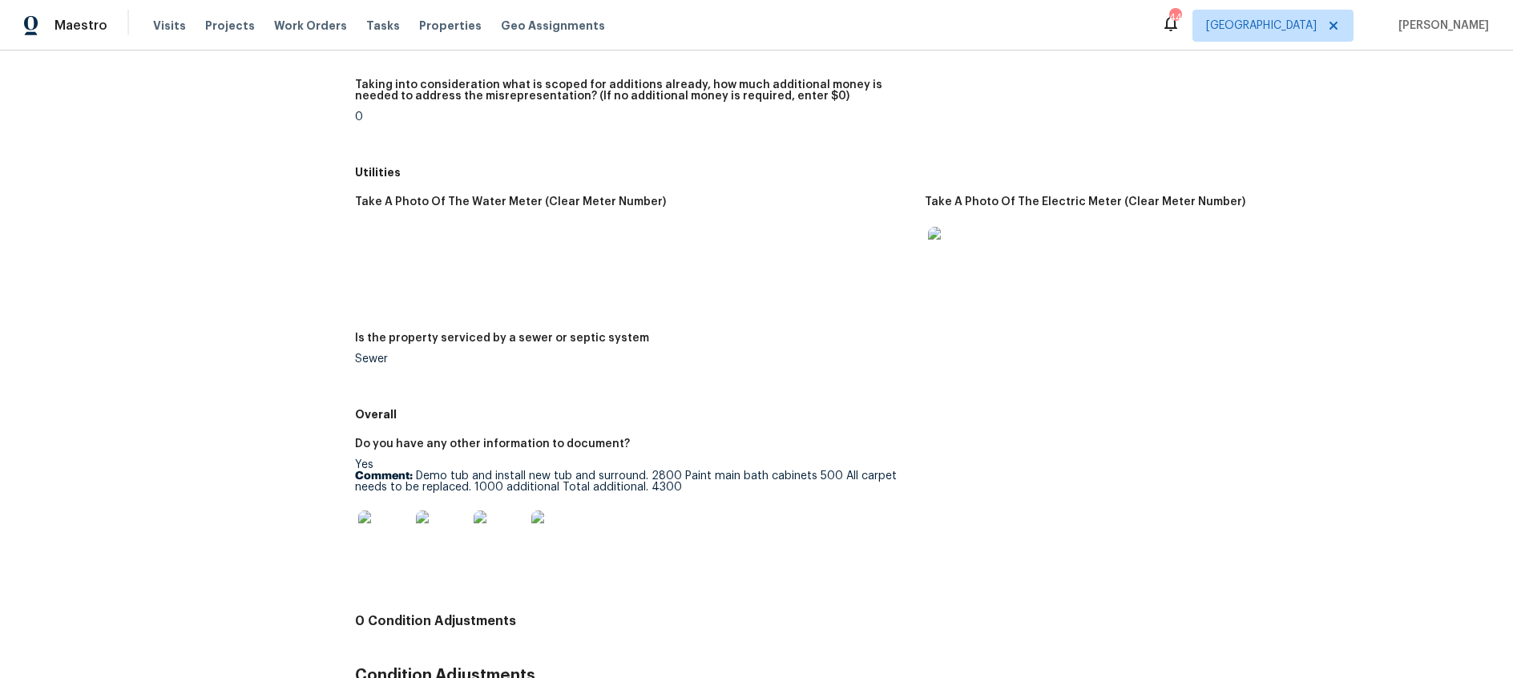
click at [380, 532] on img at bounding box center [383, 535] width 51 height 51
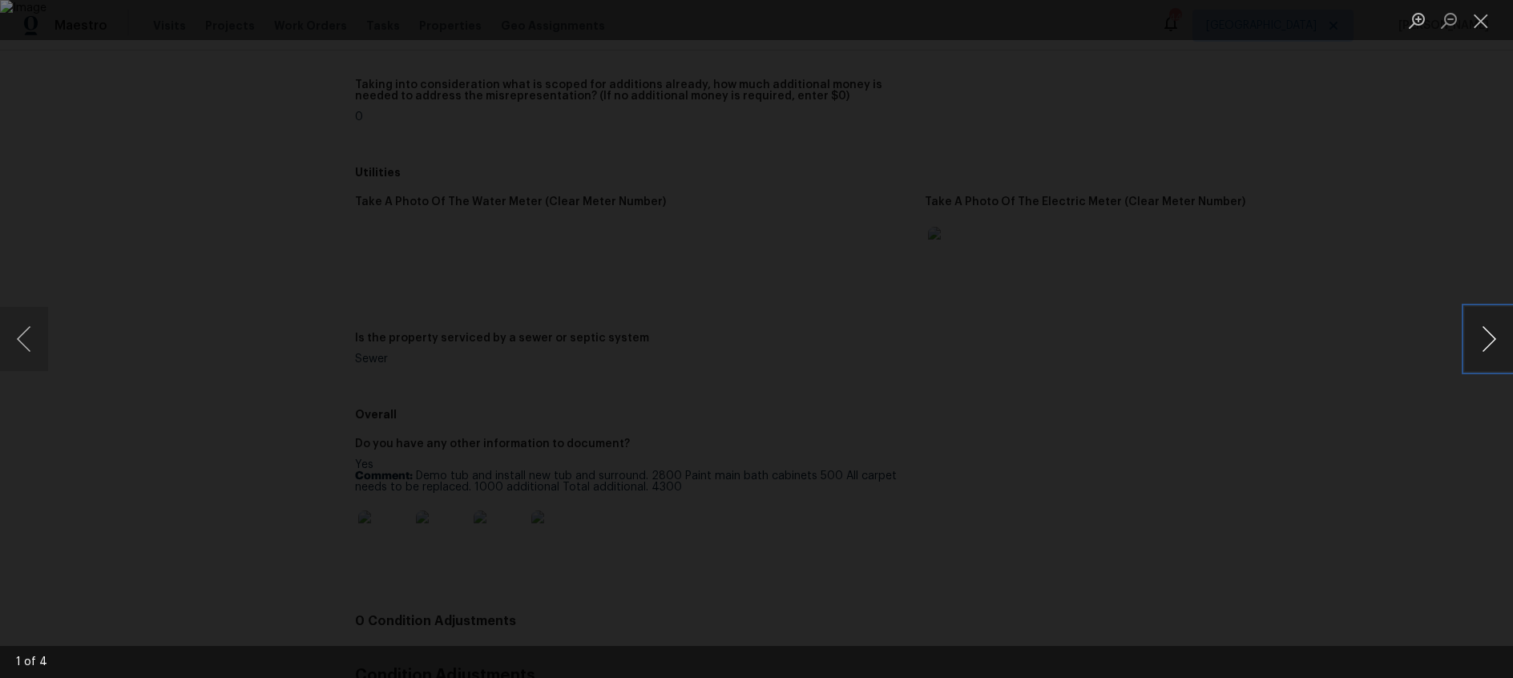
click at [1492, 343] on button "Next image" at bounding box center [1488, 339] width 48 height 64
click at [1481, 25] on button "Close lightbox" at bounding box center [1480, 20] width 32 height 28
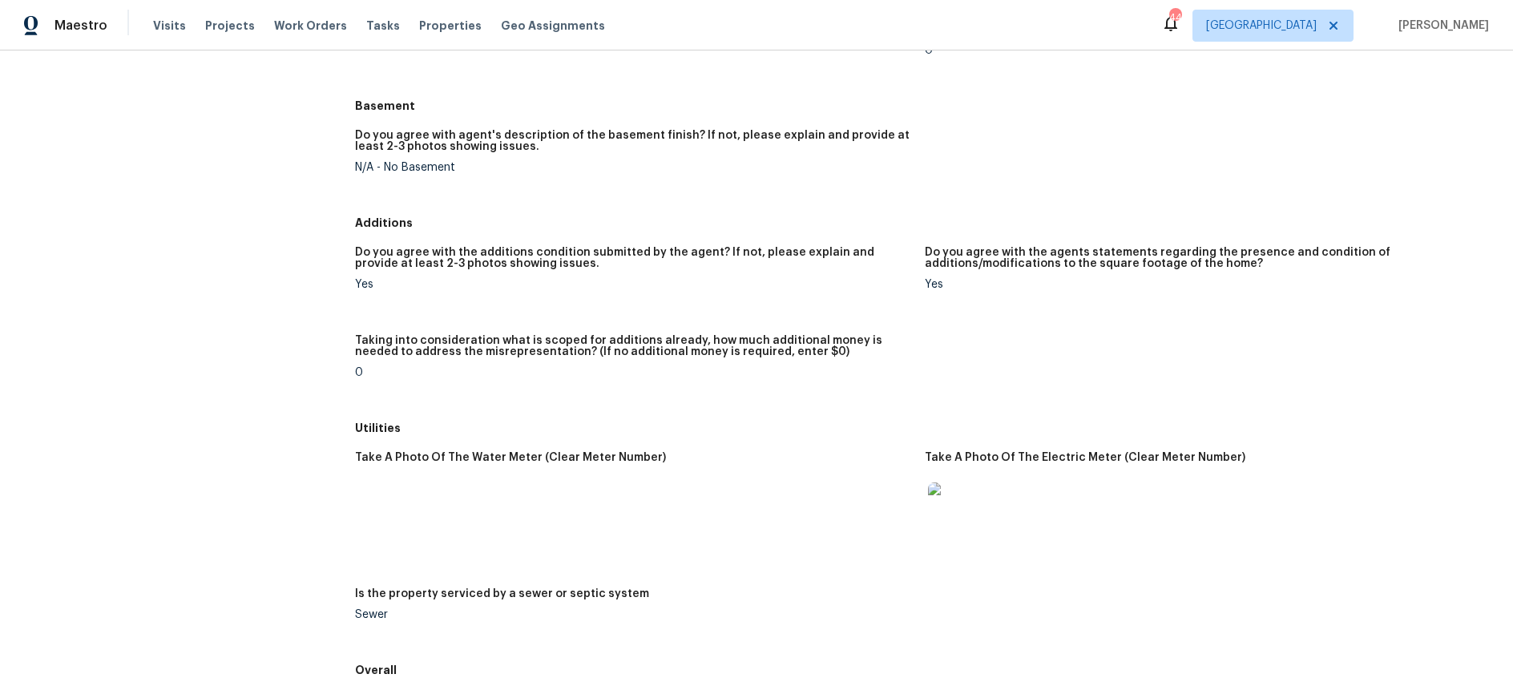
scroll to position [2001, 0]
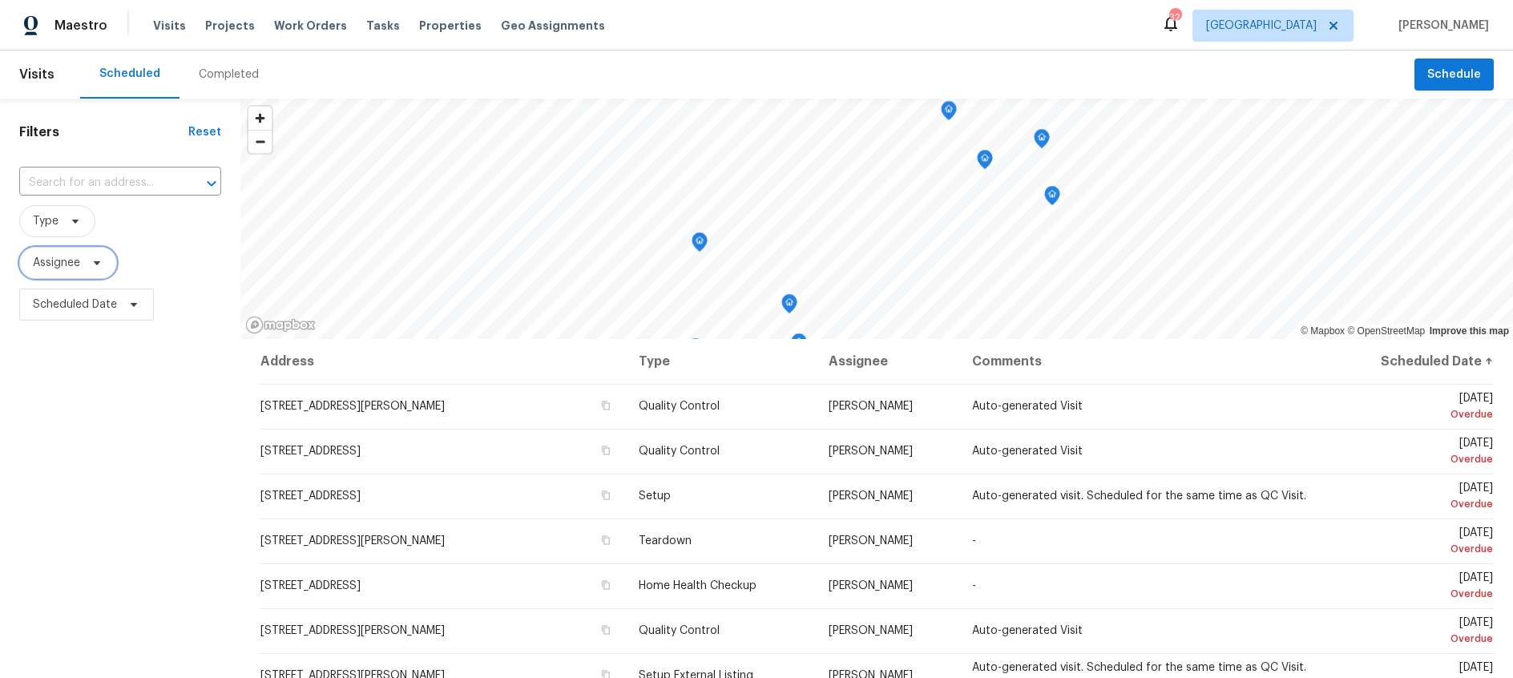
click at [88, 265] on span at bounding box center [95, 262] width 18 height 13
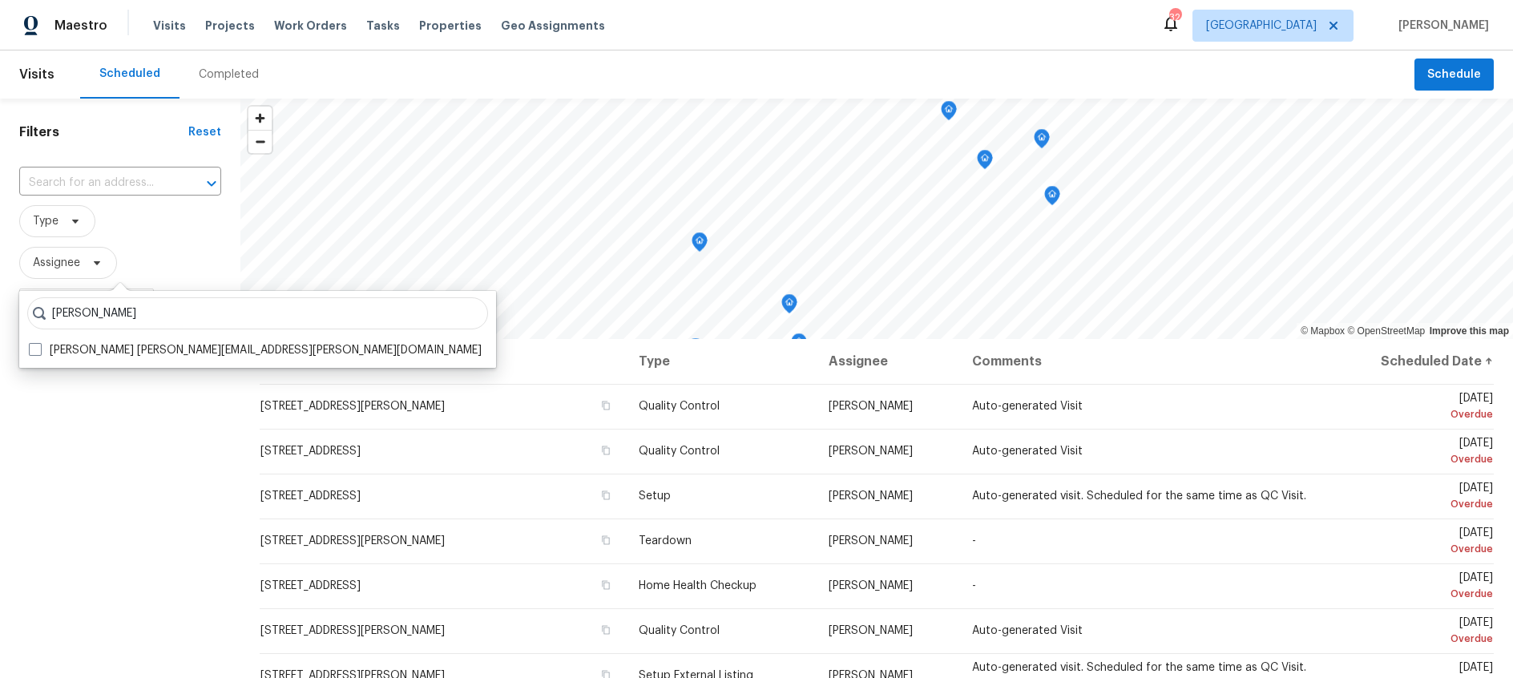
type input "nick balli"
click at [32, 348] on span at bounding box center [35, 349] width 13 height 13
click at [32, 348] on input "Nick Balli nick.balli@opendoor.com" at bounding box center [34, 347] width 10 height 10
checkbox input "true"
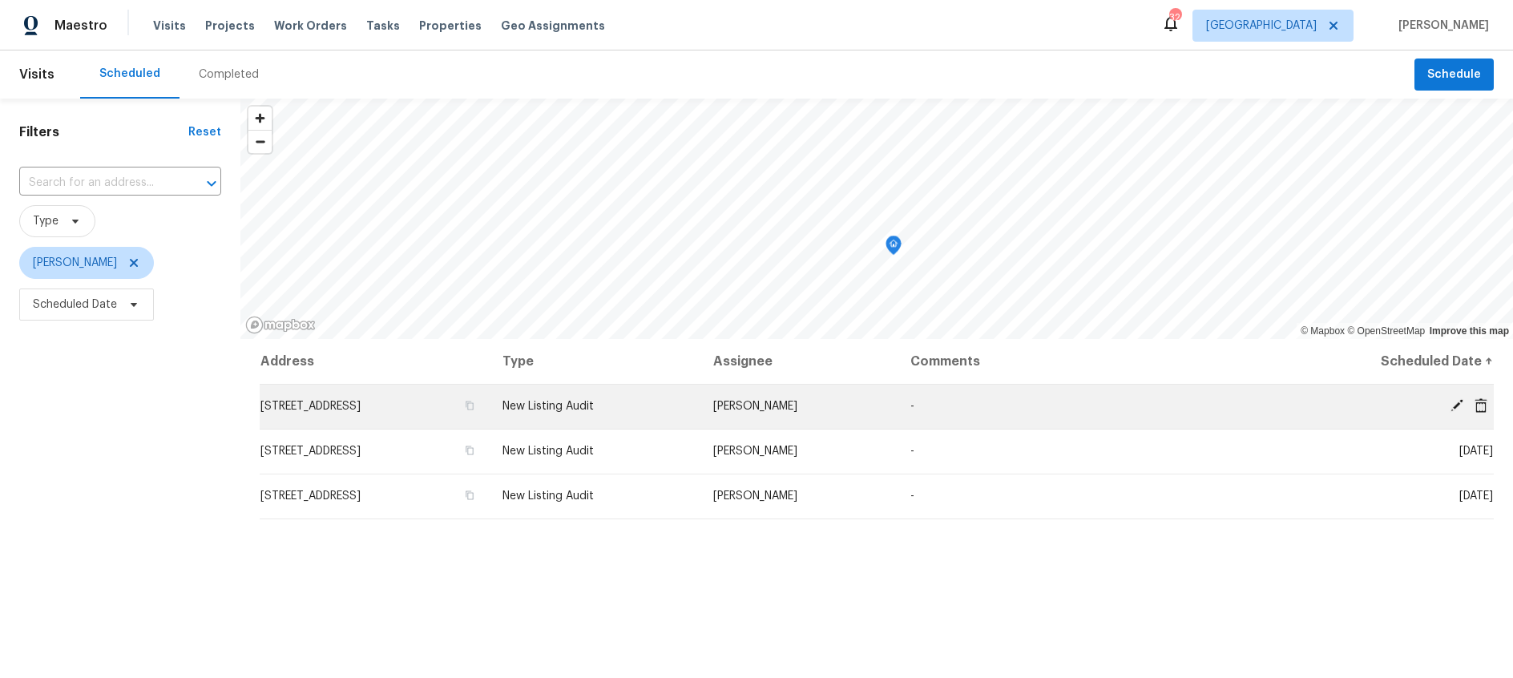
click at [1460, 401] on icon at bounding box center [1456, 405] width 13 height 13
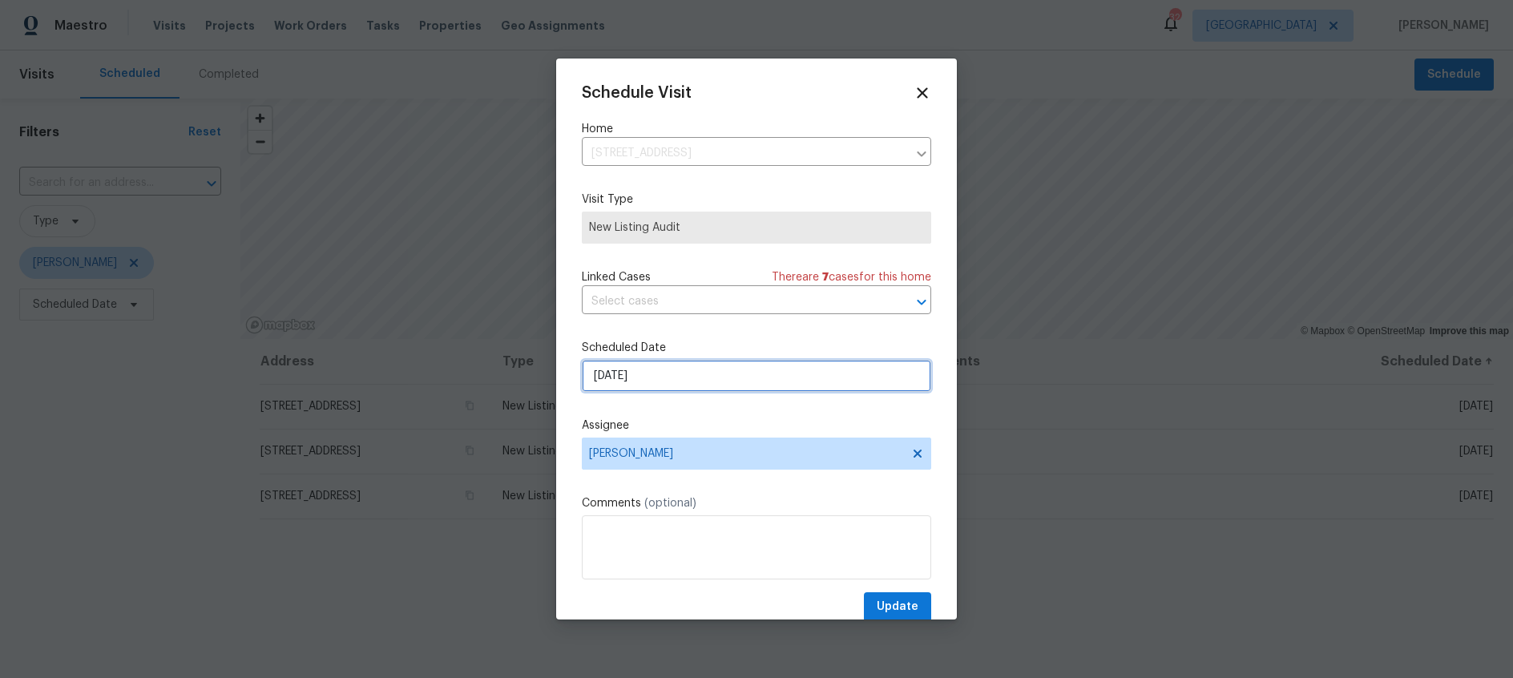
click at [759, 372] on input "9/30/2025" at bounding box center [756, 376] width 349 height 32
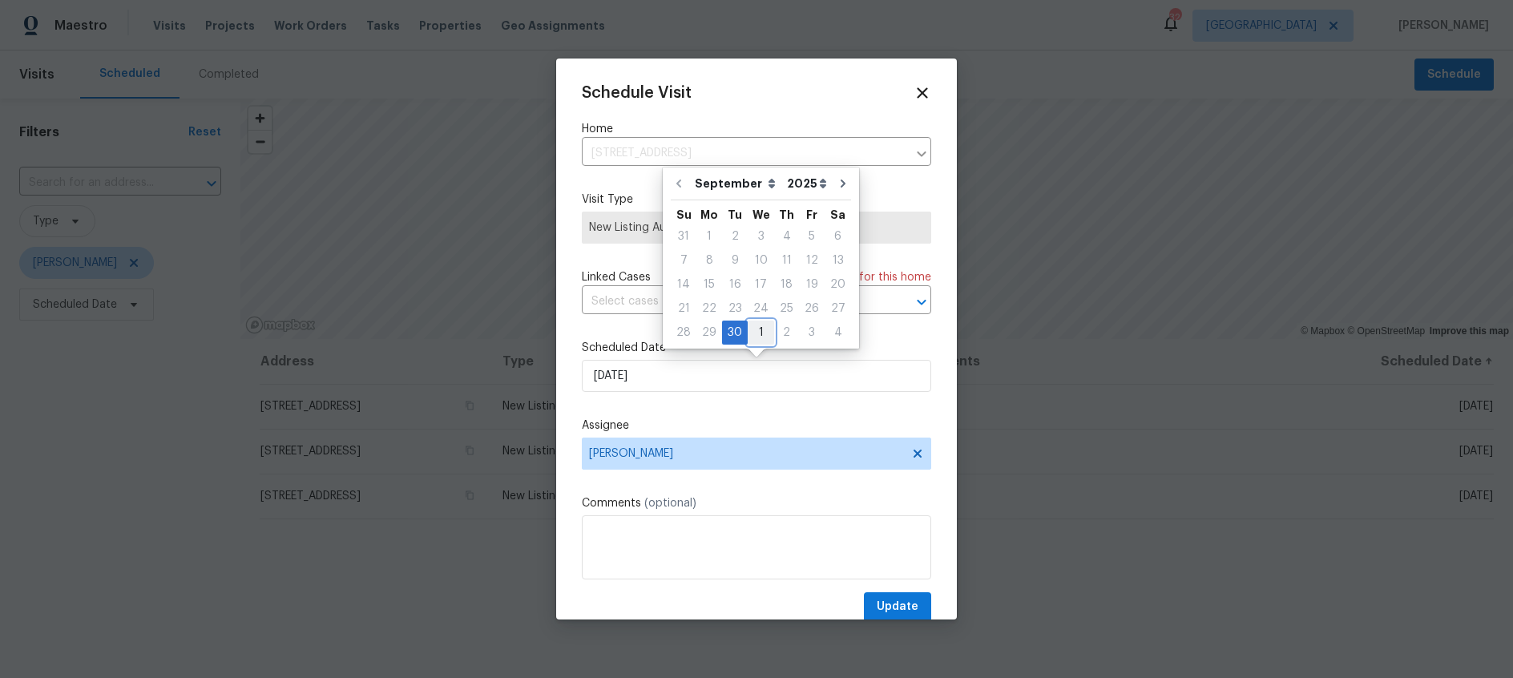
click at [757, 329] on div "1" at bounding box center [760, 332] width 26 height 22
type input "10/1/2025"
select select "9"
click at [905, 597] on span "Update" at bounding box center [897, 607] width 42 height 20
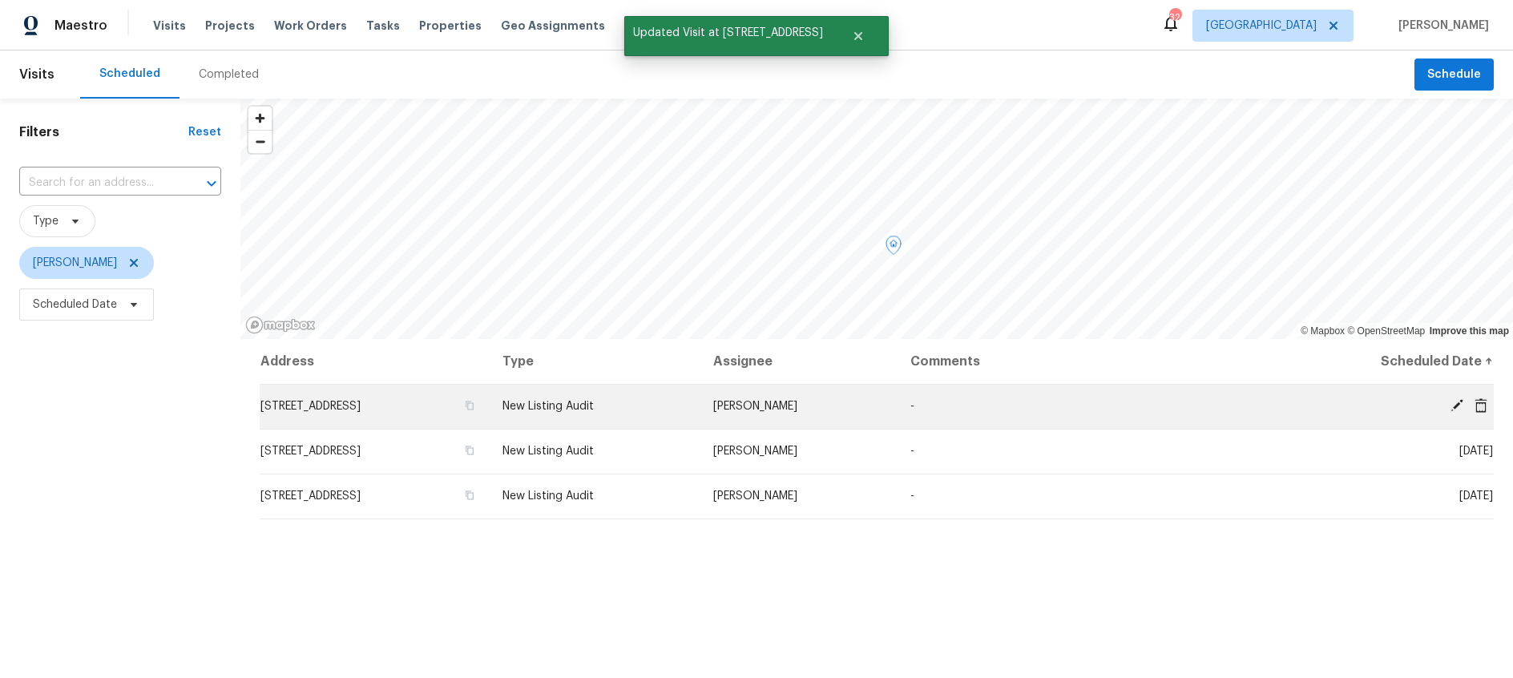
click at [1458, 401] on icon at bounding box center [1456, 405] width 13 height 13
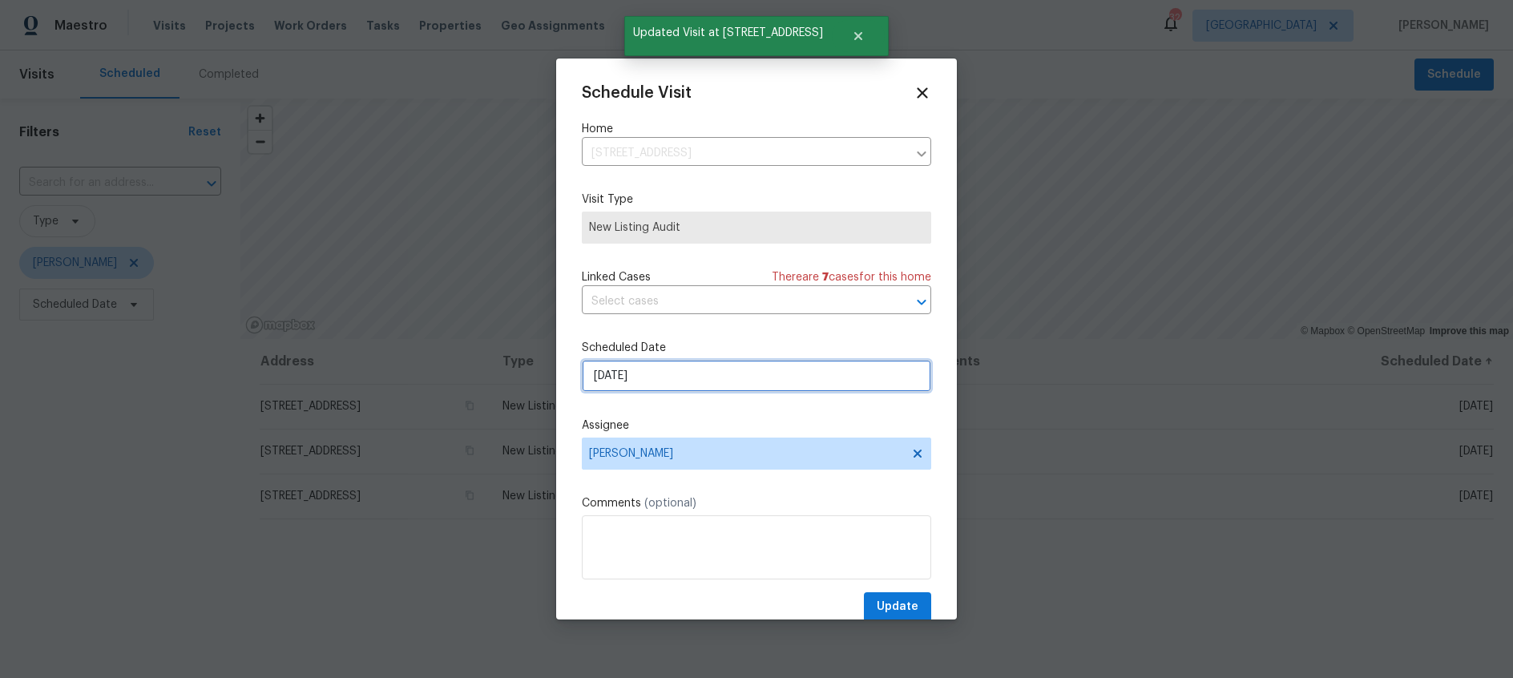
click at [727, 377] on input "9/30/2025" at bounding box center [756, 376] width 349 height 32
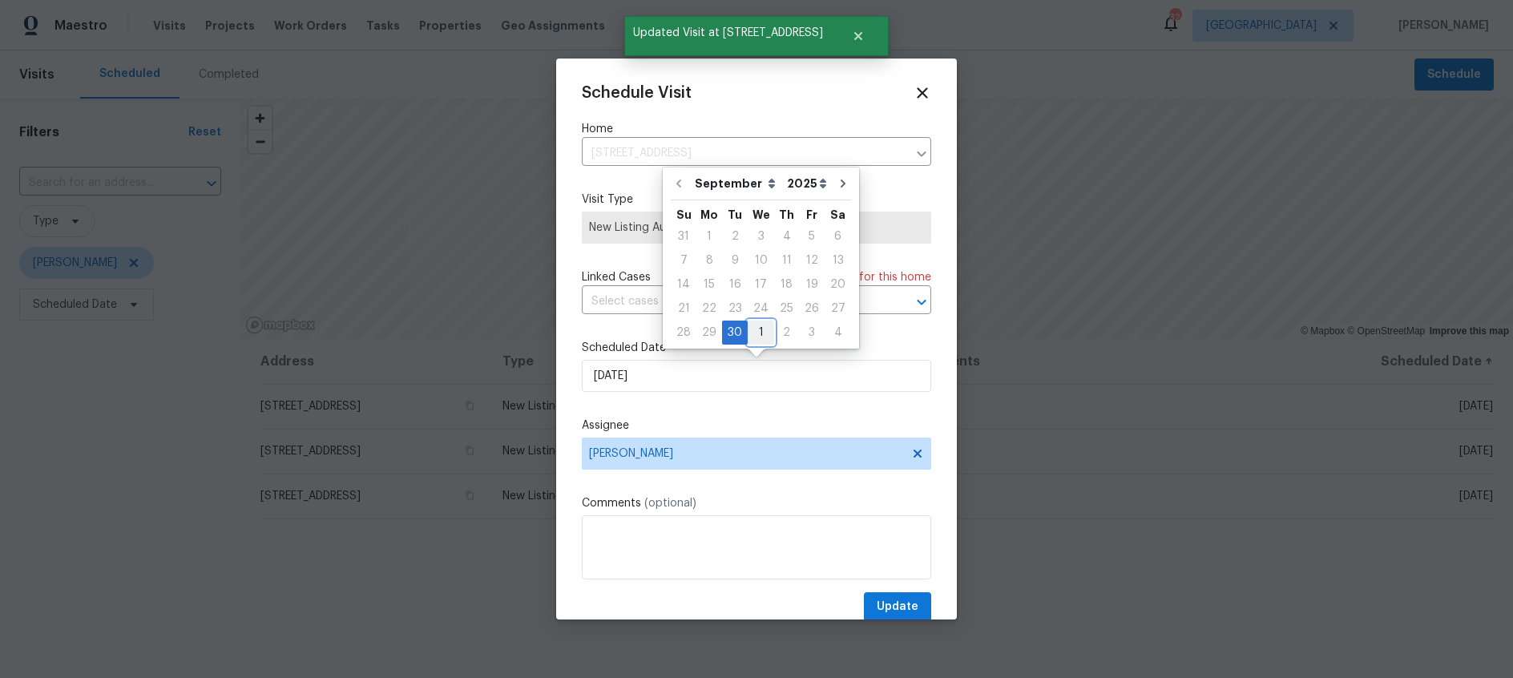
click at [759, 331] on div "1" at bounding box center [760, 332] width 26 height 22
type input "10/1/2025"
select select "9"
click at [900, 605] on span "Update" at bounding box center [897, 607] width 42 height 20
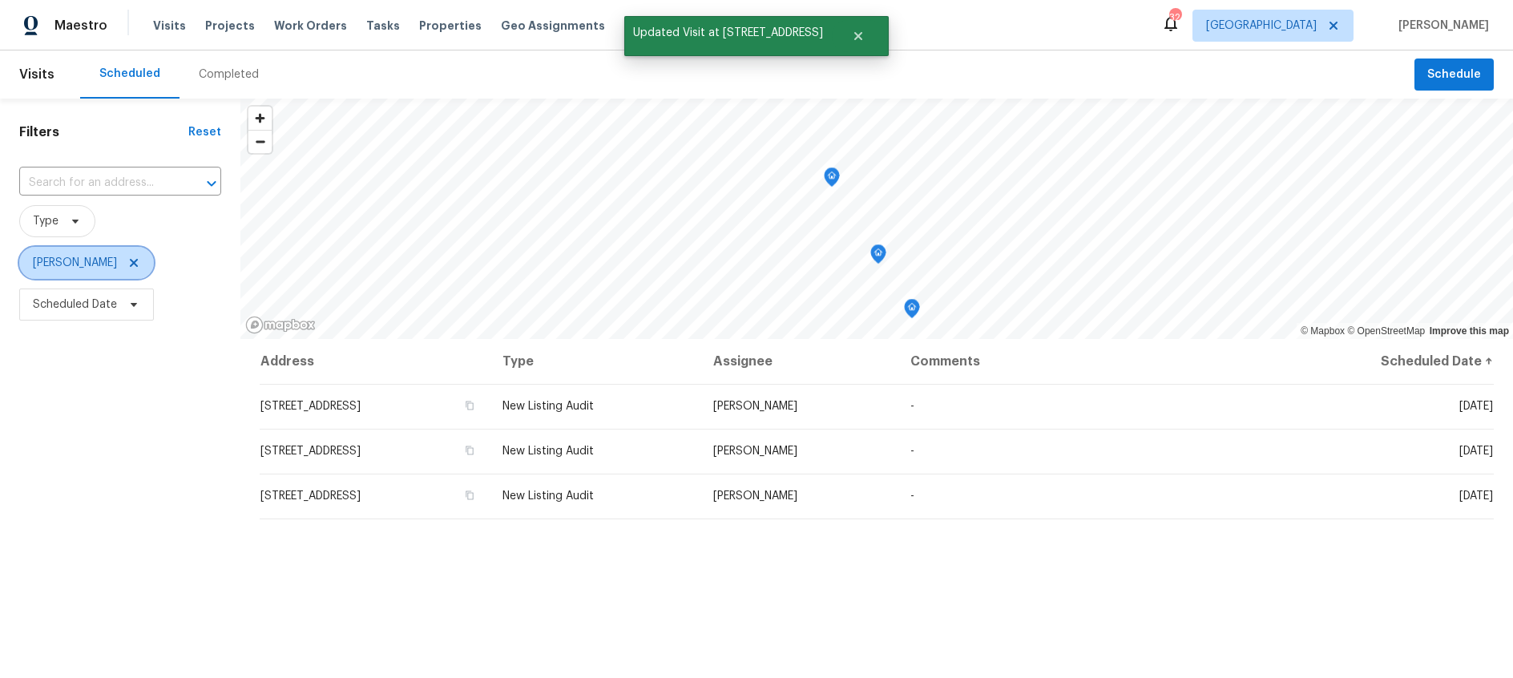
click at [130, 264] on icon at bounding box center [134, 263] width 8 height 8
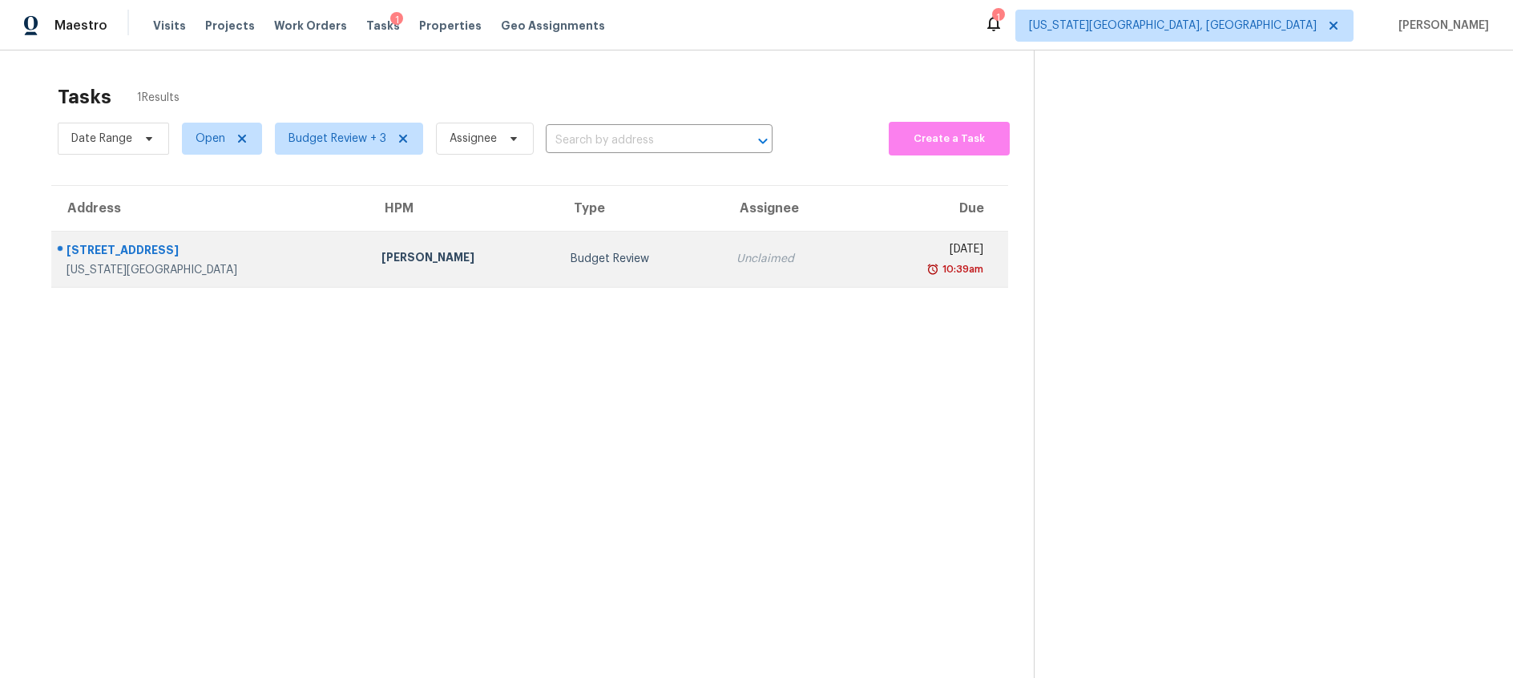
click at [413, 251] on div "Jason Leeth" at bounding box center [462, 259] width 163 height 20
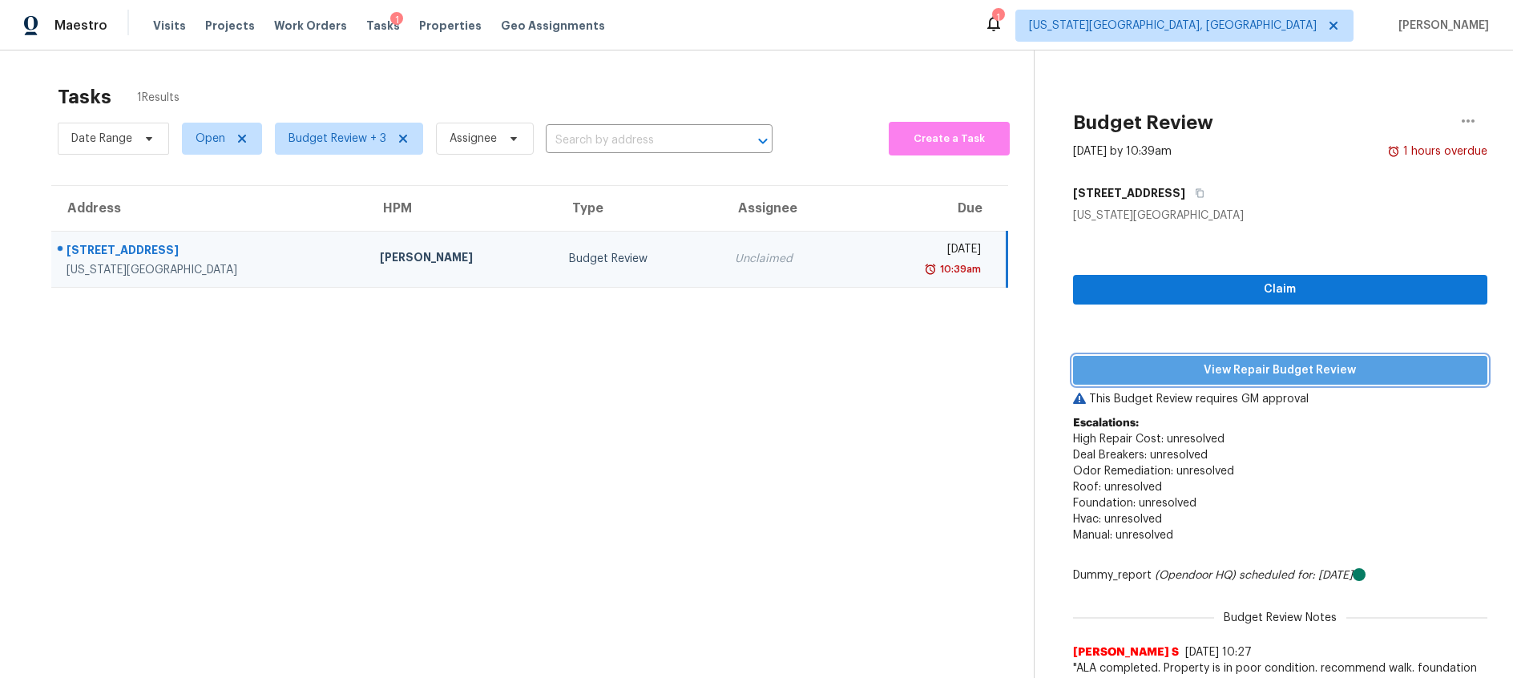
click at [1231, 374] on span "View Repair Budget Review" at bounding box center [1280, 371] width 389 height 20
